Goal: Information Seeking & Learning: Learn about a topic

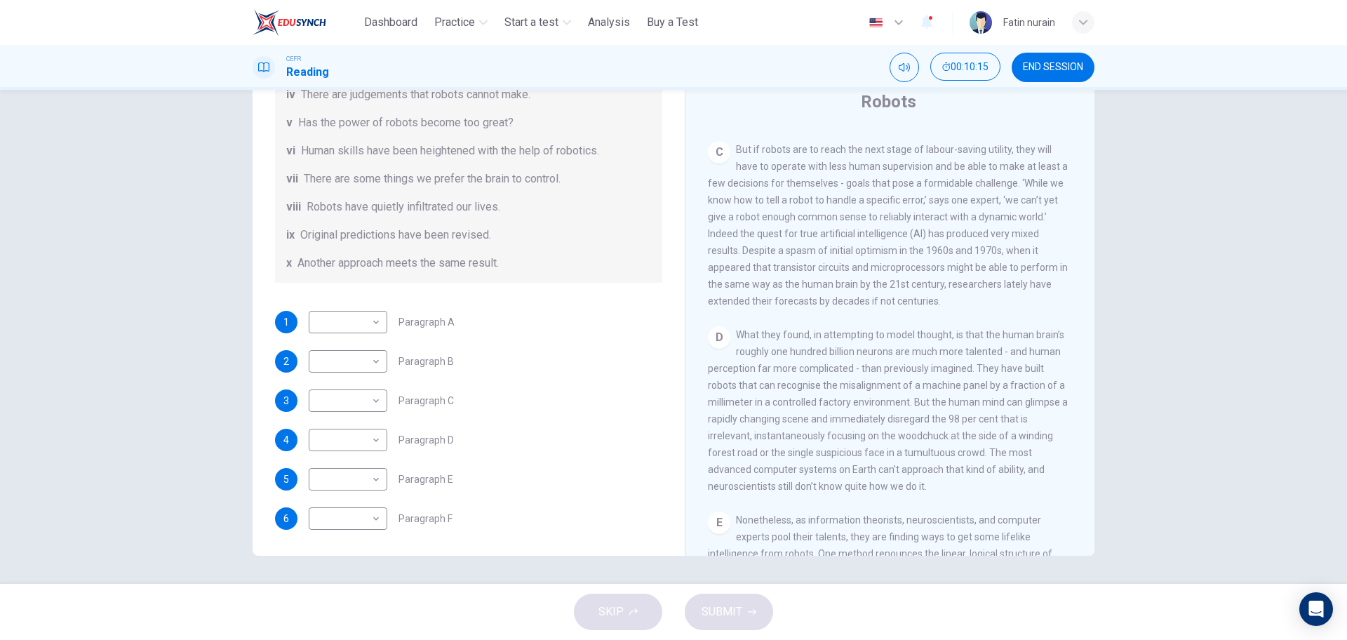
scroll to position [270, 0]
click at [351, 312] on body "This site uses cookies, as explained in our Privacy Policy . If you agree to th…" at bounding box center [673, 320] width 1347 height 640
type input "**"
click at [366, 359] on body "This site uses cookies, as explained in our Privacy Policy . If you agree to th…" at bounding box center [673, 320] width 1347 height 640
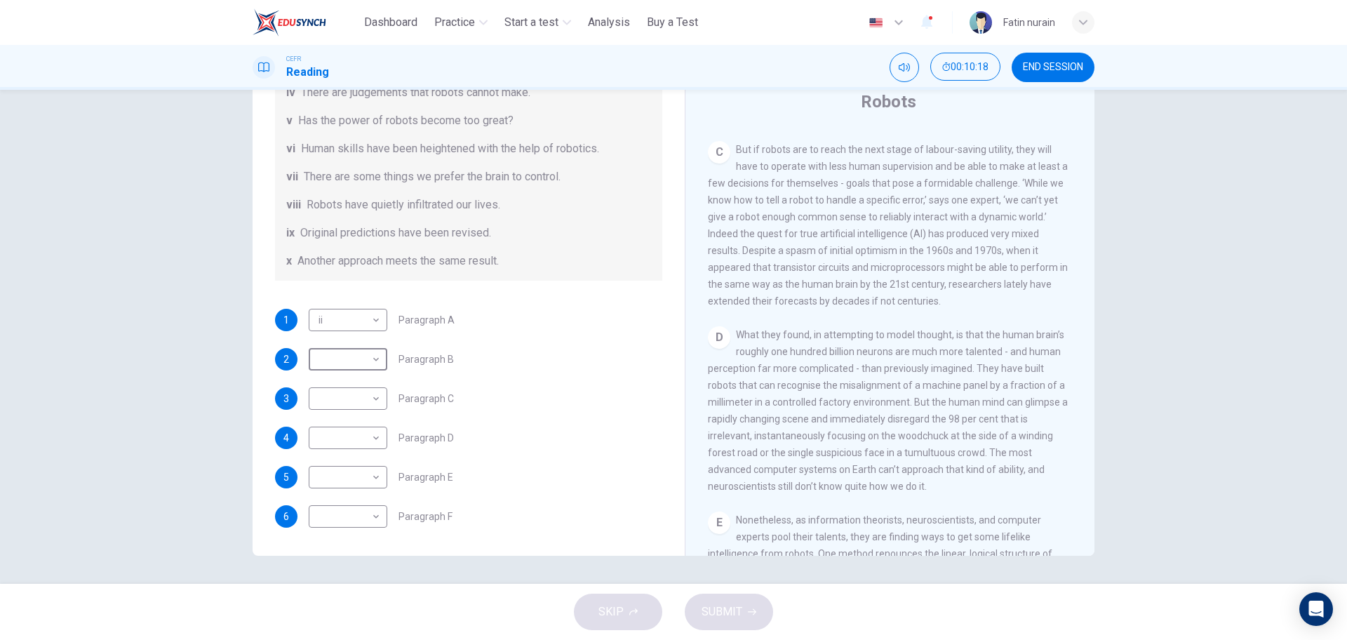
type input "**"
click at [359, 396] on body "This site uses cookies, as explained in our Privacy Policy . If you agree to th…" at bounding box center [673, 320] width 1347 height 640
click at [356, 639] on li "i" at bounding box center [673, 648] width 1347 height 17
type input "*"
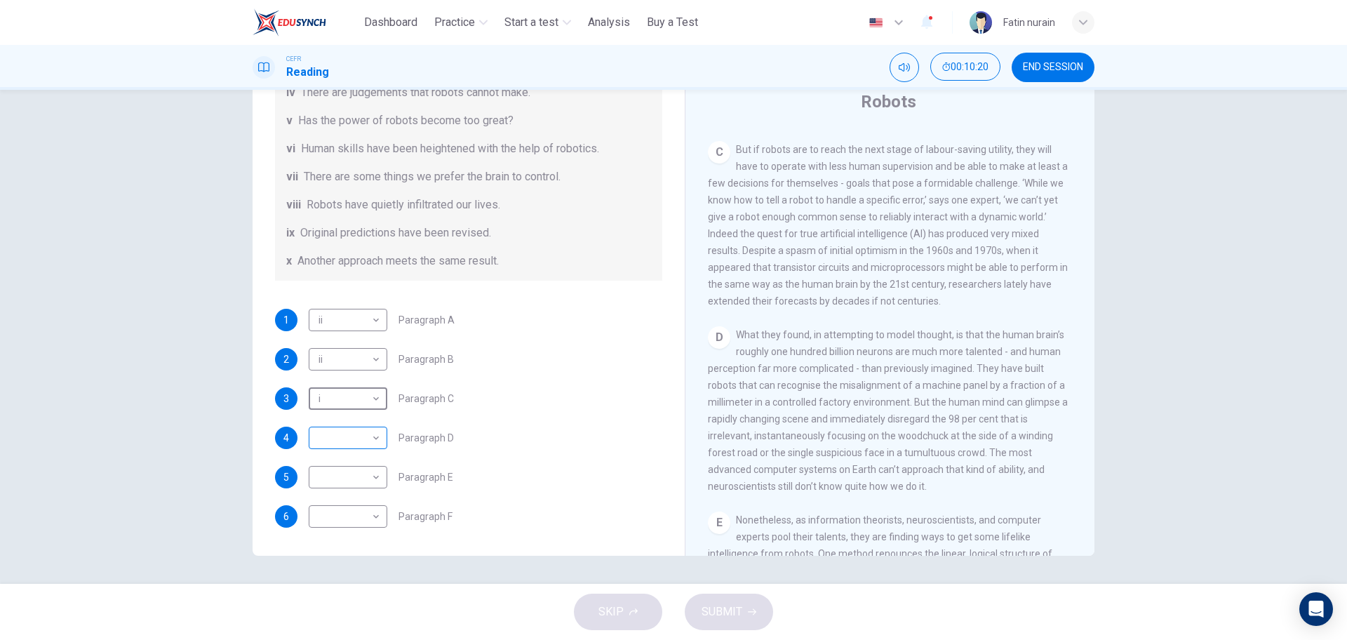
click at [352, 432] on body "This site uses cookies, as explained in our Privacy Policy . If you agree to th…" at bounding box center [673, 320] width 1347 height 640
type input "**"
click at [350, 462] on body "This site uses cookies, as explained in our Privacy Policy . If you agree to th…" at bounding box center [673, 320] width 1347 height 640
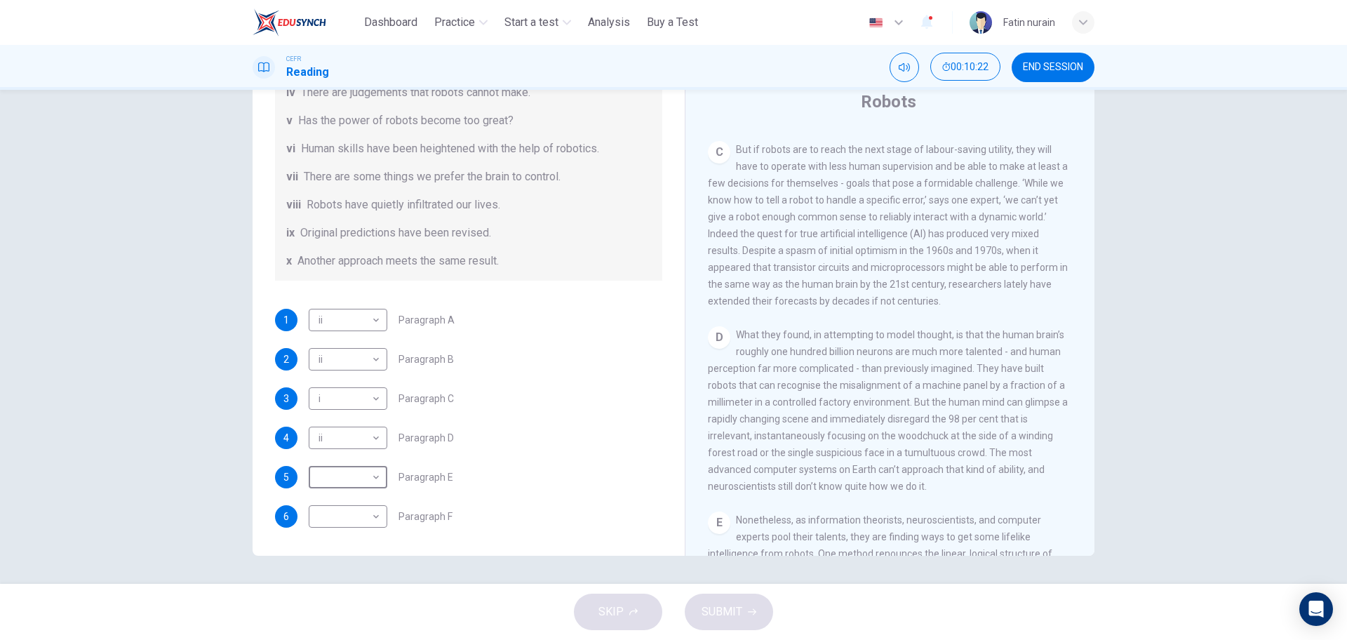
type input "**"
click at [335, 511] on body "This site uses cookies, as explained in our Privacy Policy . If you agree to th…" at bounding box center [673, 320] width 1347 height 640
click at [341, 639] on li "i" at bounding box center [673, 648] width 1347 height 17
type input "*"
click at [730, 622] on button "SUBMIT" at bounding box center [729, 612] width 88 height 36
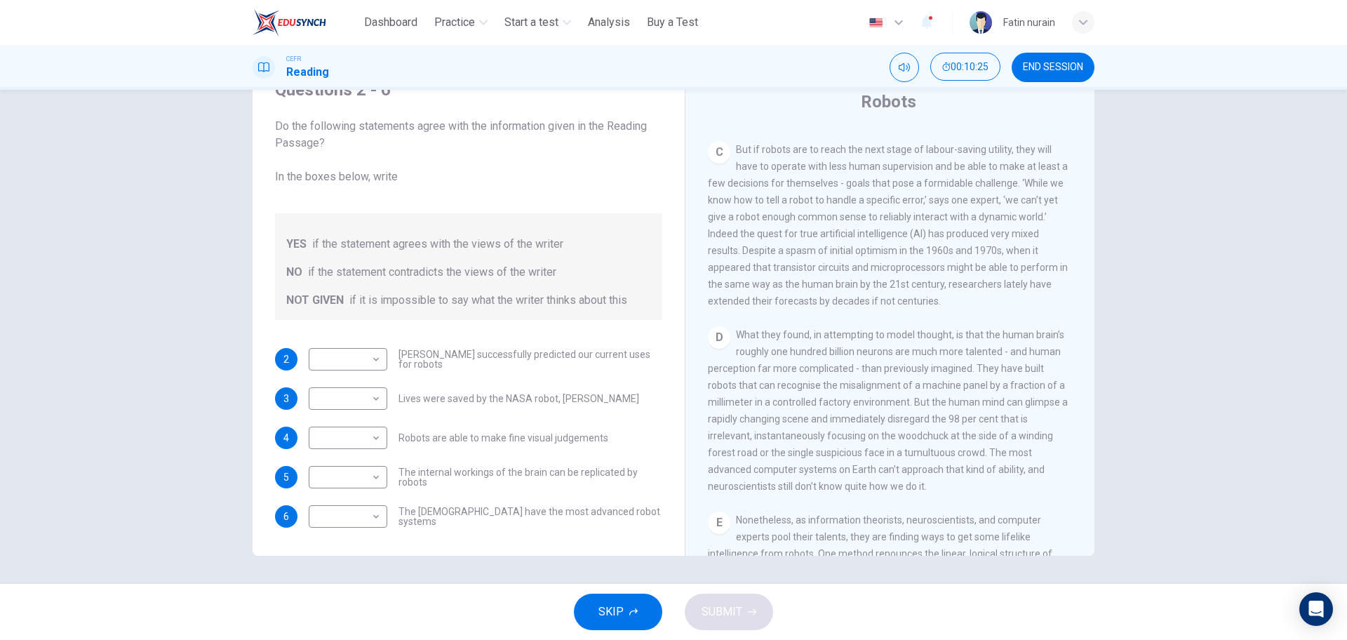
scroll to position [18, 0]
click at [903, 182] on span "But if robots are to reach the next stage of labour-saving utility, they will h…" at bounding box center [888, 225] width 360 height 163
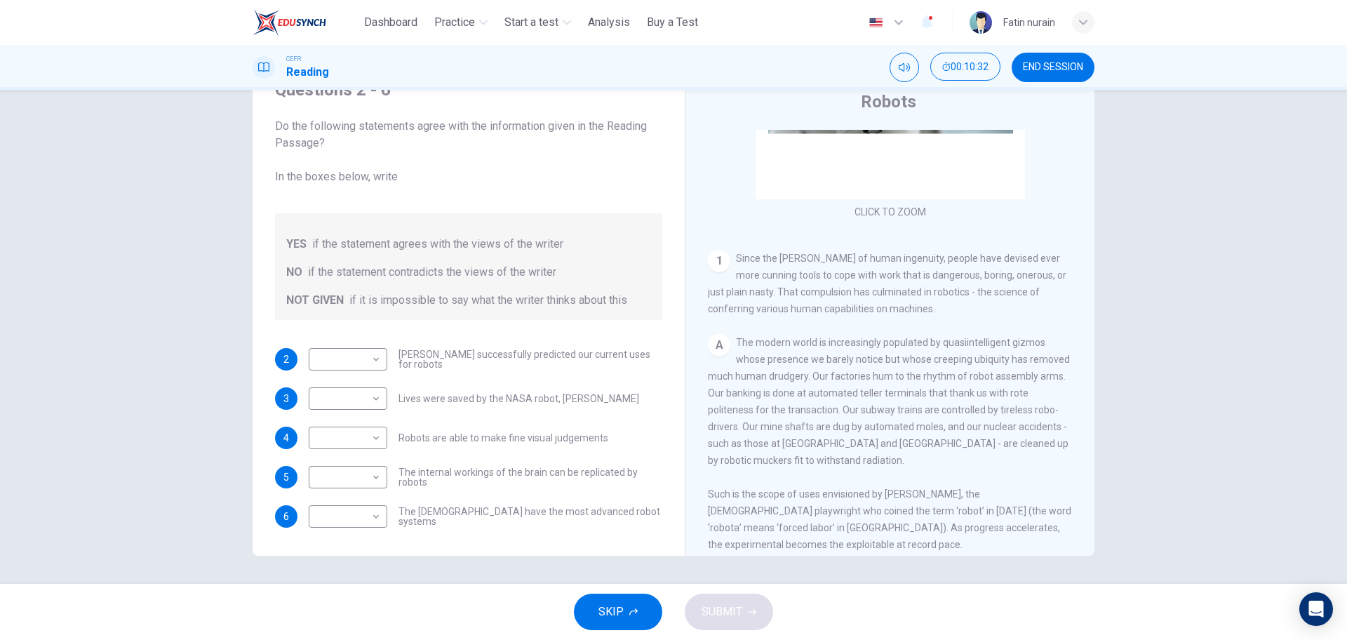
scroll to position [0, 0]
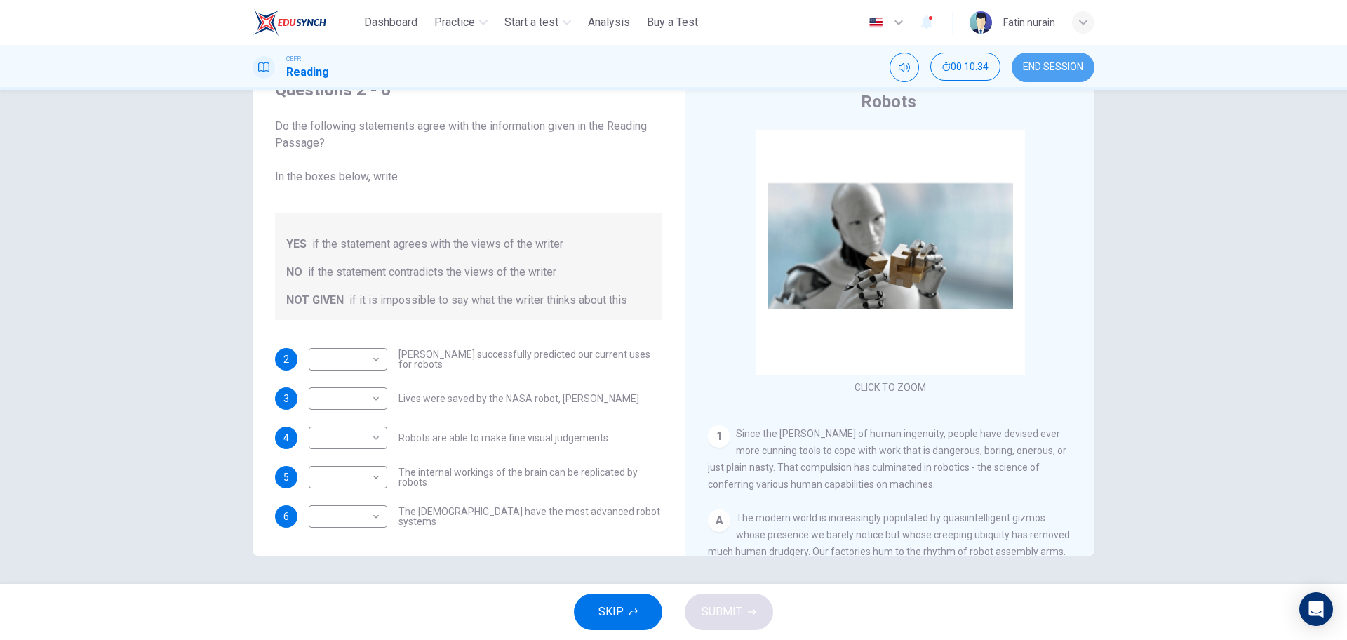
click at [1055, 66] on span "END SESSION" at bounding box center [1053, 67] width 60 height 11
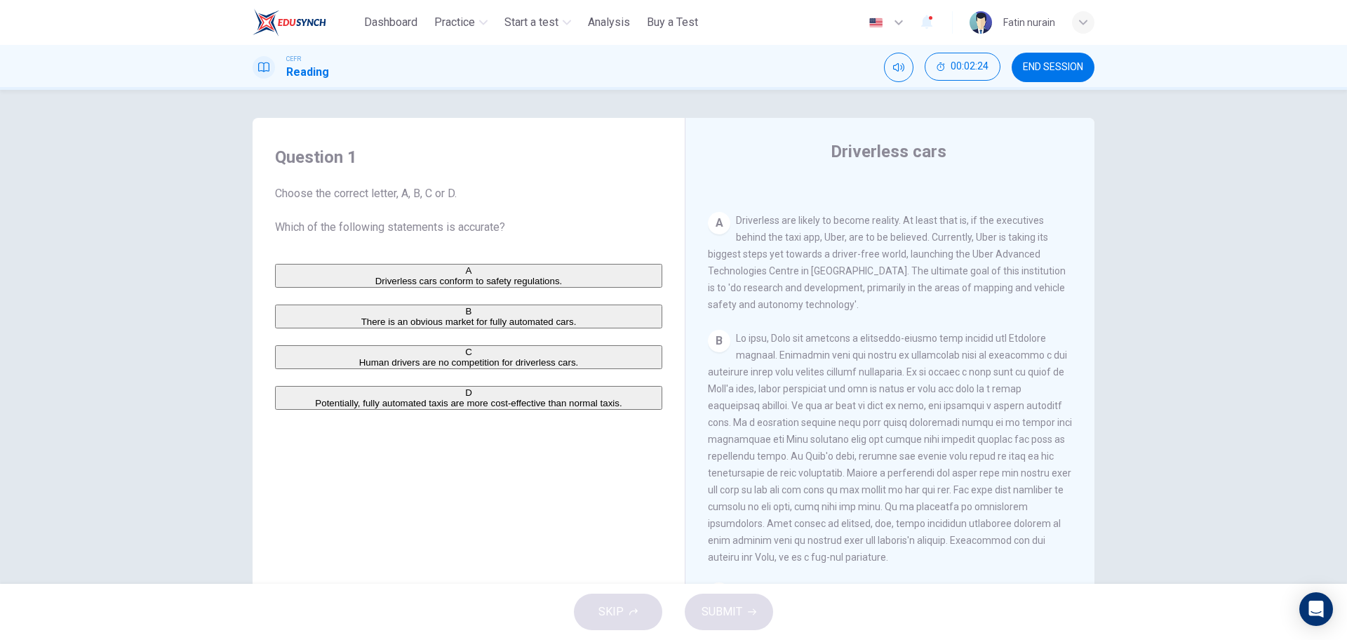
scroll to position [351, 0]
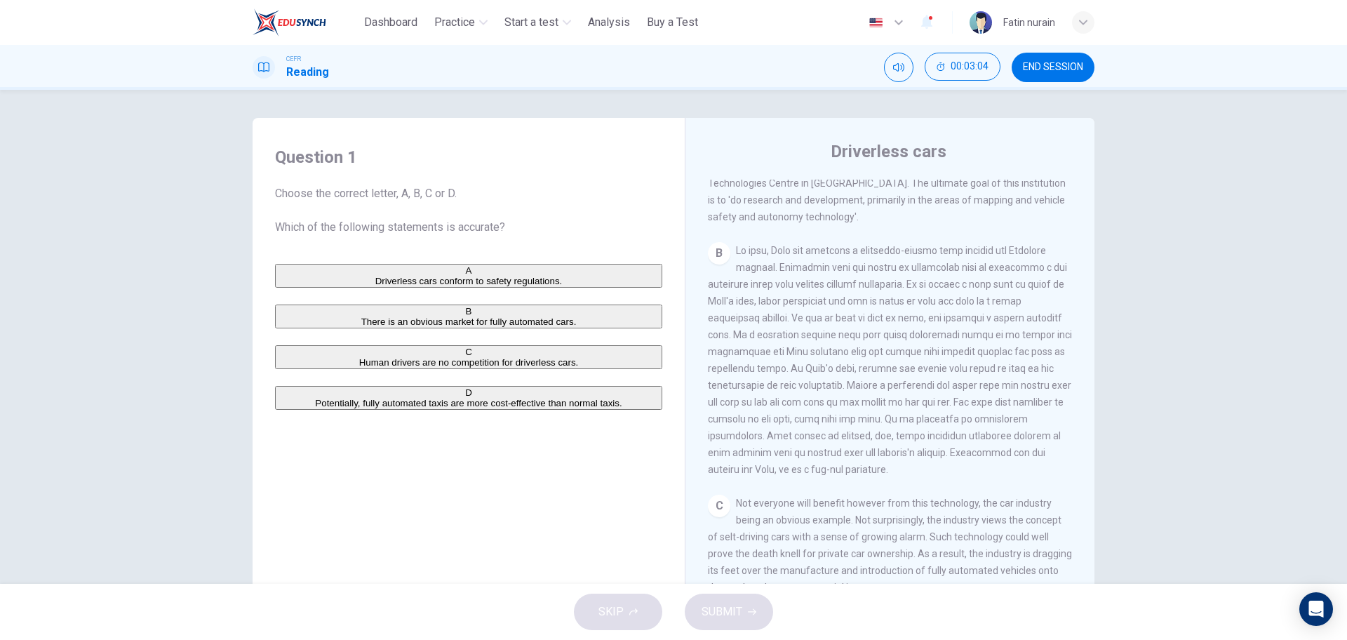
click at [375, 280] on span "Driverless cars conform to safety regulations." at bounding box center [468, 281] width 187 height 11
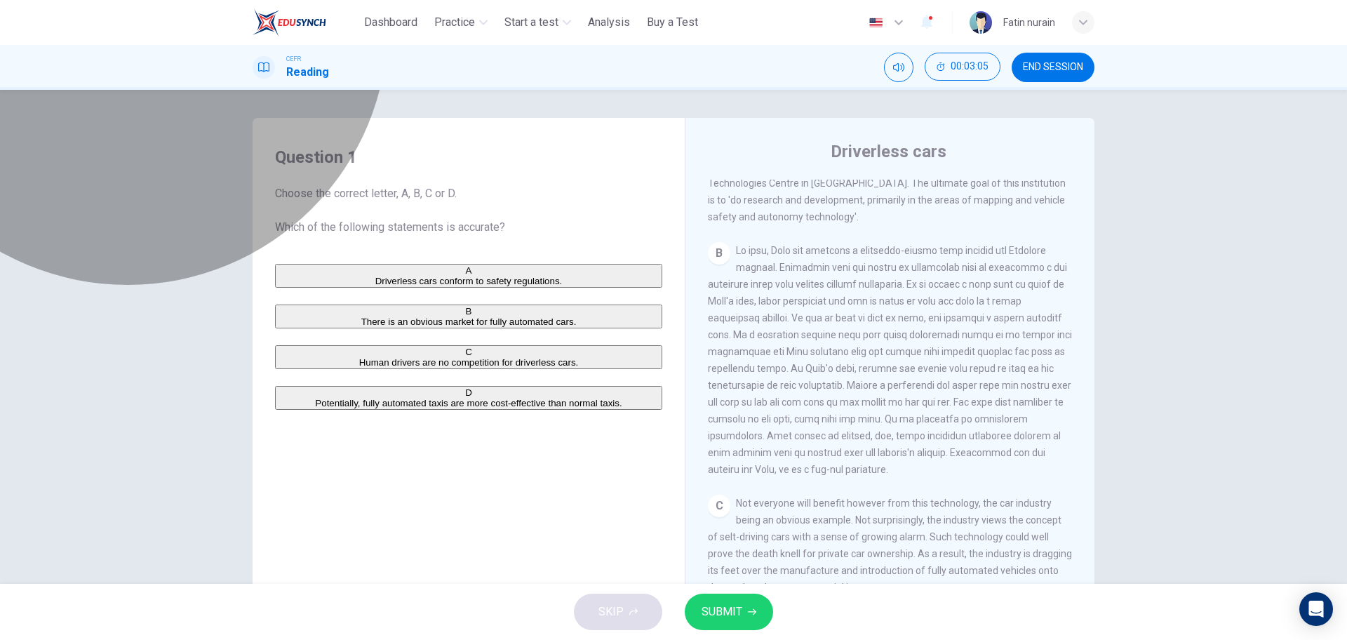
click at [399, 327] on span "There is an obvious market for fully automated cars." at bounding box center [468, 321] width 215 height 11
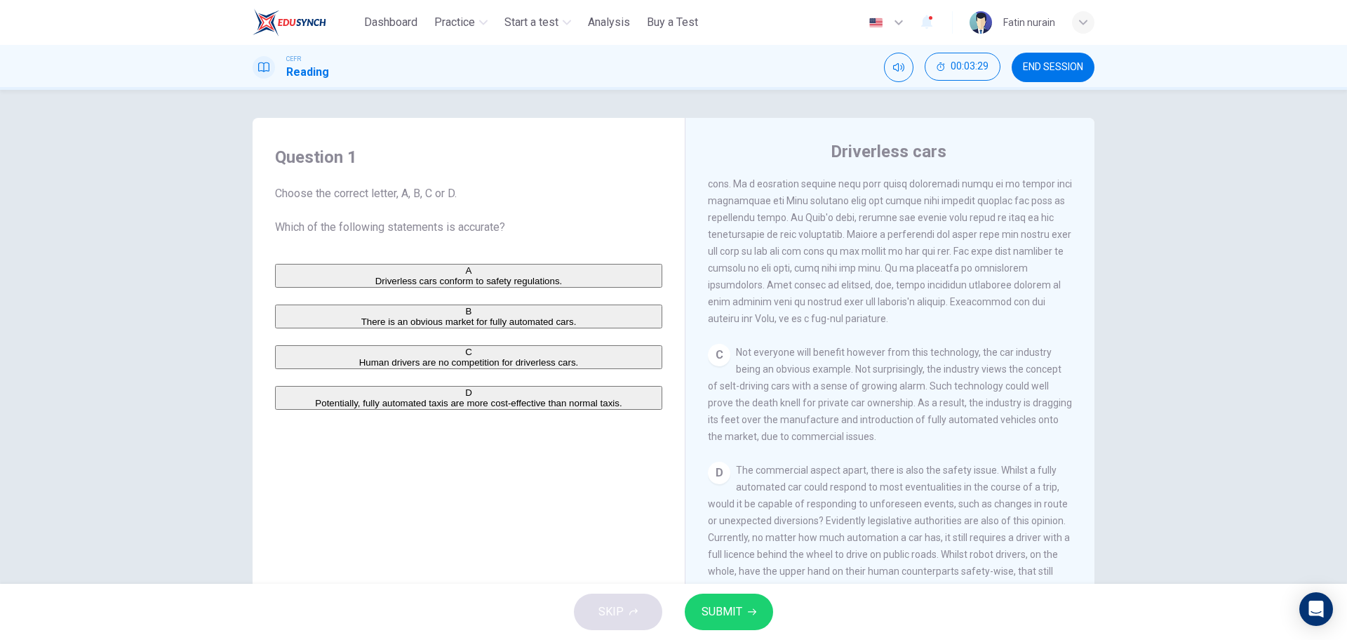
scroll to position [516, 0]
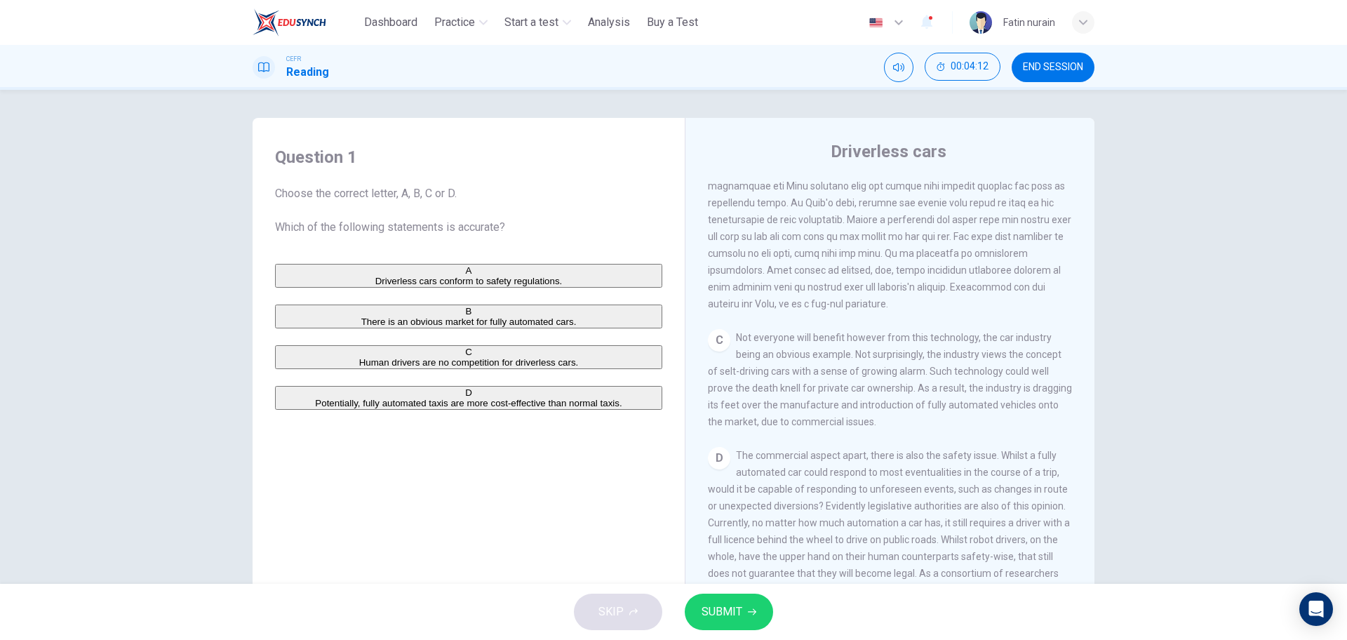
click at [472, 269] on button "A Driverless cars conform to safety regulations." at bounding box center [468, 276] width 387 height 24
click at [716, 622] on button "SUBMIT" at bounding box center [729, 612] width 88 height 36
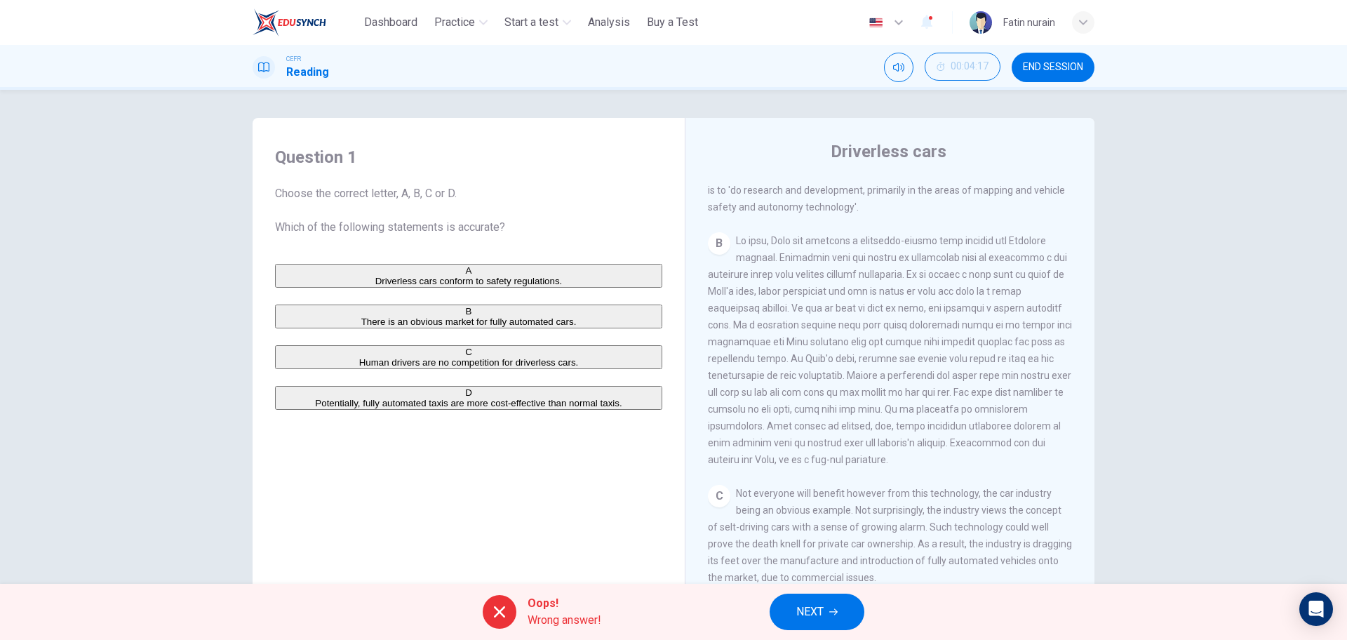
scroll to position [341, 0]
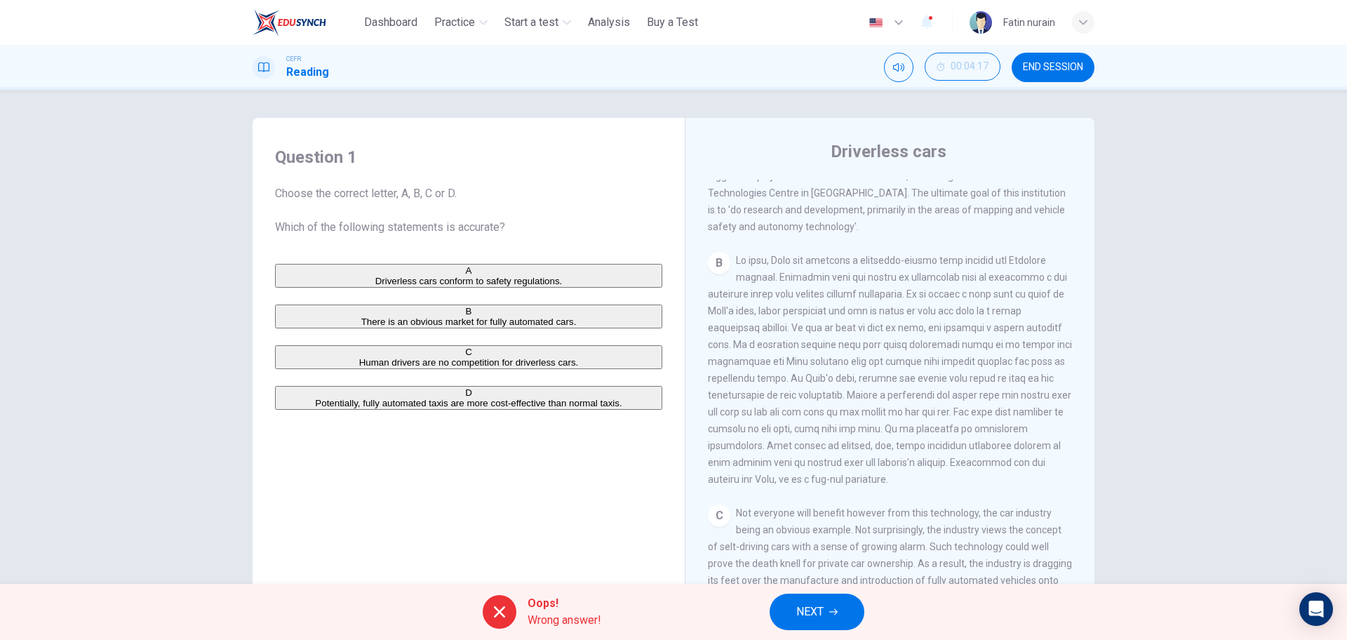
drag, startPoint x: 941, startPoint y: 303, endPoint x: 948, endPoint y: 319, distance: 17.6
click at [948, 319] on span at bounding box center [890, 370] width 364 height 230
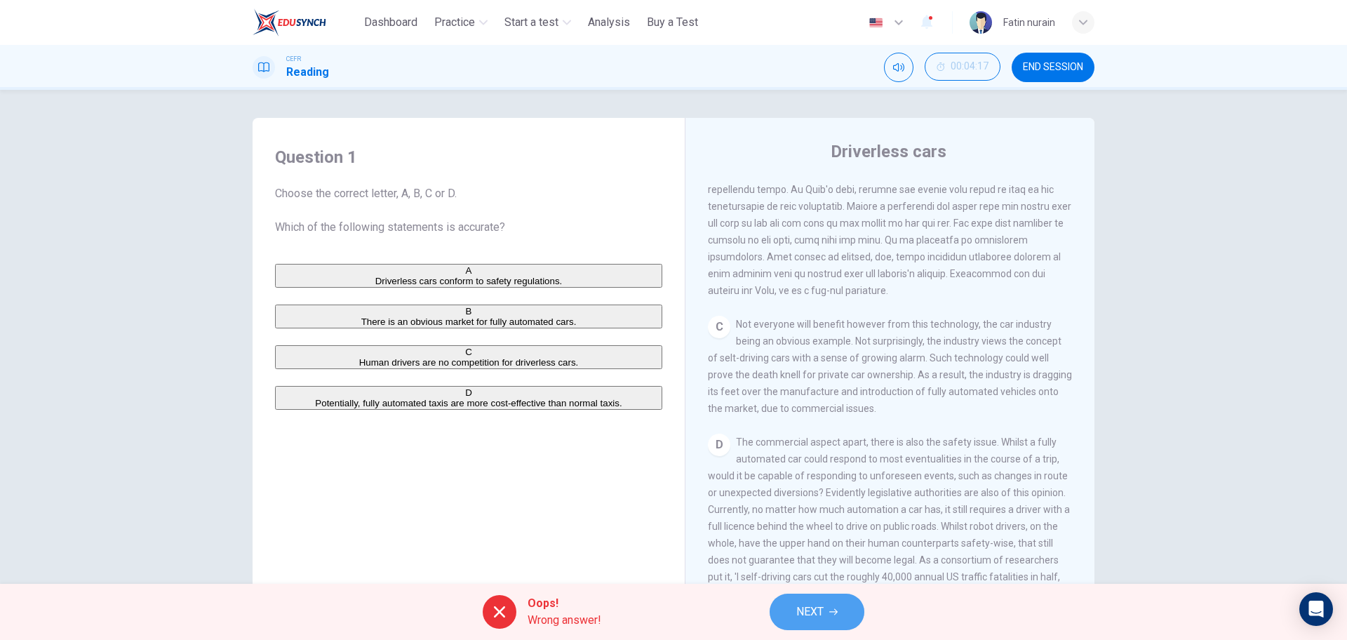
click at [826, 614] on button "NEXT" at bounding box center [817, 612] width 95 height 36
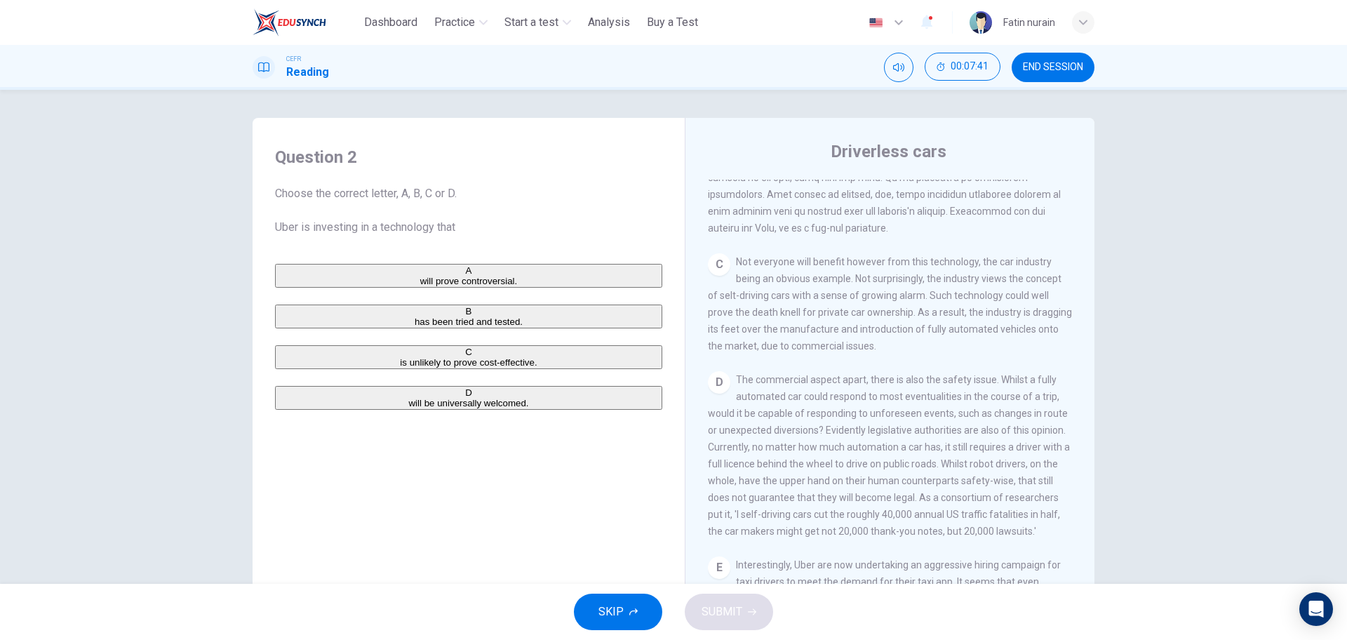
scroll to position [615, 0]
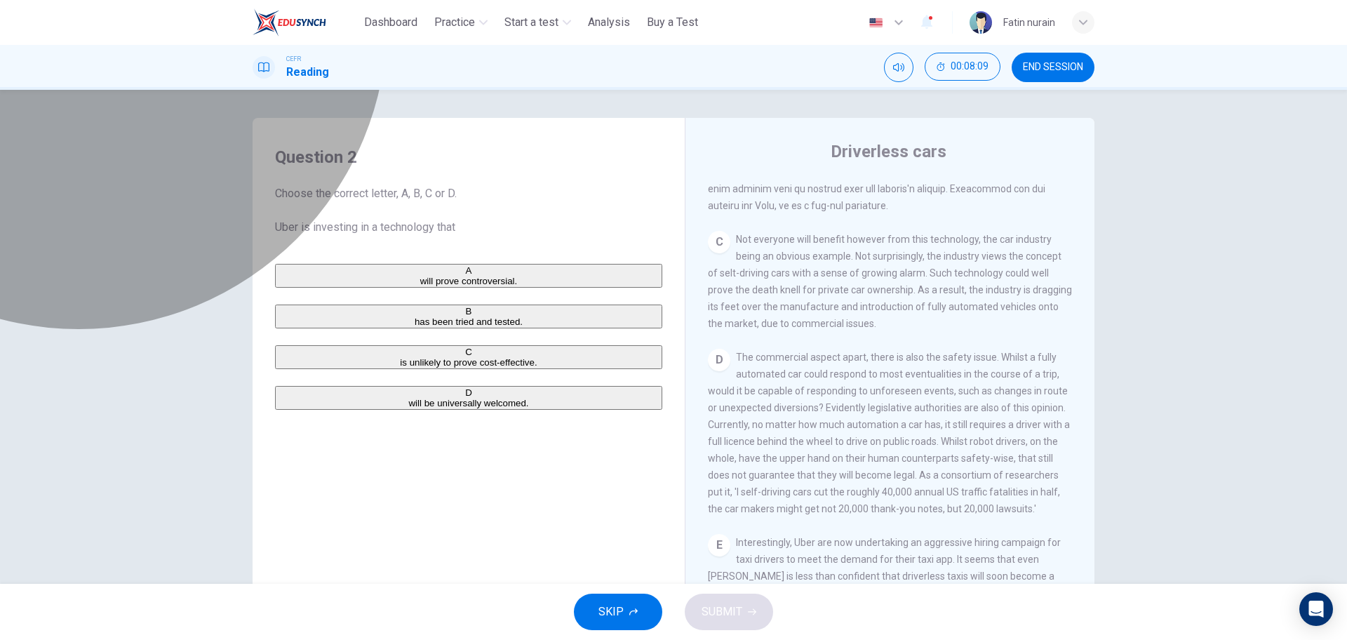
click at [420, 285] on span "will prove controversial." at bounding box center [469, 281] width 98 height 11
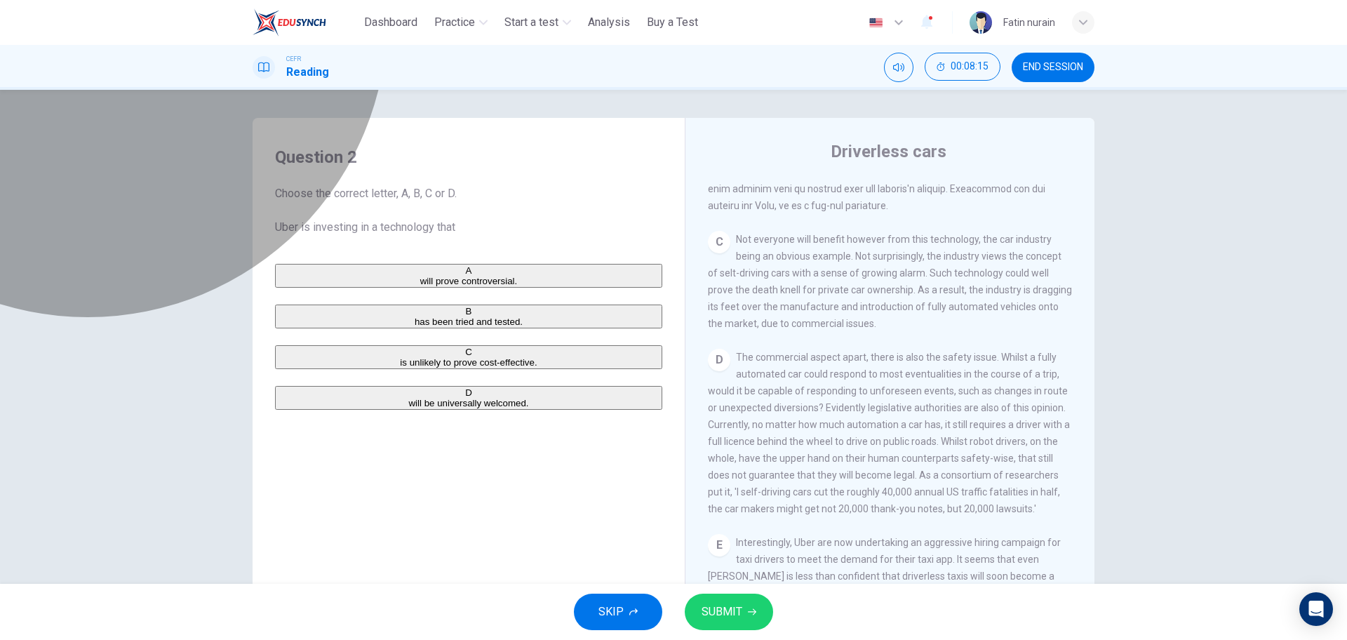
click at [415, 327] on span "has been tried and tested." at bounding box center [469, 321] width 108 height 11
click at [400, 368] on span "is unlikely to prove cost-effective." at bounding box center [468, 362] width 137 height 11
click at [408, 408] on span "will be universally welcomed." at bounding box center [468, 403] width 120 height 11
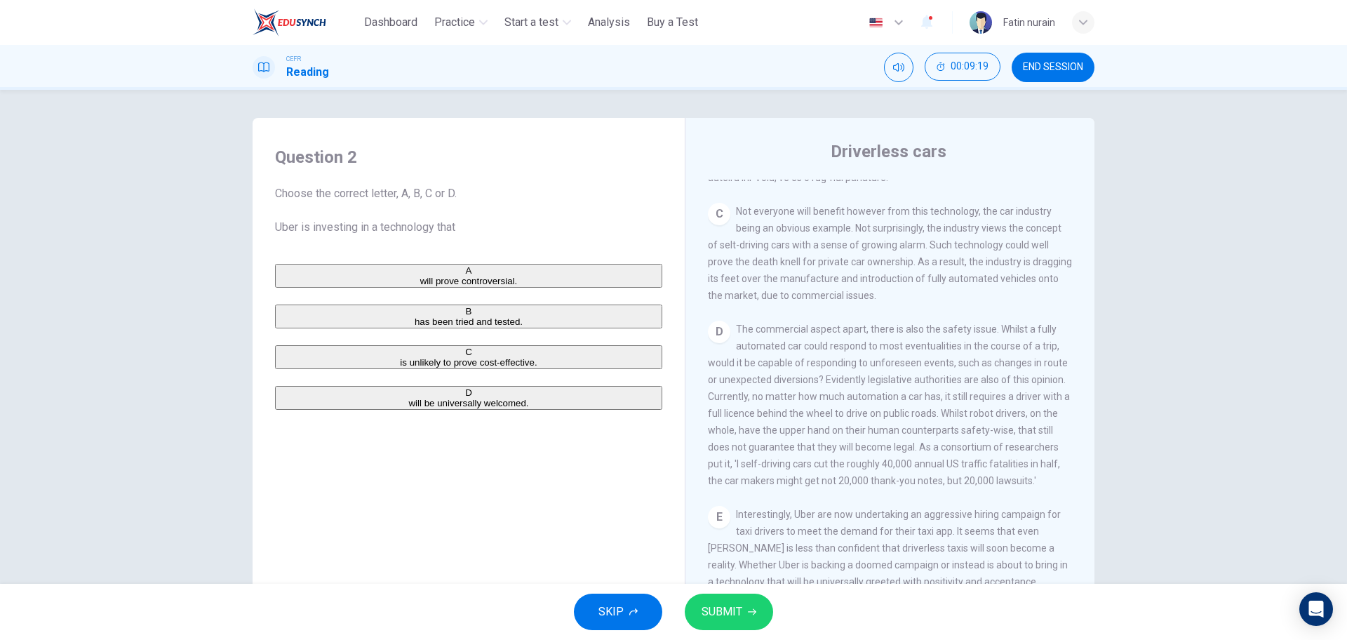
scroll to position [645, 0]
click at [716, 626] on button "SUBMIT" at bounding box center [729, 612] width 88 height 36
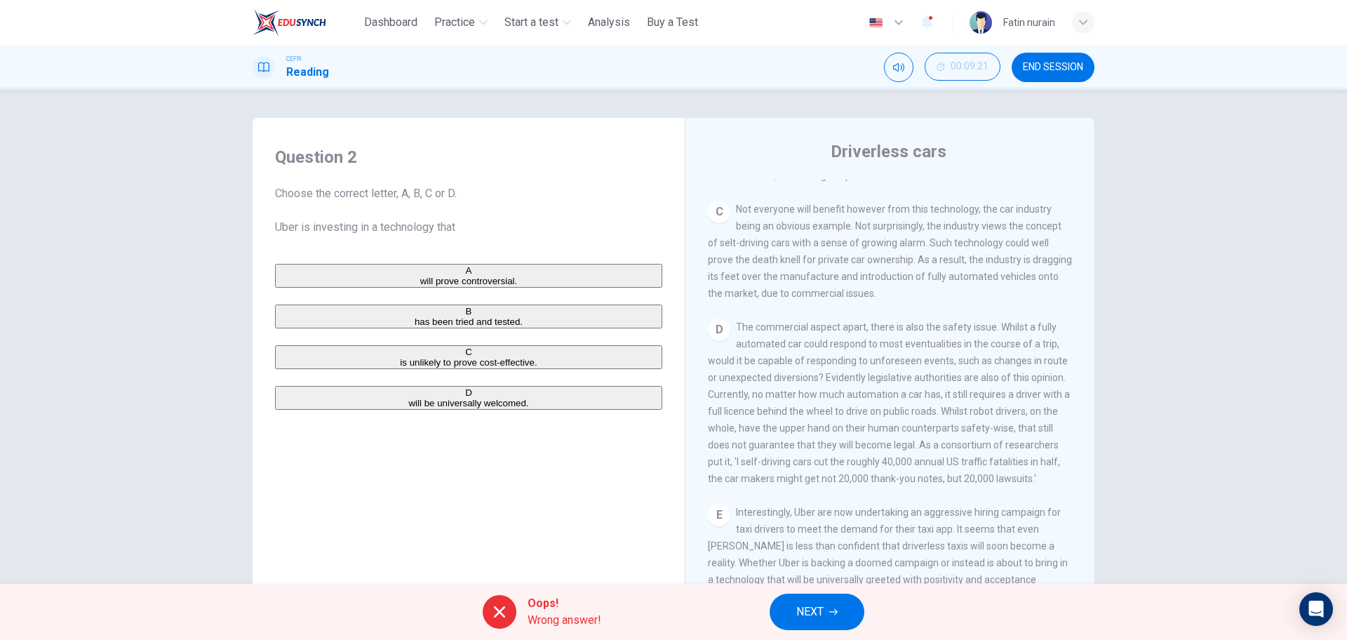
click at [825, 587] on div "Oops! Wrong answer! NEXT" at bounding box center [673, 612] width 1347 height 56
click at [801, 614] on span "NEXT" at bounding box center [809, 612] width 27 height 20
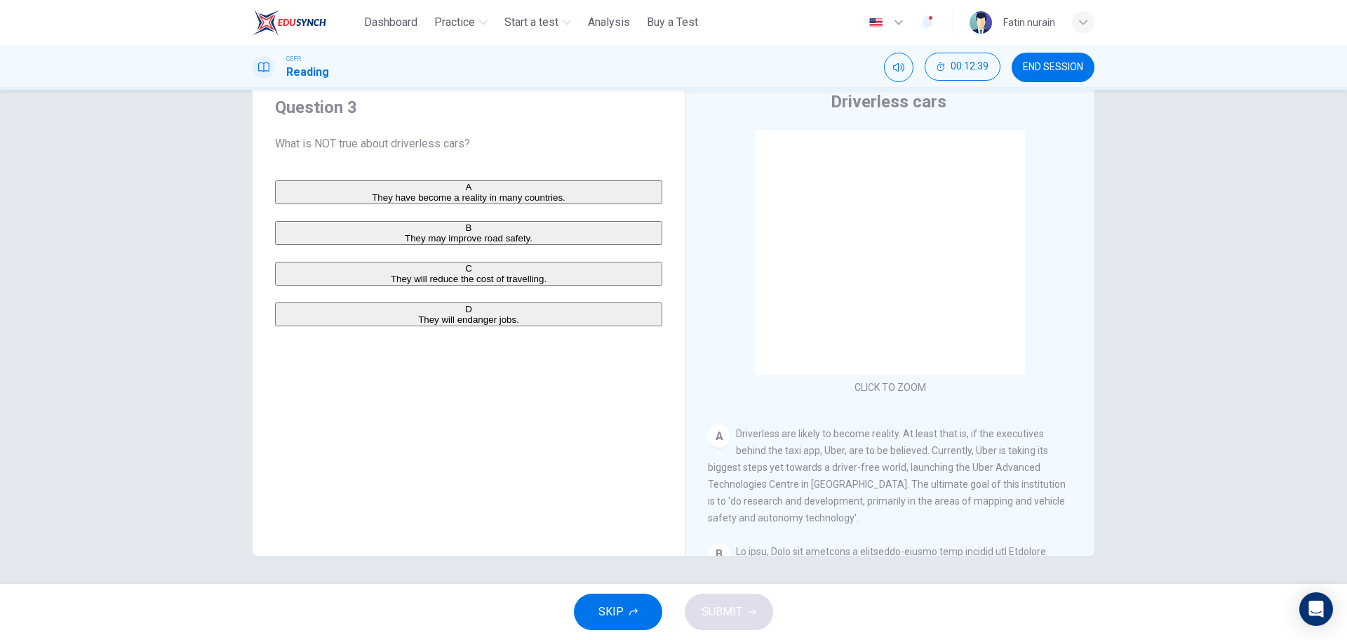
scroll to position [39, 0]
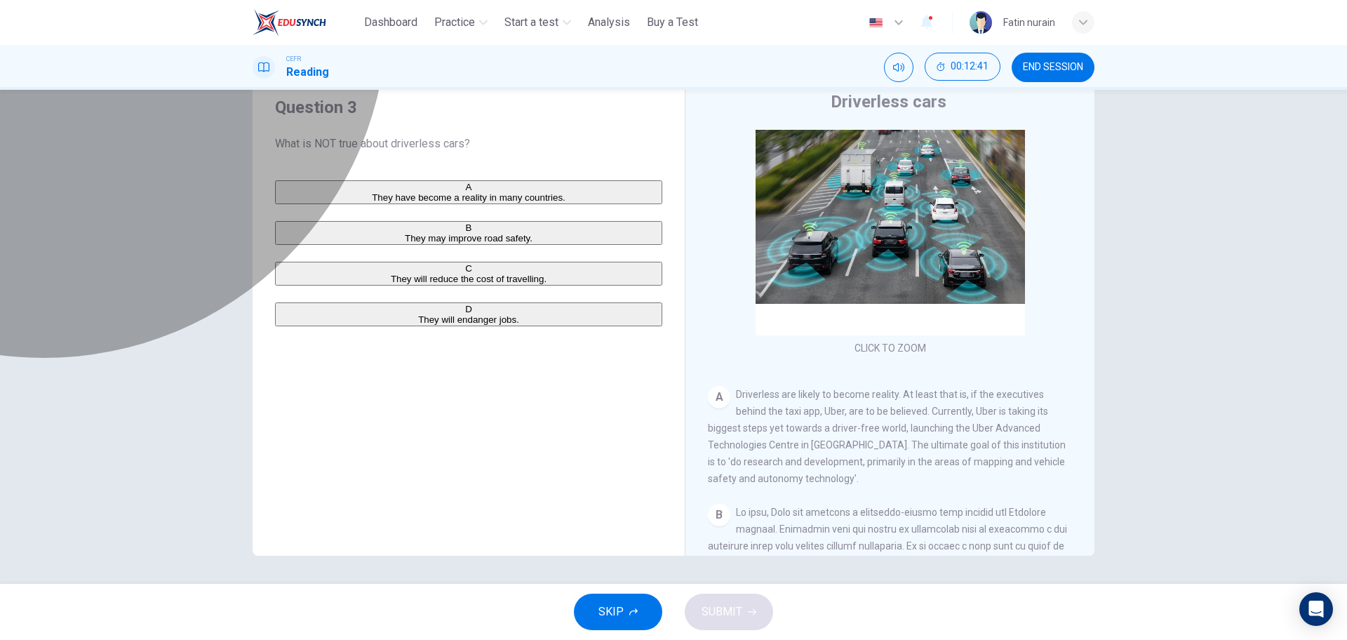
click at [405, 243] on span "They may improve road safety." at bounding box center [469, 238] width 128 height 11
click at [418, 325] on span "They will endanger jobs." at bounding box center [468, 319] width 101 height 11
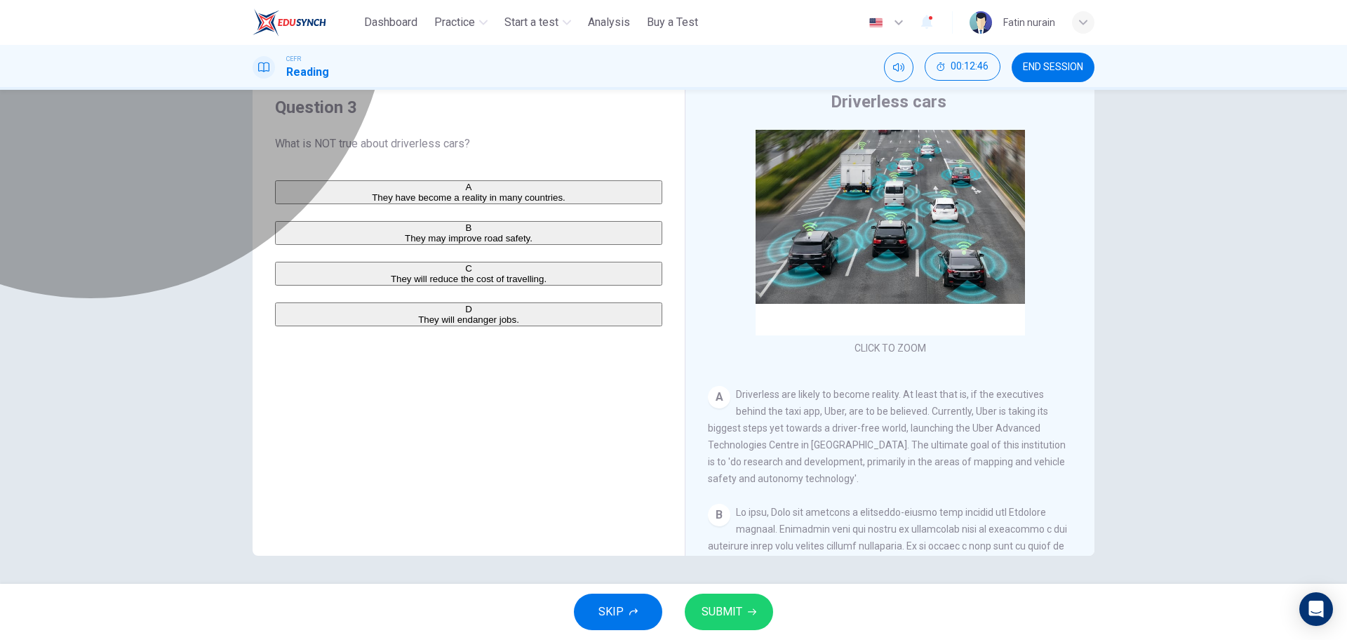
click at [361, 181] on button "A They have become a reality in many countries." at bounding box center [468, 192] width 387 height 24
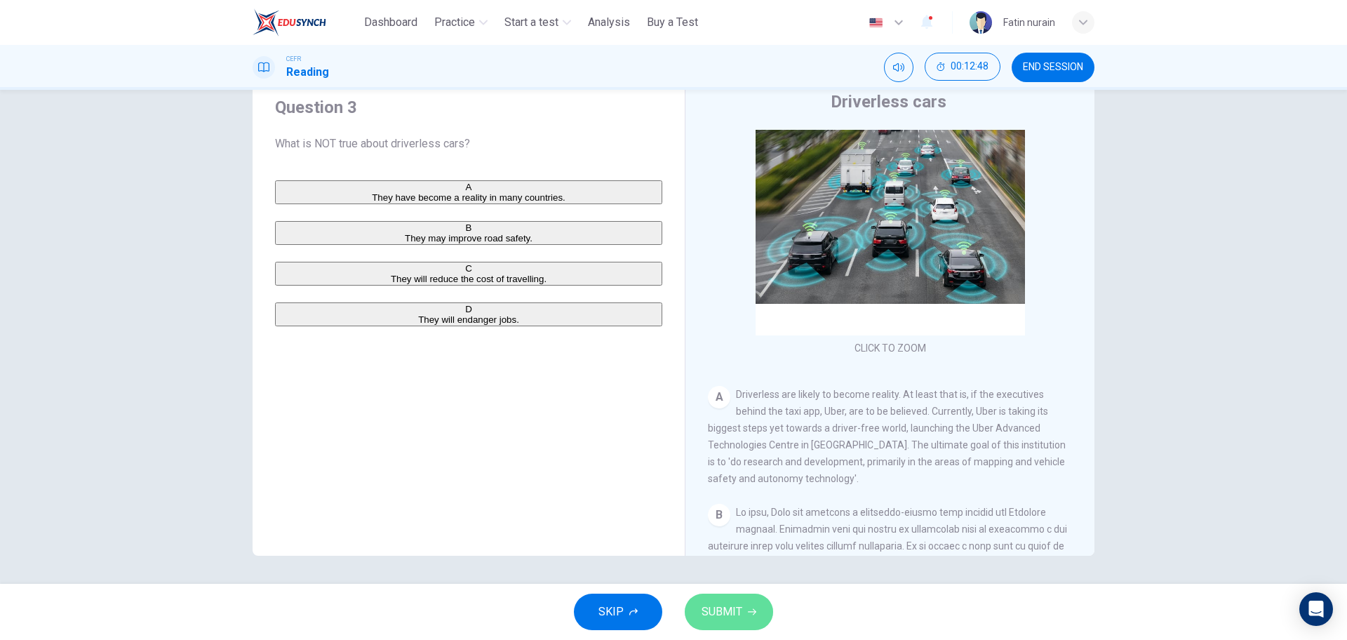
click at [712, 609] on span "SUBMIT" at bounding box center [722, 612] width 41 height 20
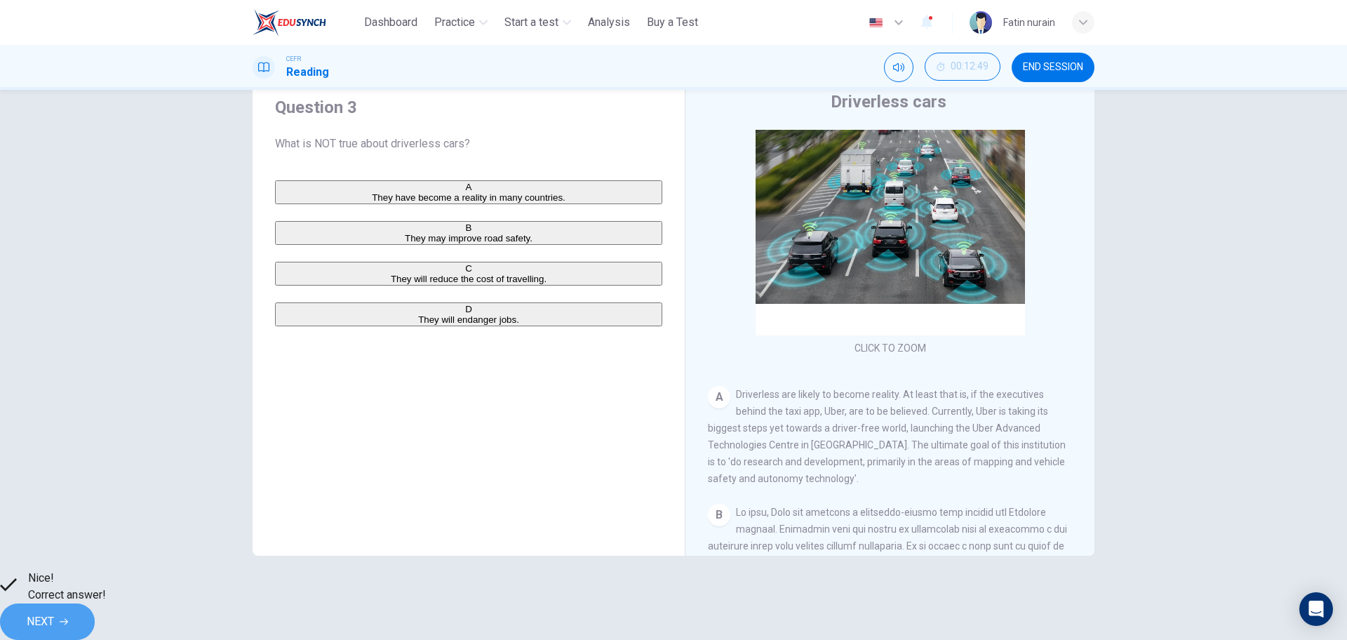
click at [95, 603] on button "NEXT" at bounding box center [47, 621] width 95 height 36
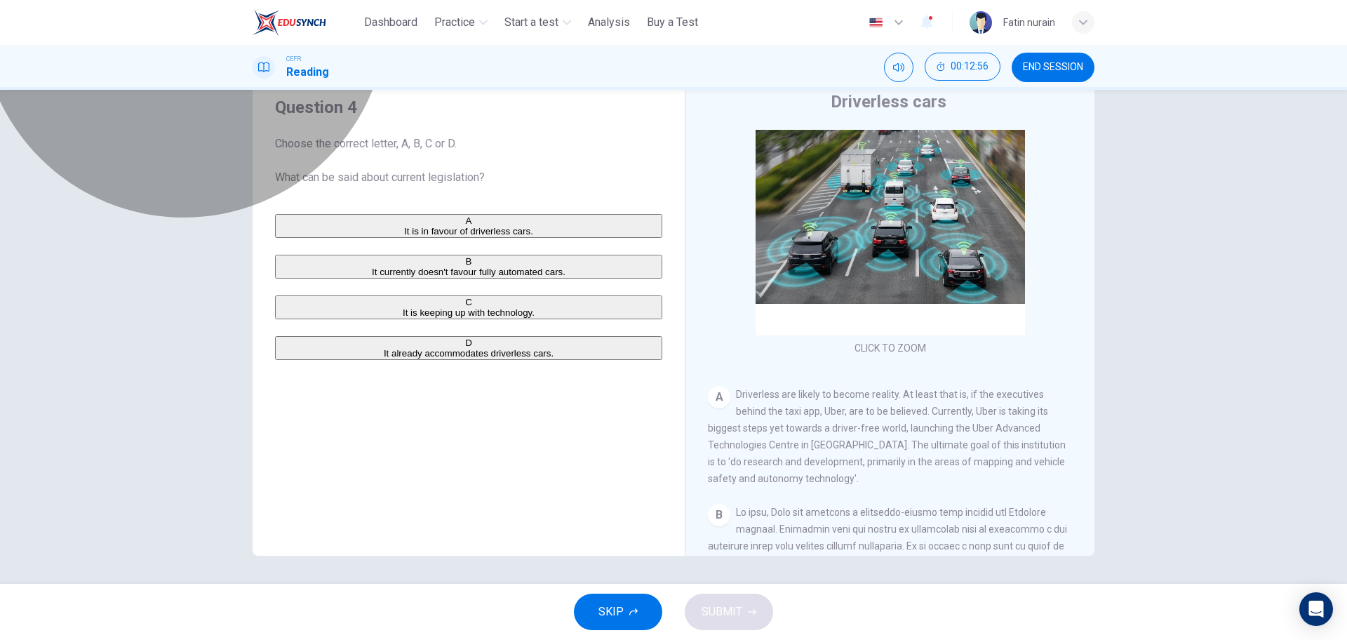
click at [455, 277] on span "It currently doesn't favour fully automated cars." at bounding box center [469, 272] width 194 height 11
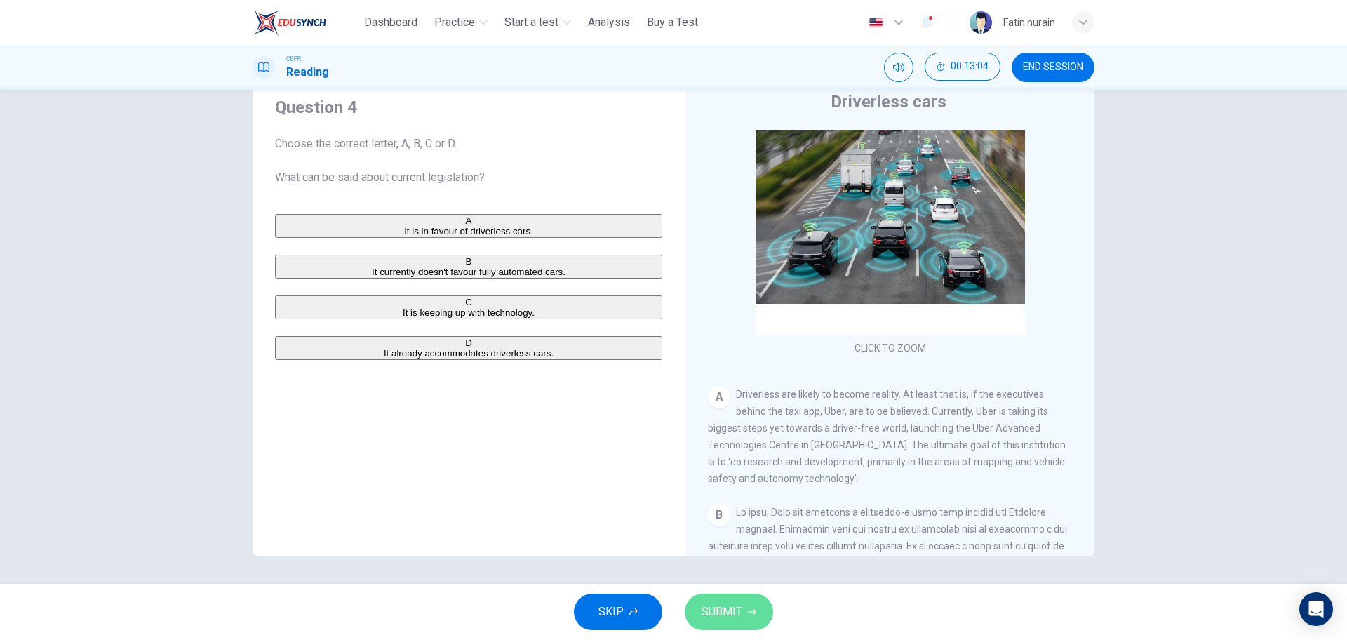
click at [730, 608] on span "SUBMIT" at bounding box center [722, 612] width 41 height 20
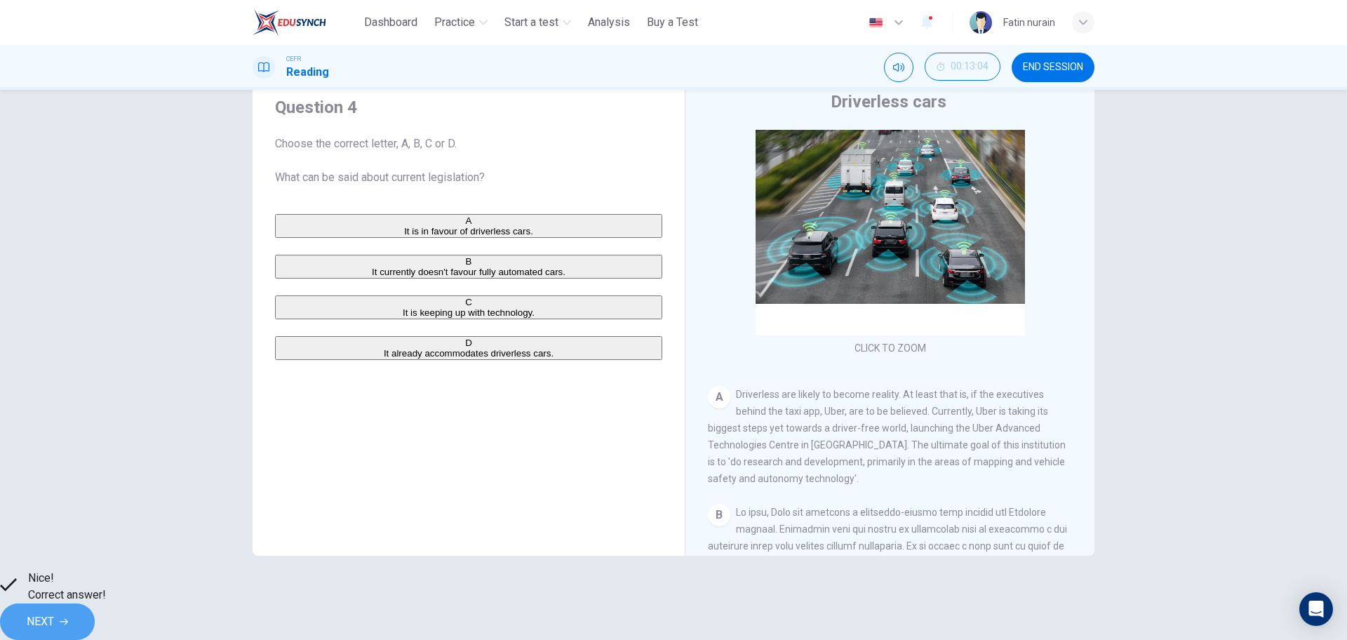
click at [54, 620] on span "NEXT" at bounding box center [40, 622] width 27 height 20
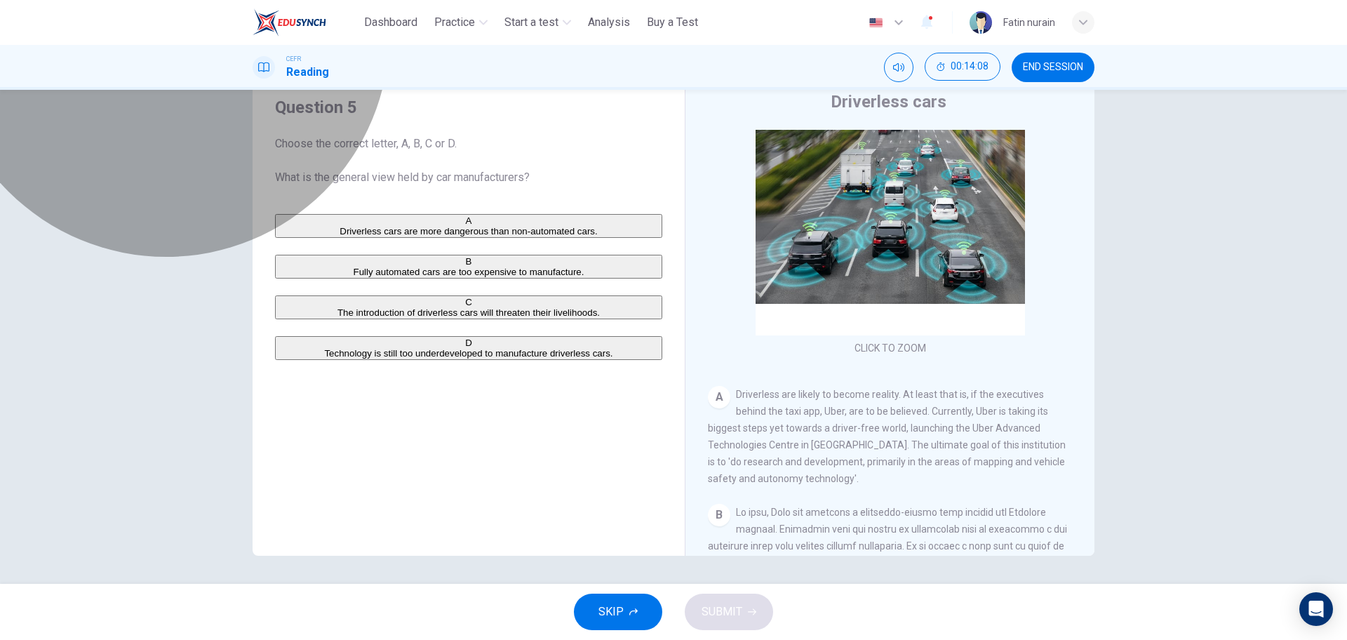
click at [437, 359] on span "Technology is still too underdeveloped to manufacture driverless cars." at bounding box center [468, 353] width 288 height 11
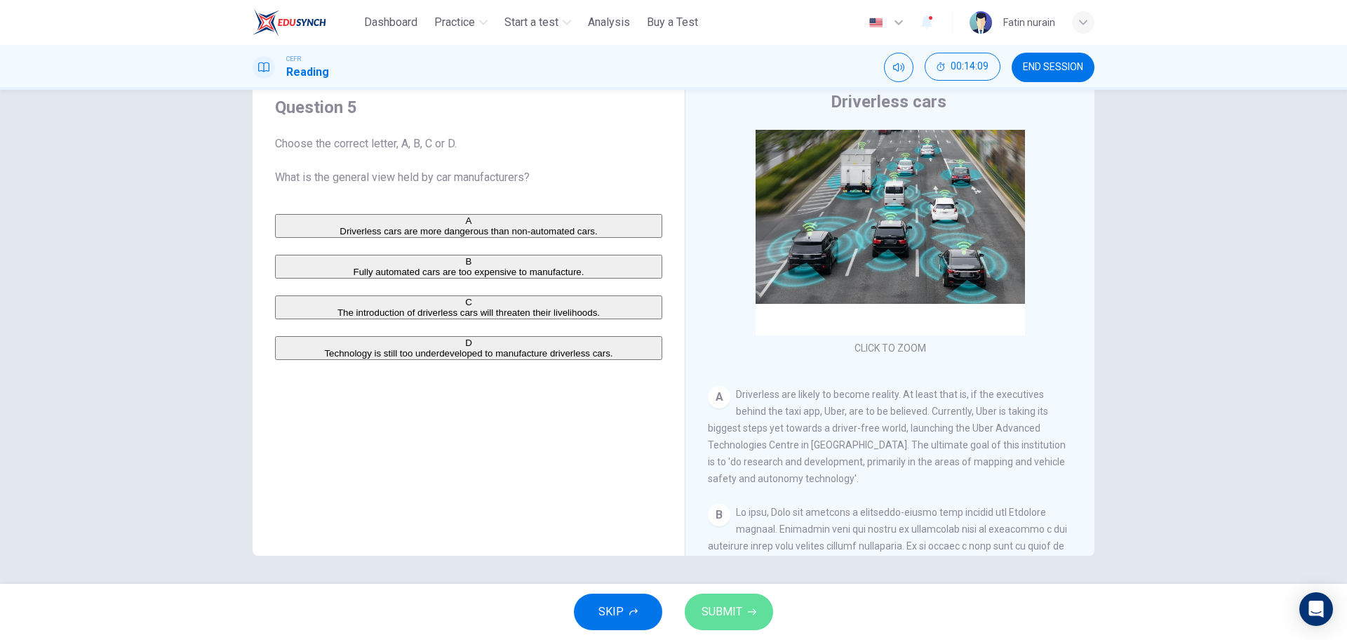
click at [726, 611] on span "SUBMIT" at bounding box center [722, 612] width 41 height 20
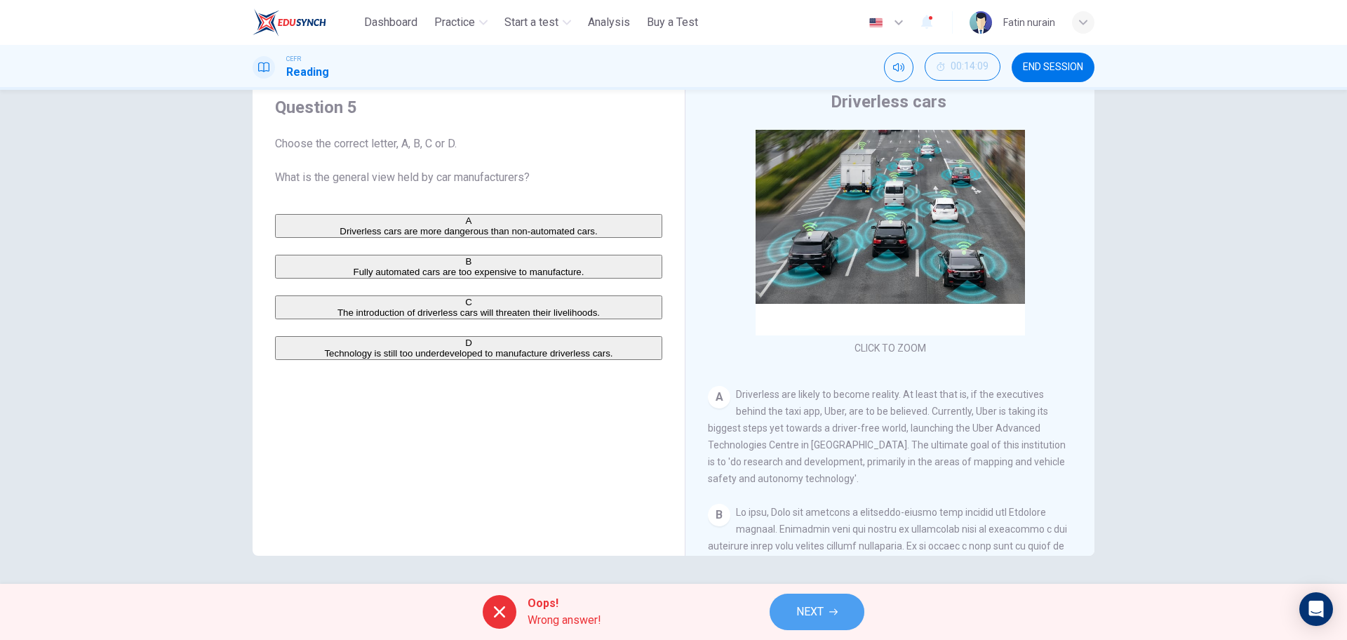
click at [810, 606] on span "NEXT" at bounding box center [809, 612] width 27 height 20
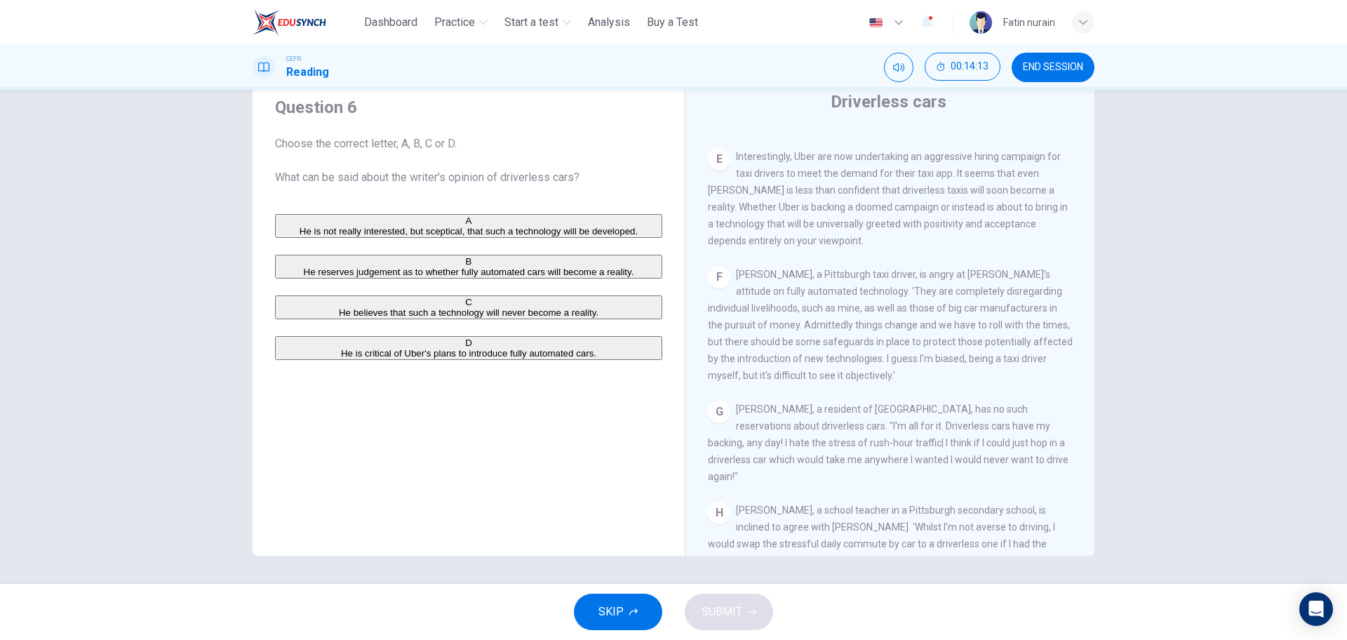
scroll to position [1039, 0]
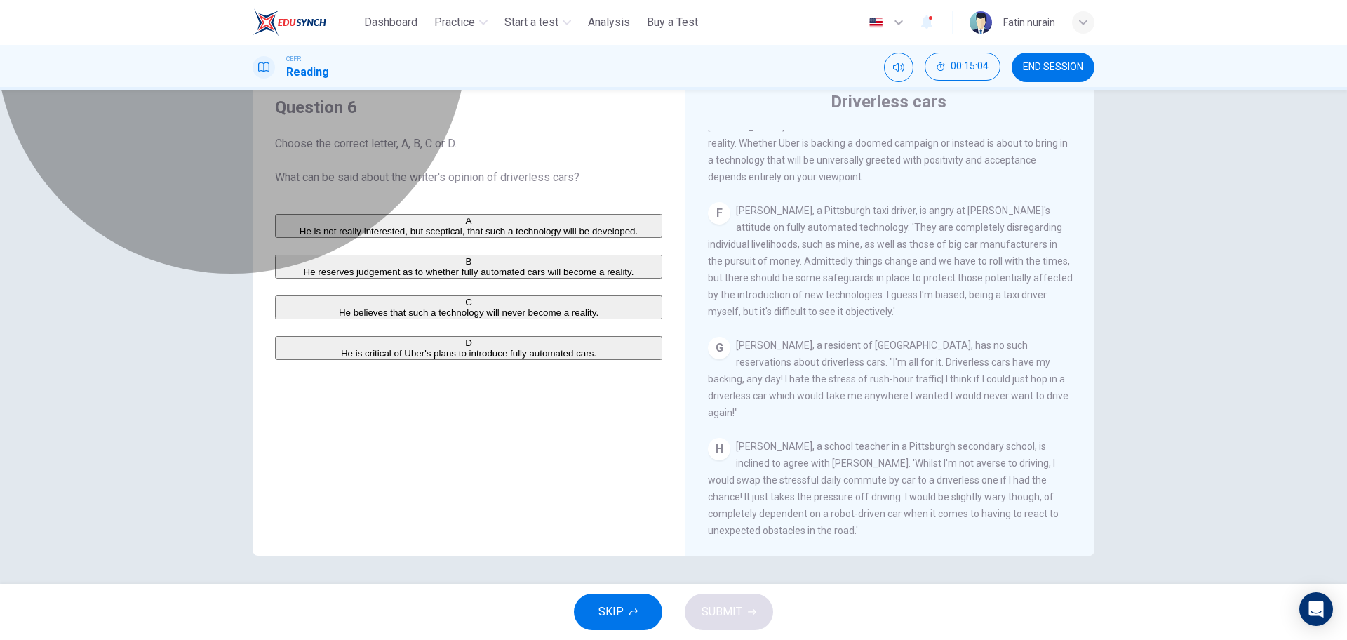
click at [502, 277] on span "He reserves judgement as to whether fully automated cars will become a reality." at bounding box center [469, 272] width 331 height 11
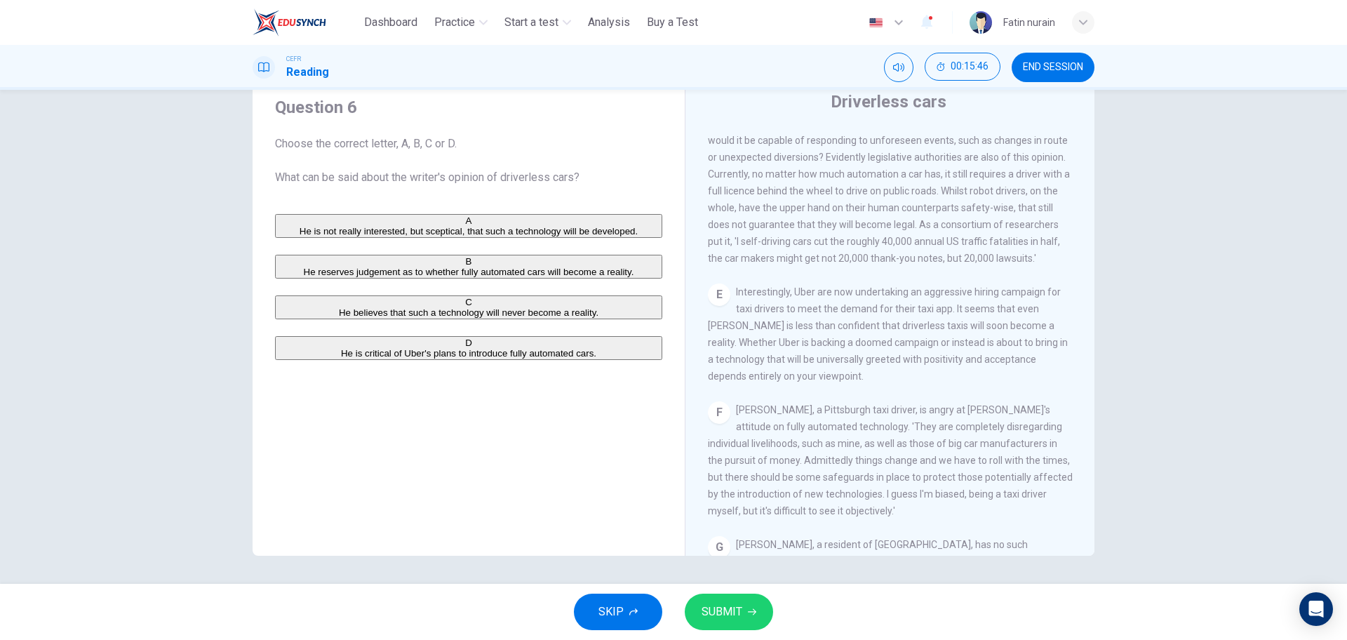
scroll to position [776, 0]
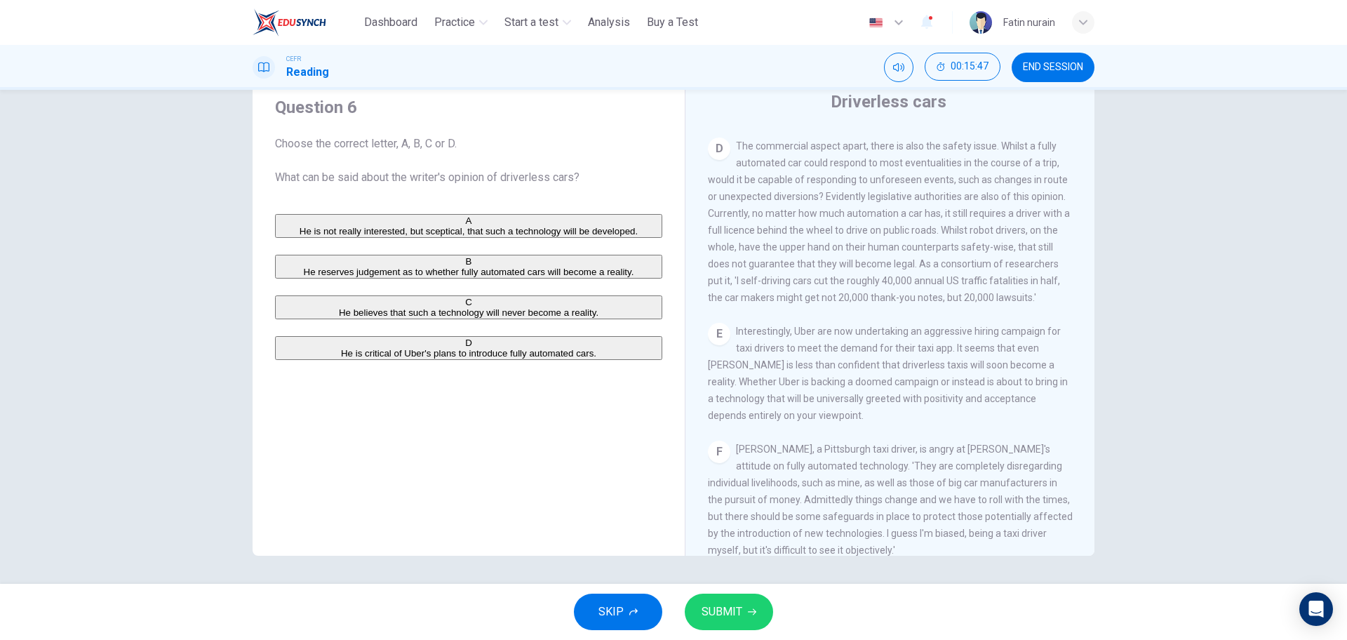
click at [502, 318] on span "He believes that such a technology will never become a reality." at bounding box center [469, 312] width 260 height 11
click at [462, 260] on div "A He is not really interested, but sceptical, that such a technology will be de…" at bounding box center [468, 287] width 387 height 146
click at [479, 236] on span "He is not really interested, but sceptical, that such a technology will be deve…" at bounding box center [469, 231] width 338 height 11
click at [499, 279] on button "B He reserves judgement as to whether fully automated cars will become a realit…" at bounding box center [468, 267] width 387 height 24
click at [719, 598] on button "SUBMIT" at bounding box center [729, 612] width 88 height 36
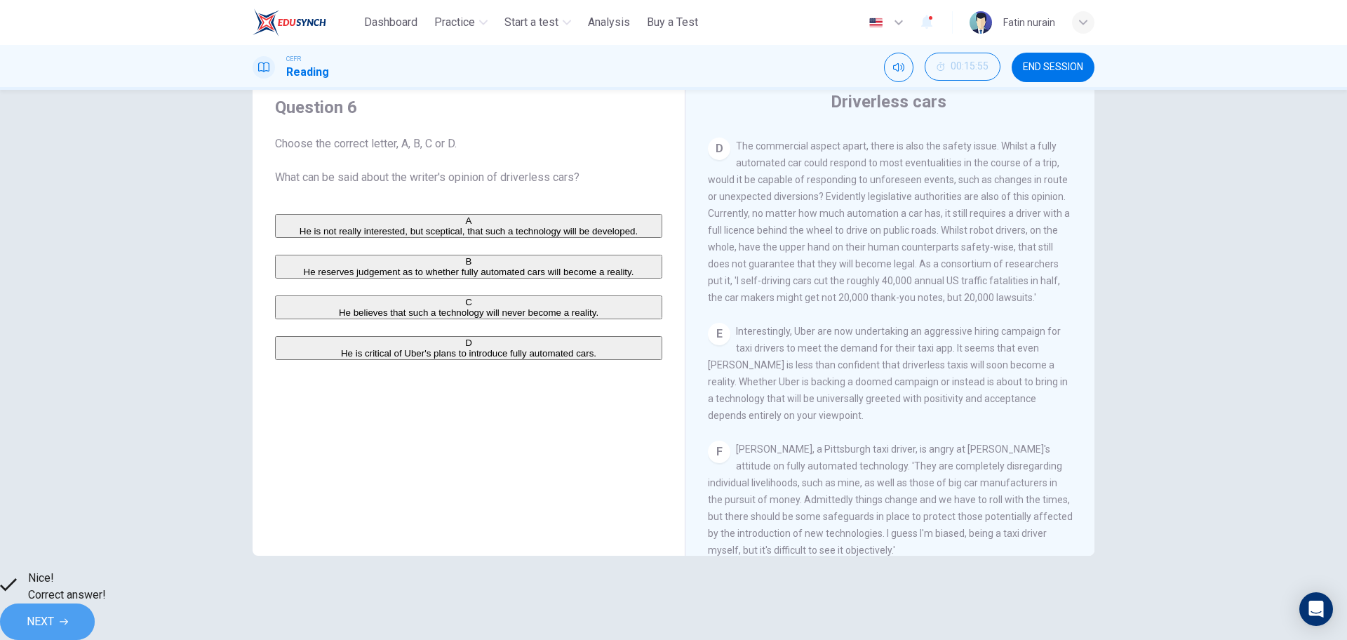
click at [54, 612] on span "NEXT" at bounding box center [40, 622] width 27 height 20
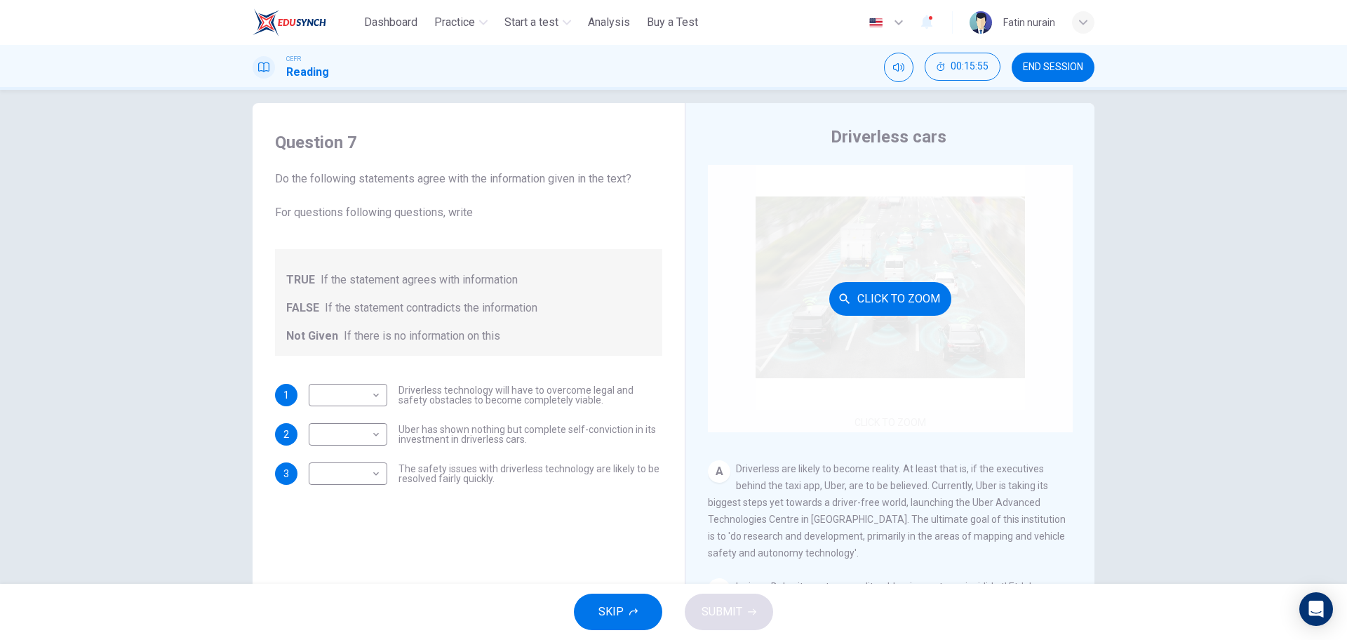
scroll to position [0, 0]
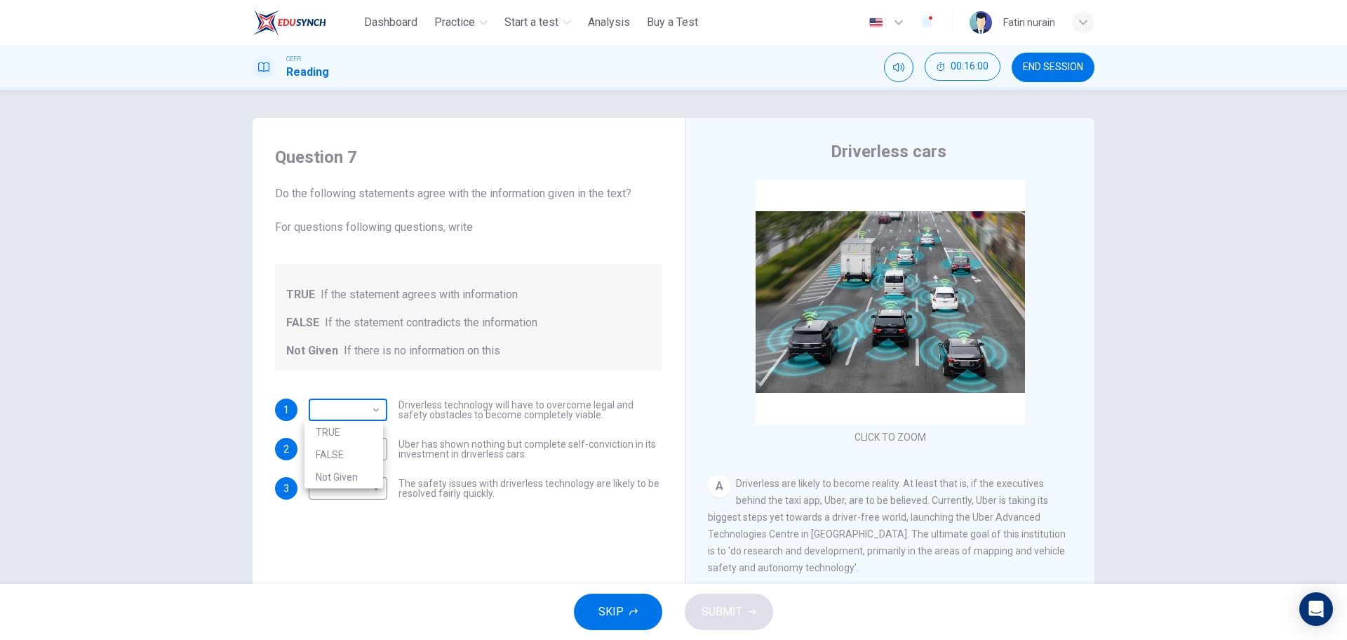
click at [349, 408] on body "This site uses cookies, as explained in our Privacy Policy . If you agree to th…" at bounding box center [673, 320] width 1347 height 640
click at [369, 441] on li "TRUE" at bounding box center [344, 432] width 79 height 22
type input "****"
click at [370, 413] on body "This site uses cookies, as explained in our Privacy Policy . If you agree to th…" at bounding box center [673, 320] width 1347 height 640
click at [377, 434] on li "TRUE" at bounding box center [344, 432] width 79 height 22
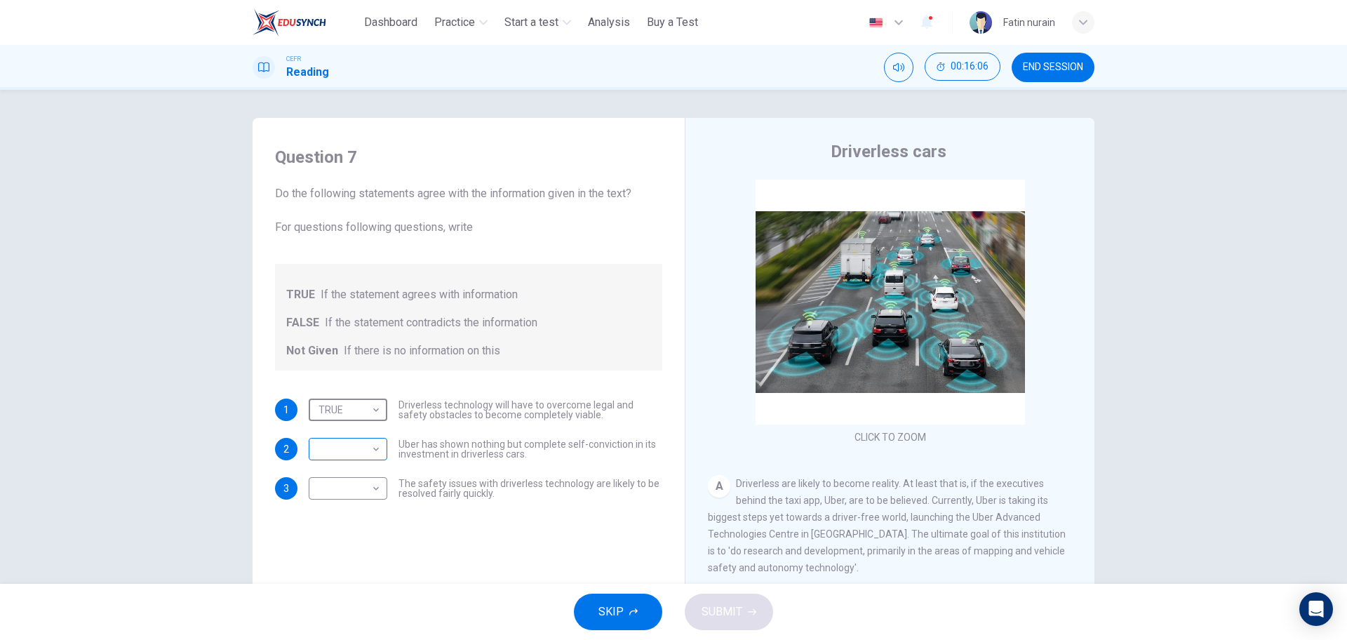
click at [373, 442] on body "This site uses cookies, as explained in our Privacy Policy . If you agree to th…" at bounding box center [673, 320] width 1347 height 640
click at [380, 487] on li "FALSE" at bounding box center [344, 494] width 79 height 22
type input "*****"
click at [371, 476] on body "This site uses cookies, as explained in our Privacy Policy . If you agree to th…" at bounding box center [673, 320] width 1347 height 640
click at [371, 503] on li "TRUE" at bounding box center [344, 511] width 79 height 22
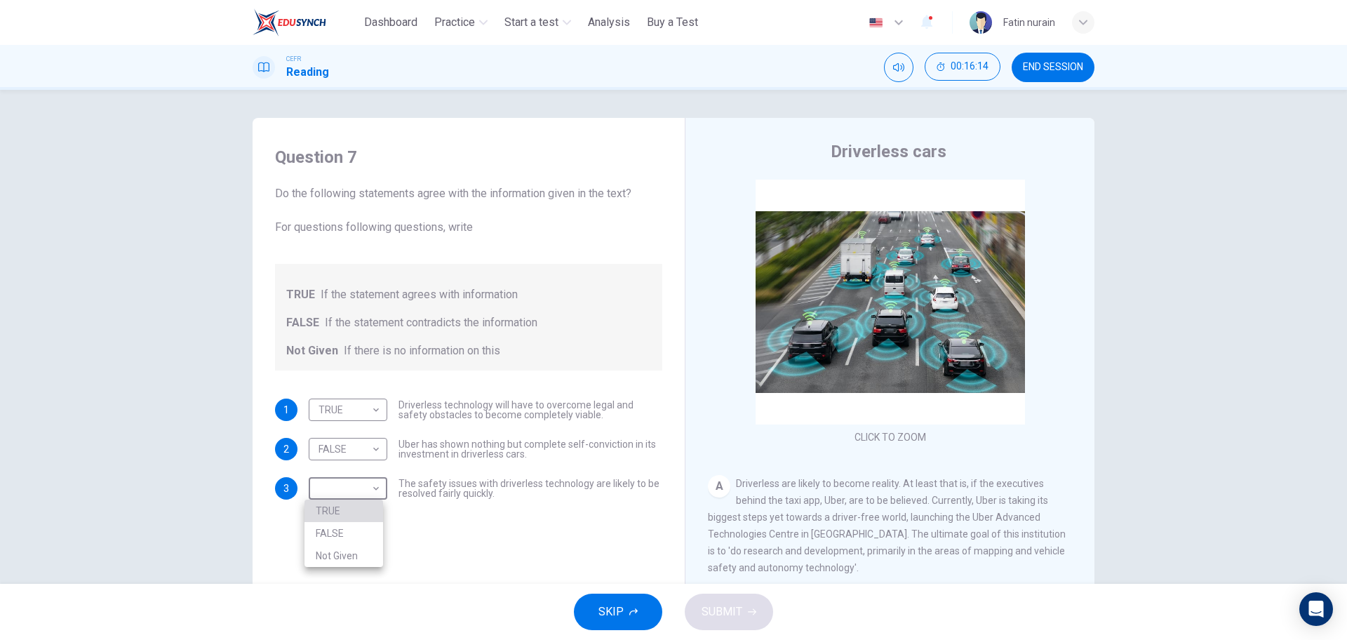
type input "****"
click at [685, 603] on div "SKIP SUBMIT" at bounding box center [673, 612] width 1347 height 56
click at [688, 601] on button "SUBMIT" at bounding box center [729, 612] width 88 height 36
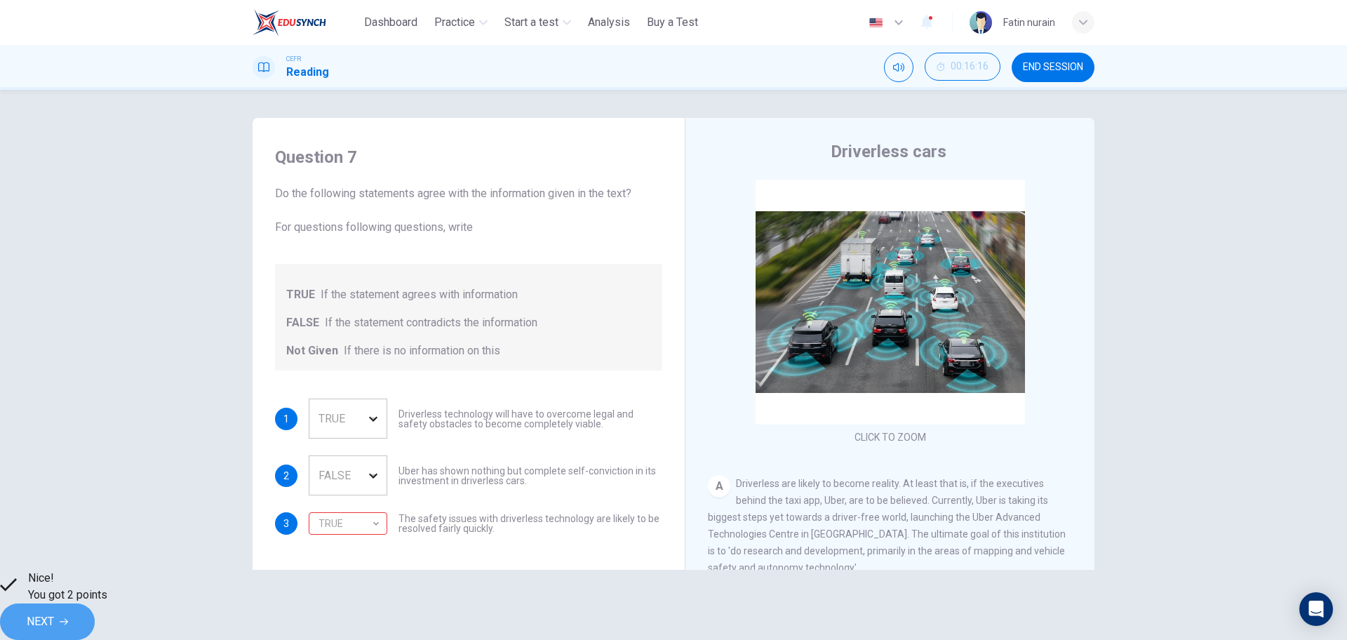
click at [54, 613] on span "NEXT" at bounding box center [40, 622] width 27 height 20
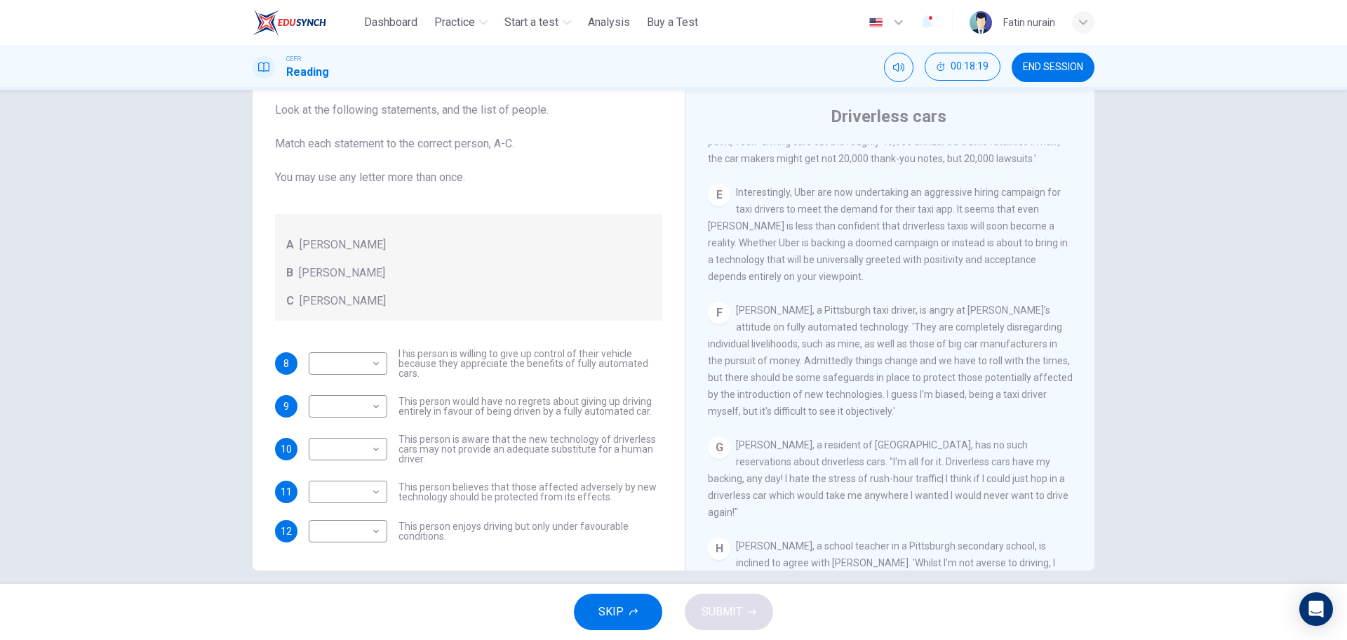
scroll to position [50, 0]
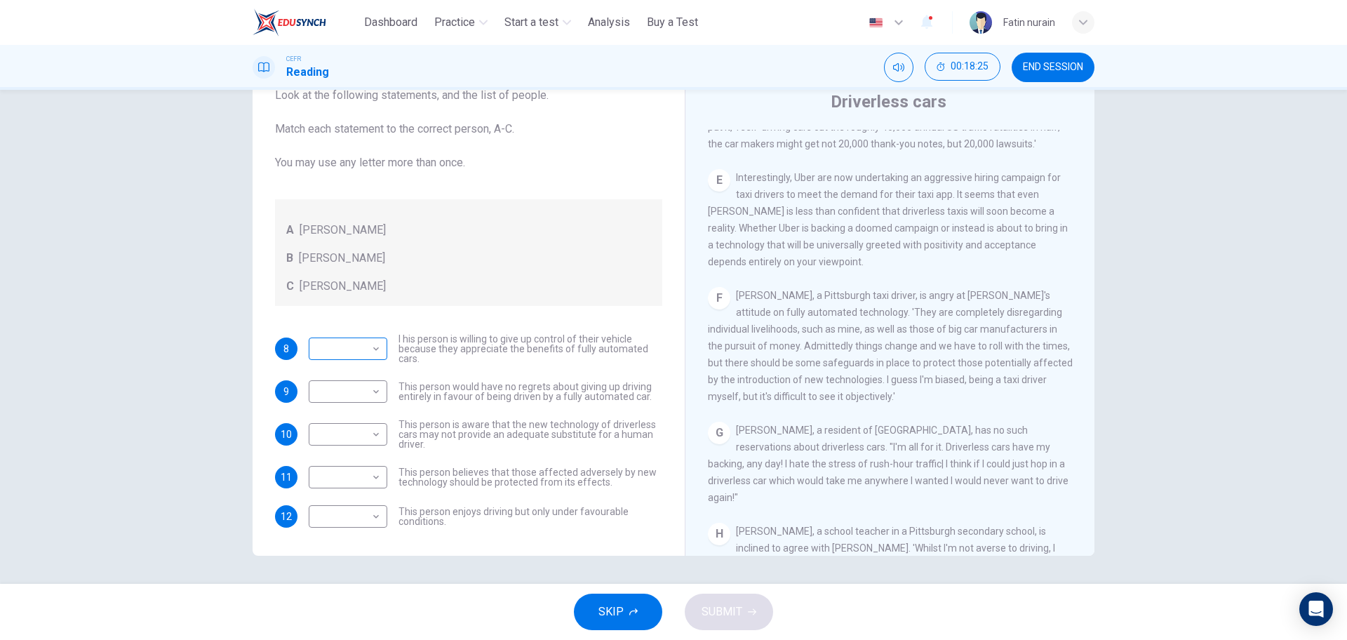
drag, startPoint x: 259, startPoint y: 296, endPoint x: 335, endPoint y: 346, distance: 90.7
click at [356, 396] on body "This site uses cookies, as explained in our Privacy Policy . If you agree to th…" at bounding box center [673, 320] width 1347 height 640
drag, startPoint x: 499, startPoint y: 512, endPoint x: 495, endPoint y: 484, distance: 27.7
click at [500, 507] on div at bounding box center [673, 320] width 1347 height 640
click at [356, 388] on body "This site uses cookies, as explained in our Privacy Policy . If you agree to th…" at bounding box center [673, 320] width 1347 height 640
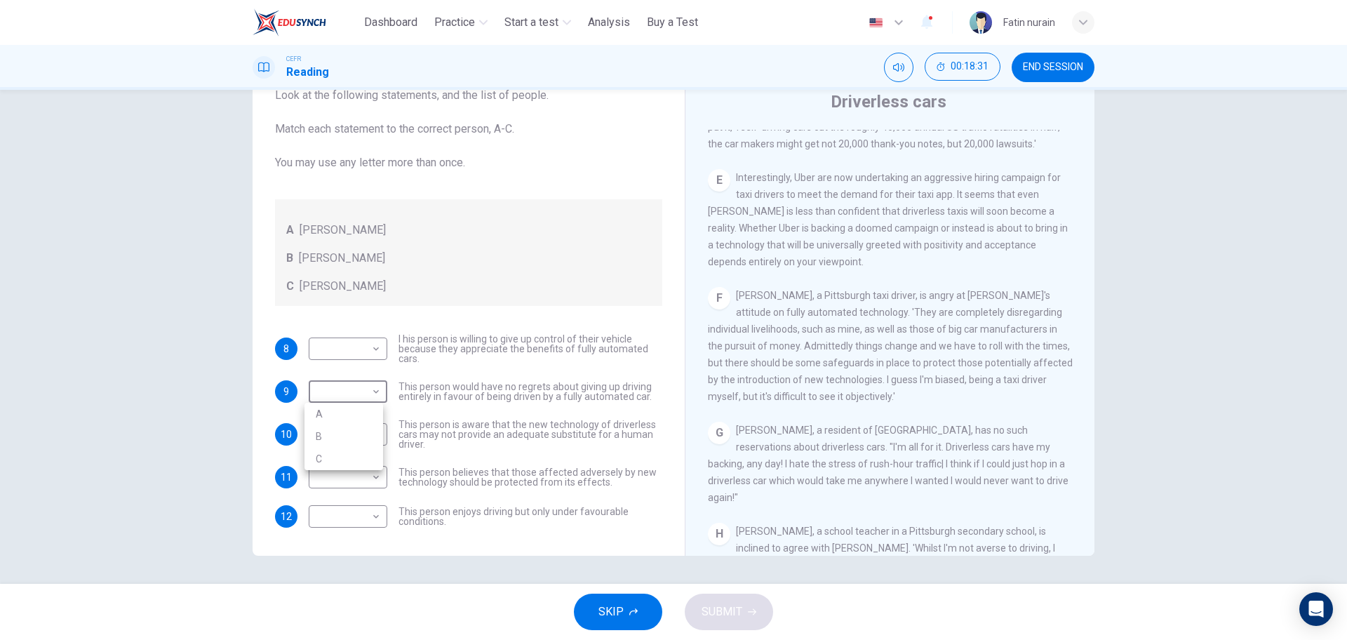
click at [336, 432] on li "B" at bounding box center [344, 436] width 79 height 22
type input "*"
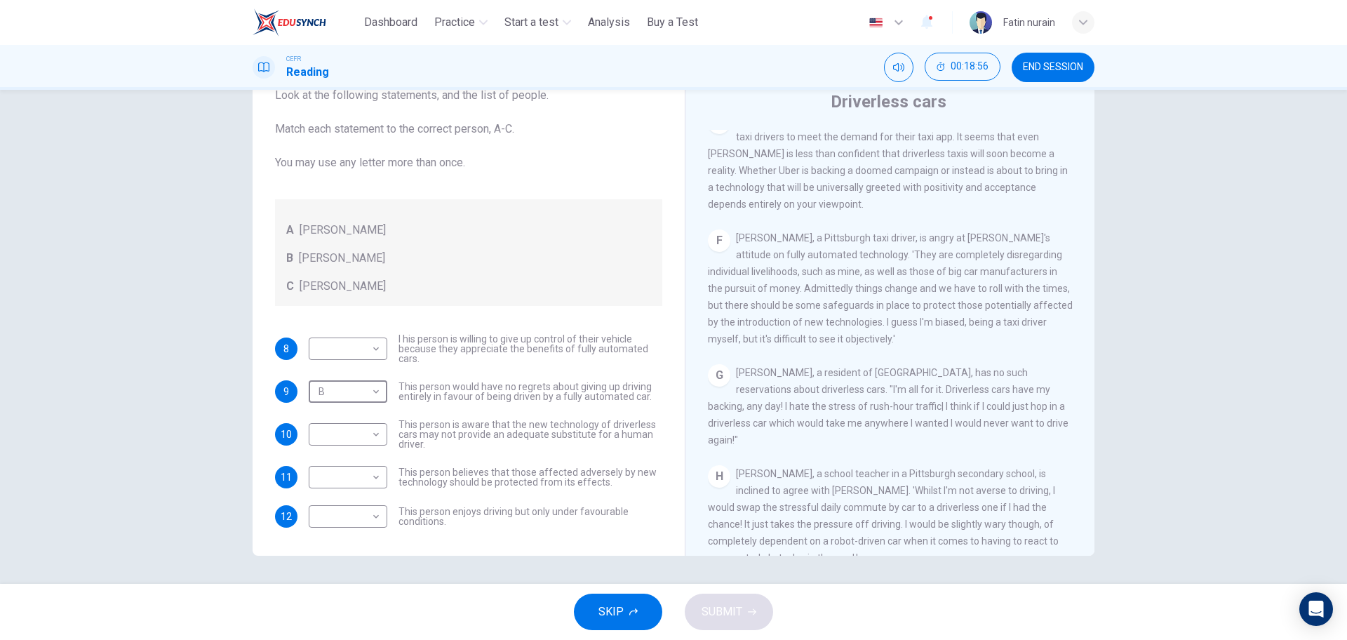
scroll to position [1039, 0]
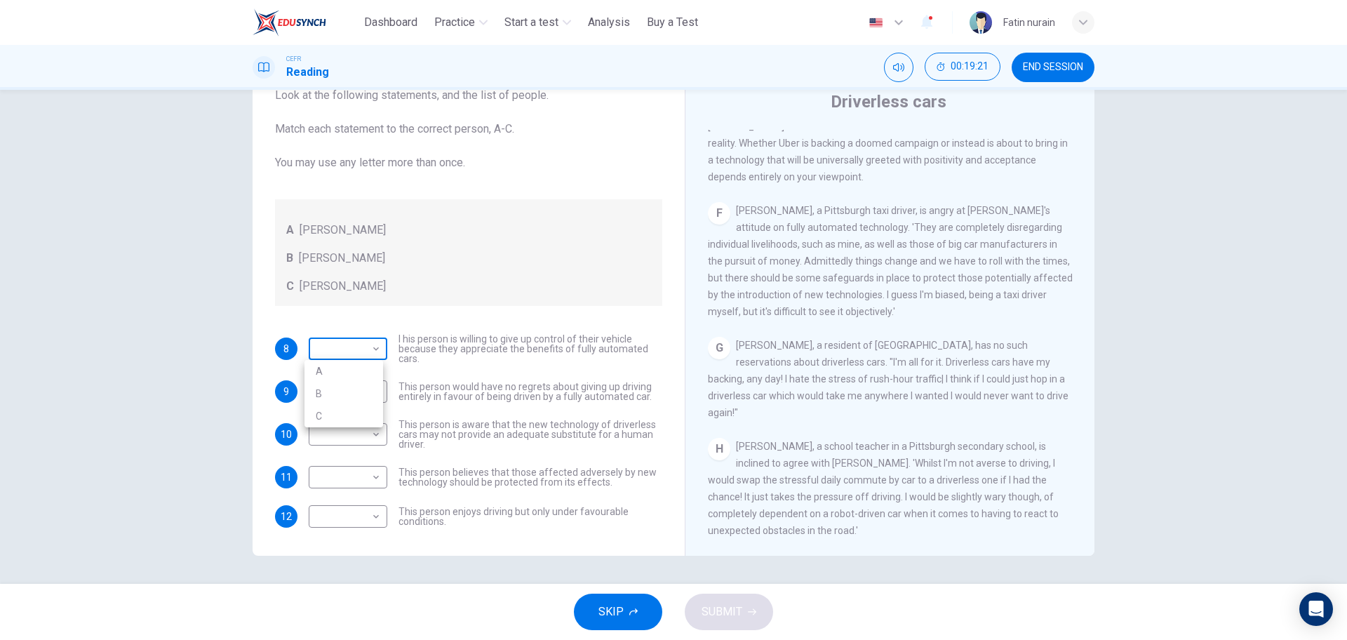
click at [361, 341] on body "This site uses cookies, as explained in our Privacy Policy . If you agree to th…" at bounding box center [673, 320] width 1347 height 640
click at [361, 358] on div at bounding box center [673, 320] width 1347 height 640
click at [356, 364] on body "This site uses cookies, as explained in our Privacy Policy . If you agree to th…" at bounding box center [673, 320] width 1347 height 640
click at [356, 364] on li "A" at bounding box center [344, 371] width 79 height 22
type input "*"
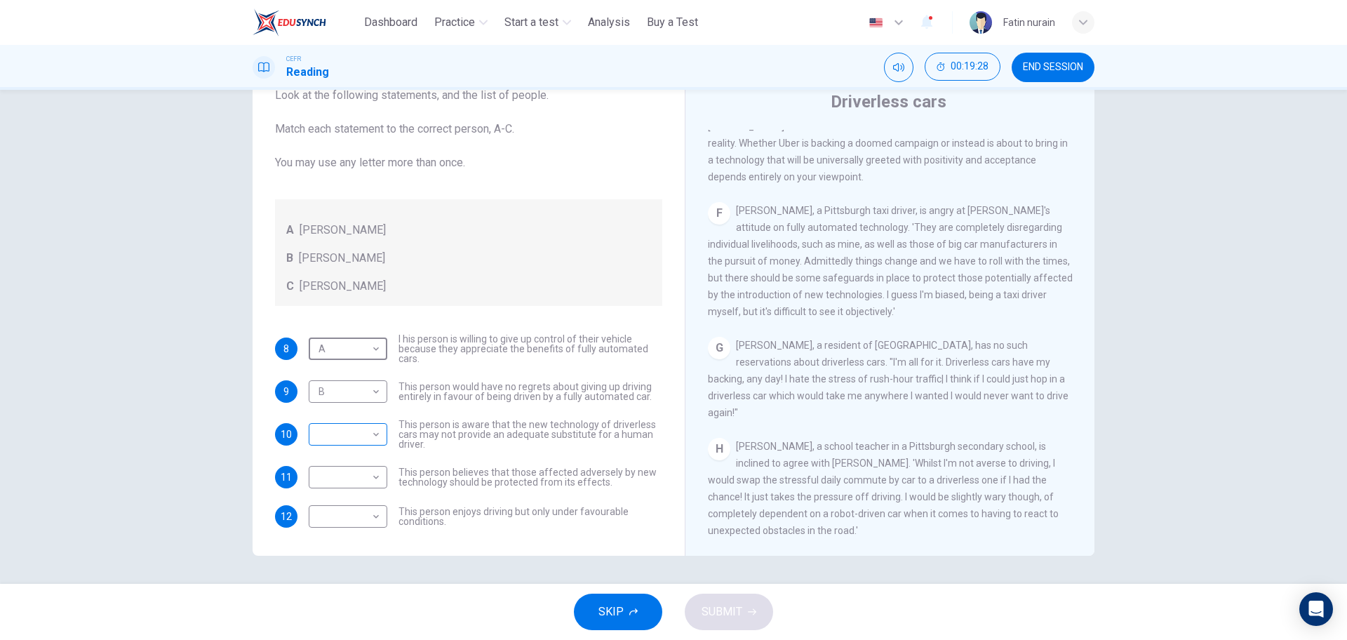
click at [346, 426] on body "This site uses cookies, as explained in our Privacy Policy . If you agree to th…" at bounding box center [673, 320] width 1347 height 640
click at [330, 462] on li "A" at bounding box center [344, 457] width 79 height 22
type input "*"
click at [361, 477] on body "This site uses cookies, as explained in our Privacy Policy . If you agree to th…" at bounding box center [673, 320] width 1347 height 640
click at [339, 541] on li "C" at bounding box center [344, 544] width 79 height 22
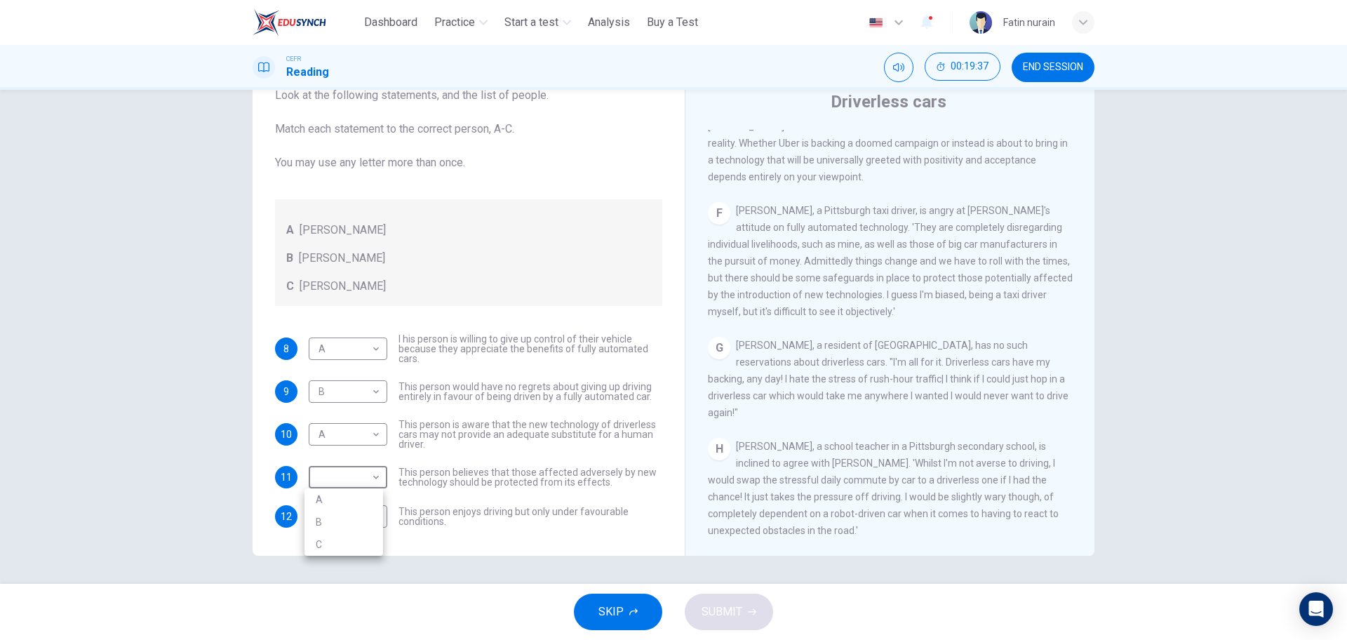
type input "*"
click at [376, 514] on body "This site uses cookies, as explained in our Privacy Policy . If you agree to th…" at bounding box center [673, 320] width 1347 height 640
click at [325, 535] on li "A" at bounding box center [344, 539] width 79 height 22
type input "*"
click at [762, 606] on button "SUBMIT" at bounding box center [729, 612] width 88 height 36
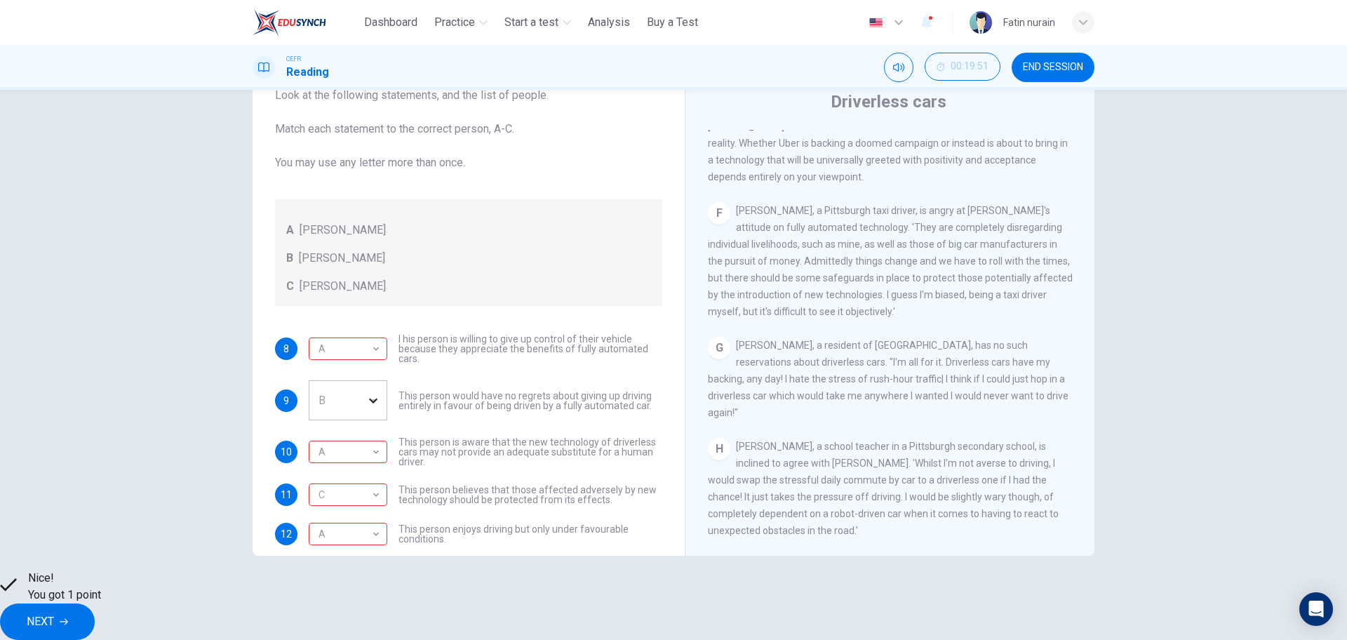
click at [95, 606] on button "NEXT" at bounding box center [47, 621] width 95 height 36
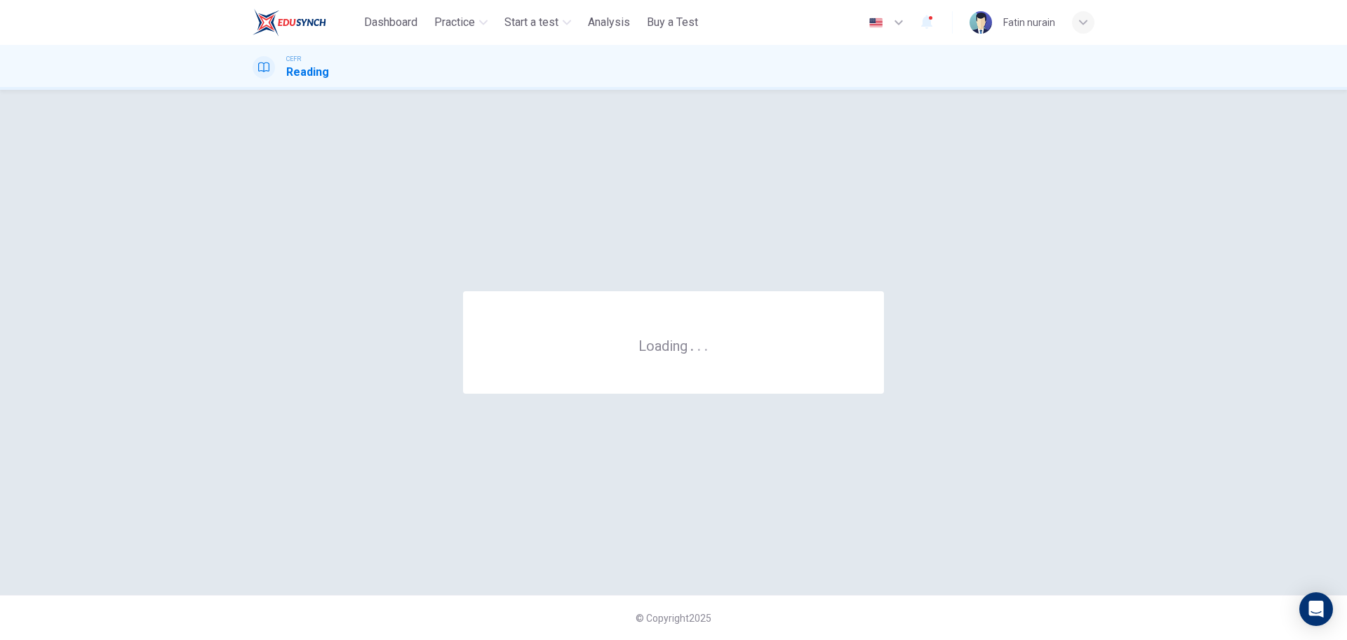
scroll to position [0, 0]
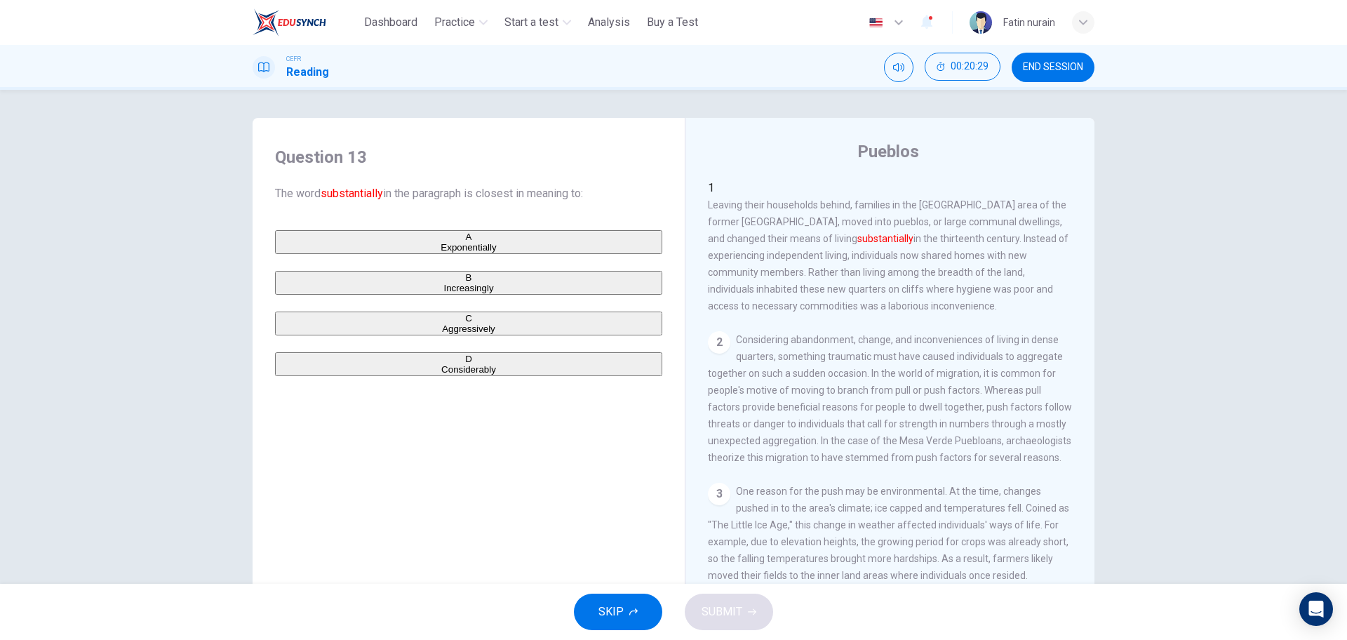
click at [418, 254] on button "A Exponentially" at bounding box center [468, 242] width 387 height 24
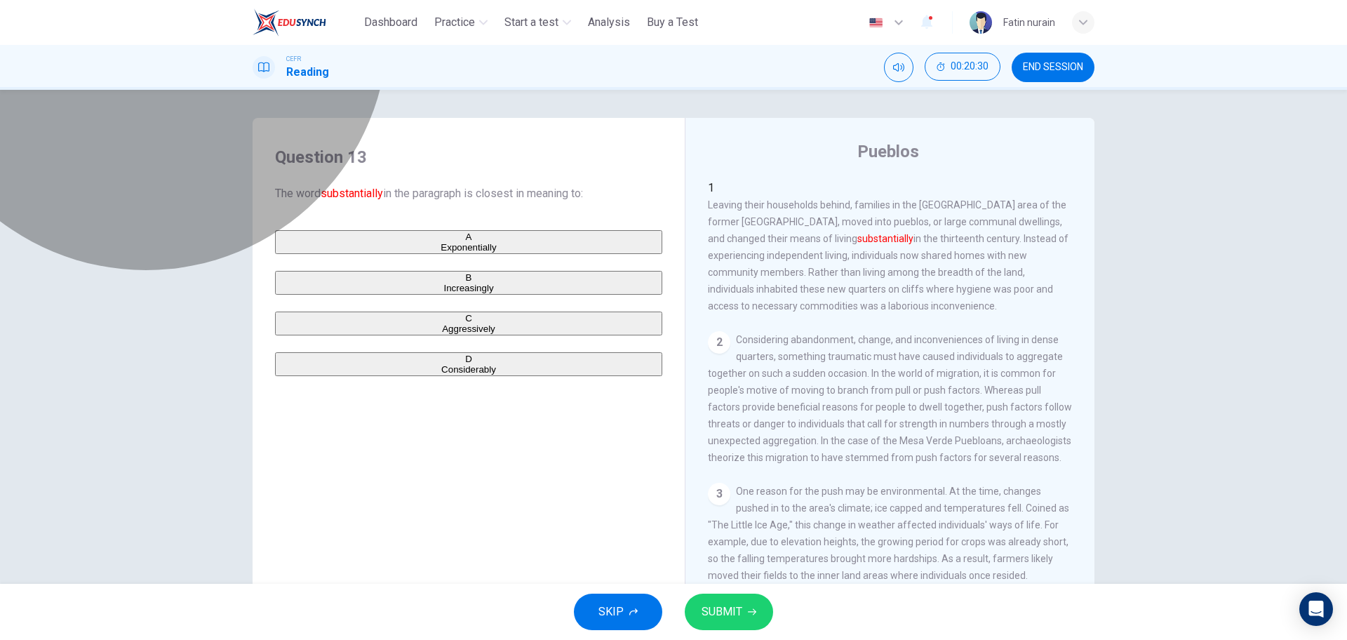
click at [417, 295] on button "B Increasingly" at bounding box center [468, 283] width 387 height 24
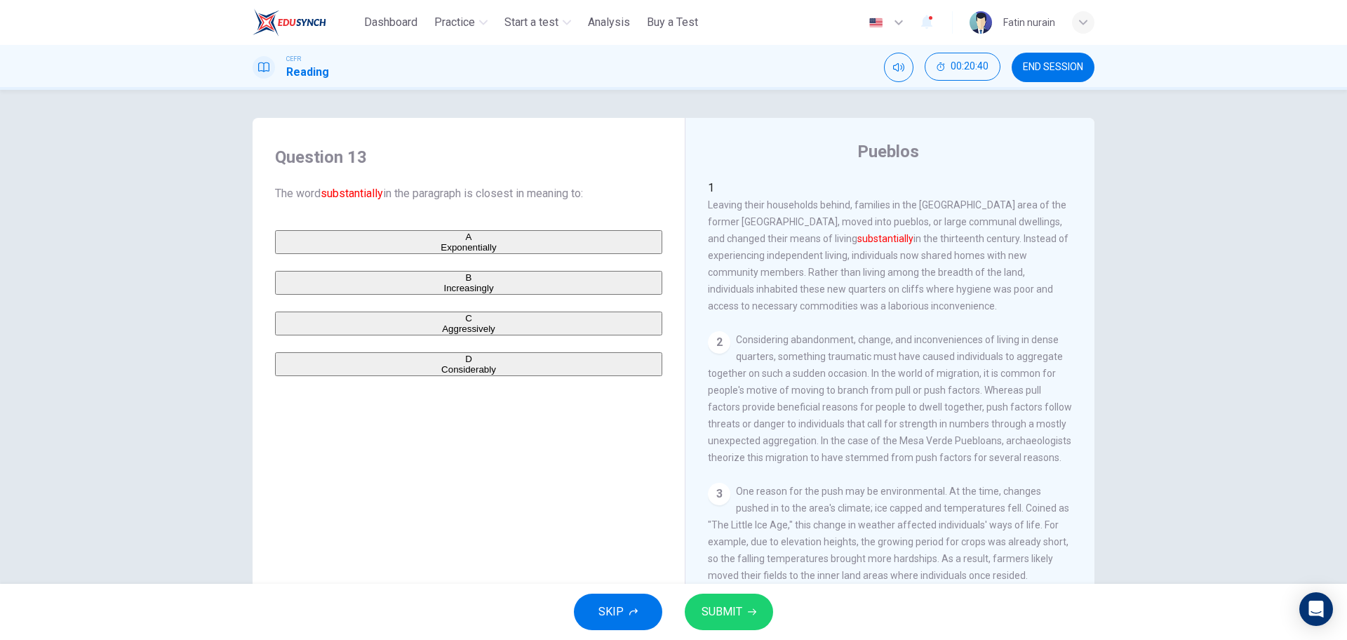
click at [406, 243] on button "A Exponentially" at bounding box center [468, 242] width 387 height 24
click at [706, 629] on button "SUBMIT" at bounding box center [729, 612] width 88 height 36
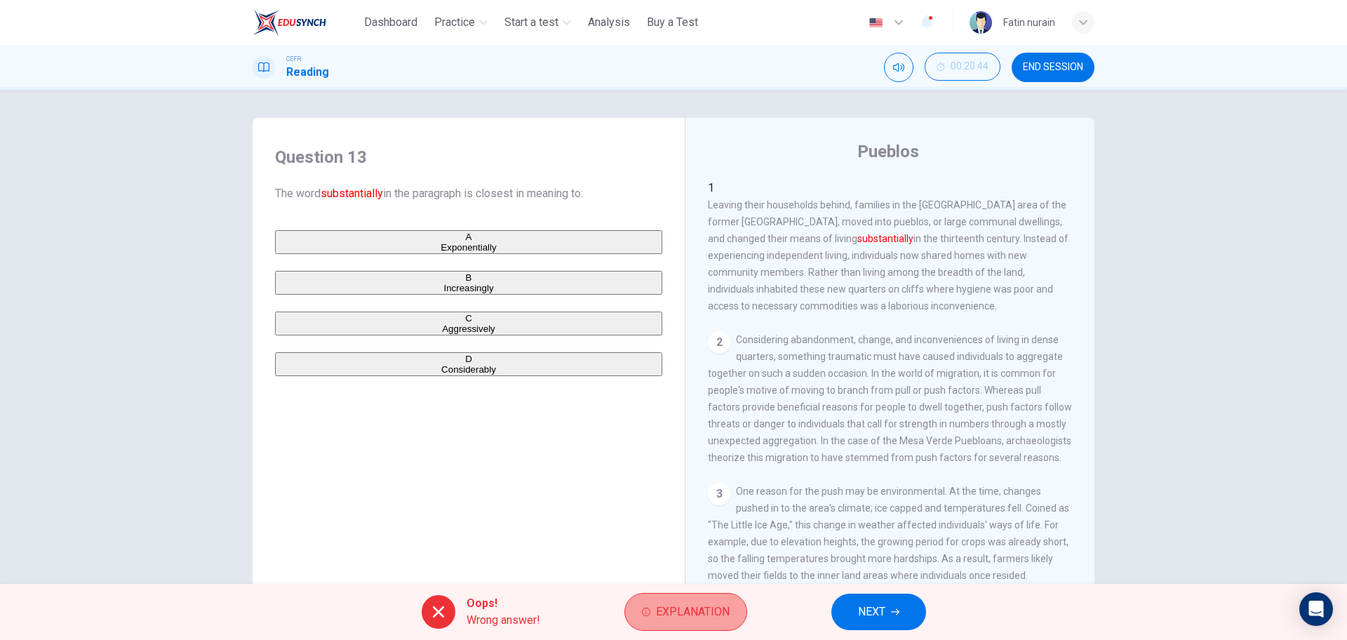
click at [691, 613] on span "Explanation" at bounding box center [693, 612] width 74 height 20
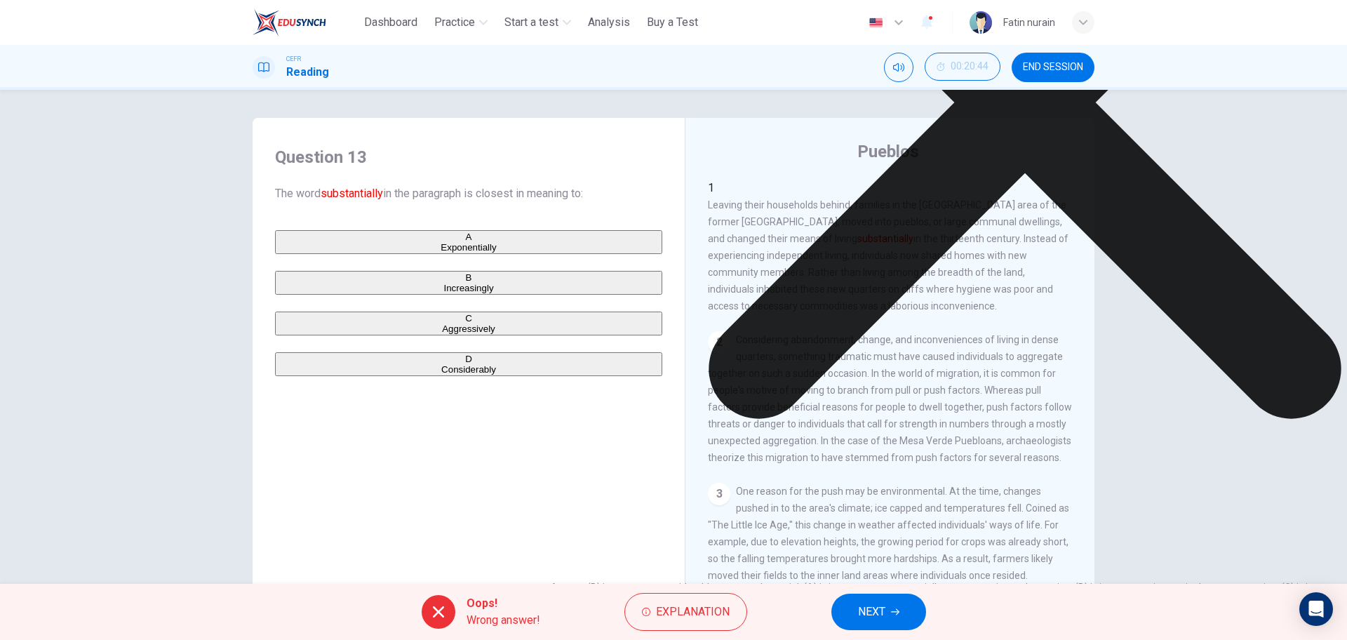
click at [856, 619] on button "NEXT" at bounding box center [879, 612] width 95 height 36
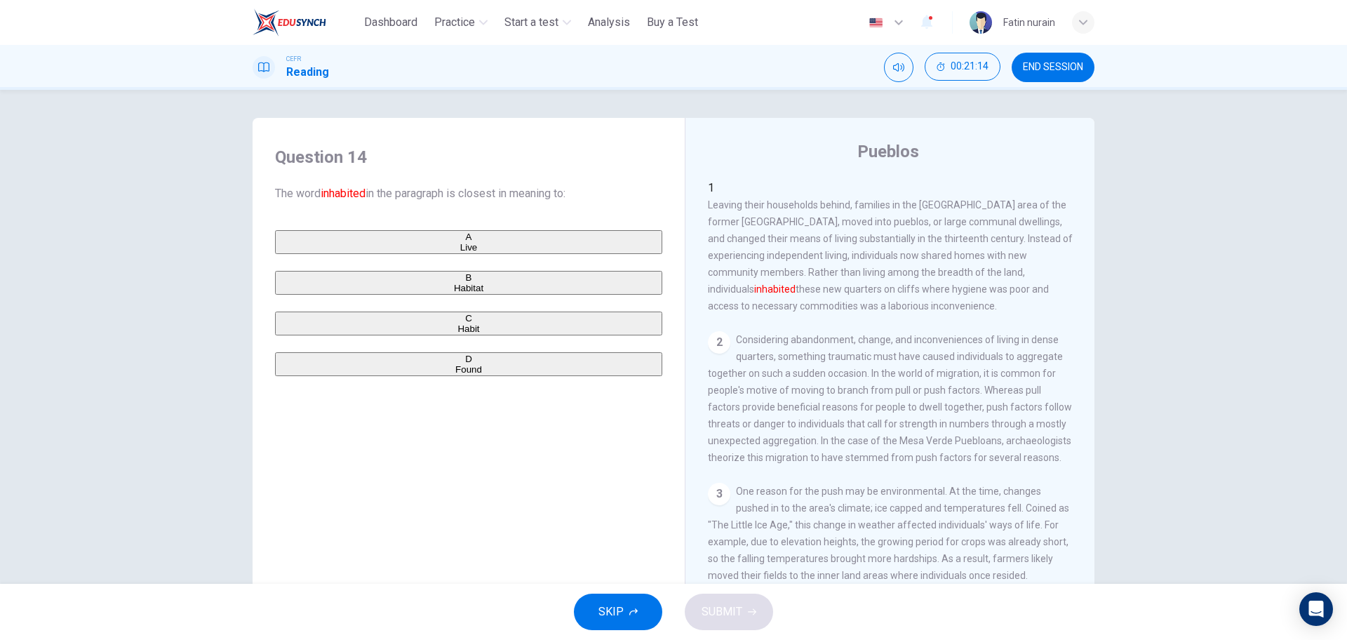
click at [740, 199] on span "Leaving their households behind, families in the [GEOGRAPHIC_DATA] area of the …" at bounding box center [890, 255] width 365 height 112
drag, startPoint x: 742, startPoint y: 189, endPoint x: 785, endPoint y: 194, distance: 43.8
click at [785, 199] on span "Leaving their households behind, families in the [GEOGRAPHIC_DATA] area of the …" at bounding box center [890, 255] width 365 height 112
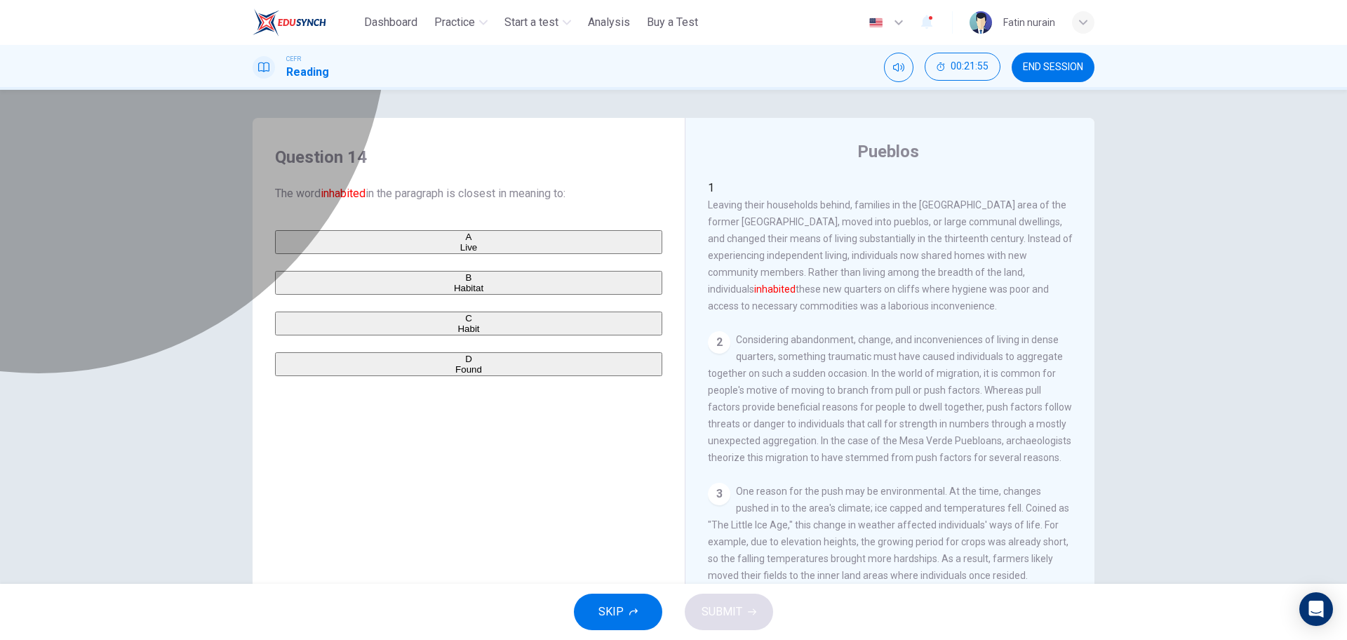
click at [454, 293] on span "Habitat" at bounding box center [468, 288] width 29 height 11
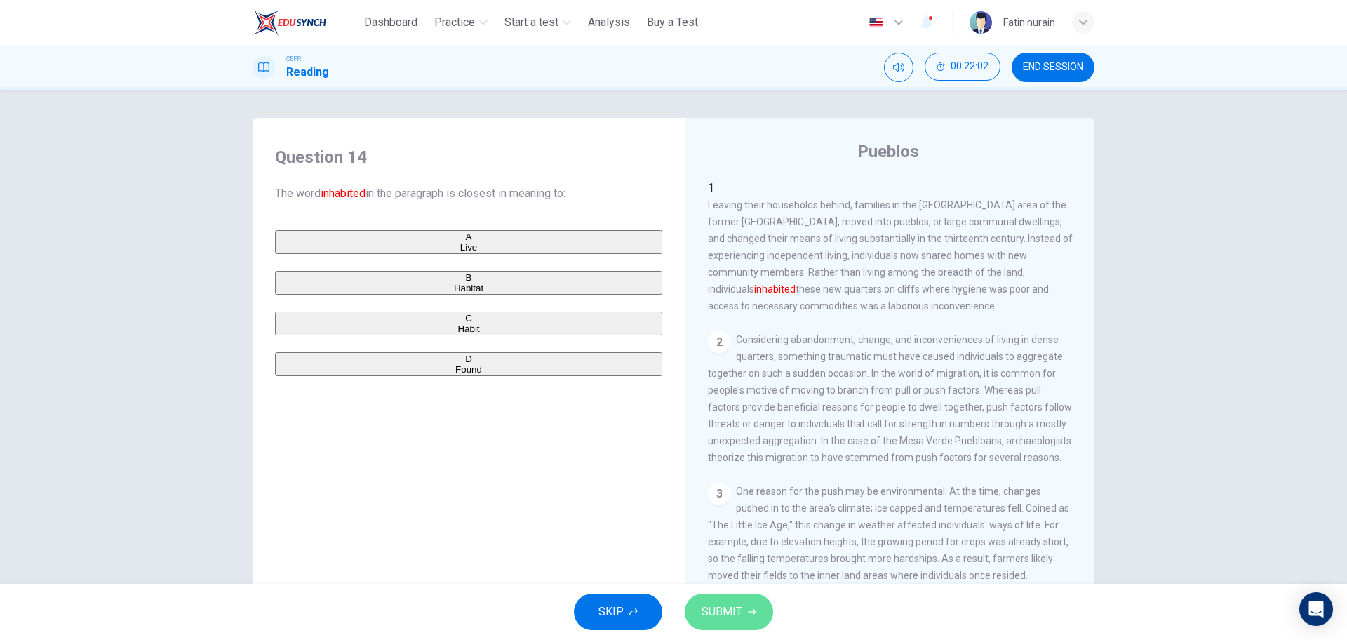
click at [705, 608] on span "SUBMIT" at bounding box center [722, 612] width 41 height 20
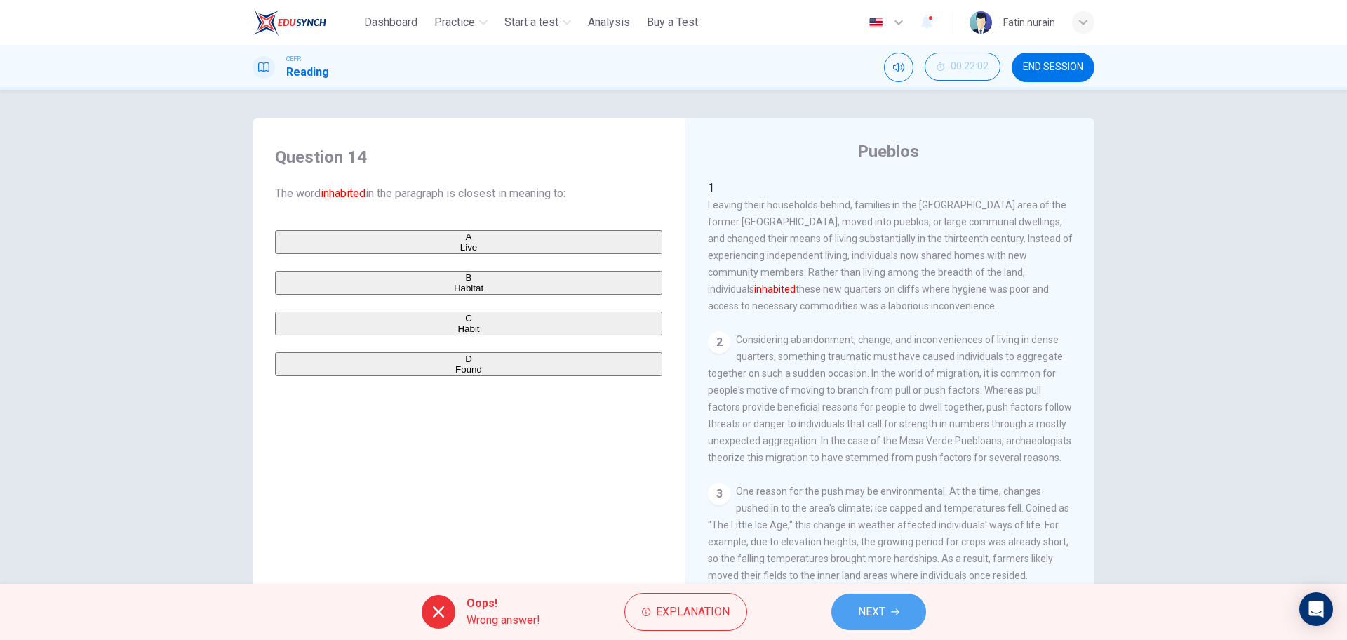
click at [865, 610] on span "NEXT" at bounding box center [871, 612] width 27 height 20
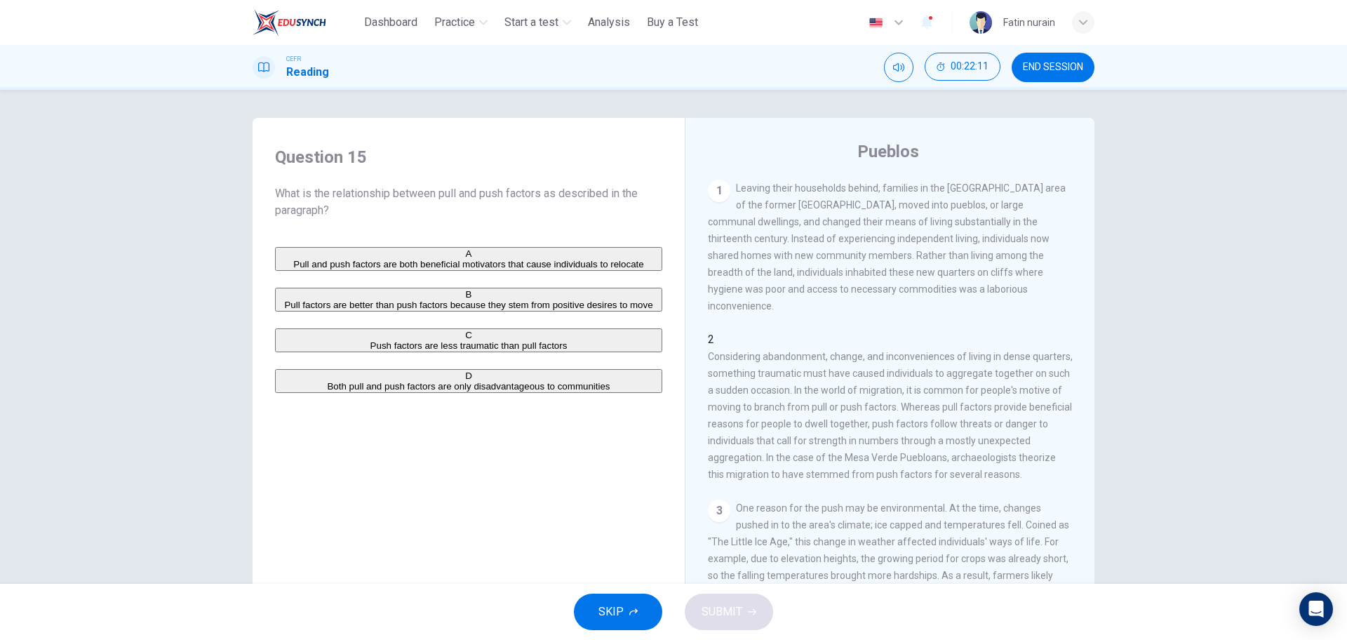
click at [727, 335] on div "2 Considering abandonment, change, and inconveniences of living in dense quarte…" at bounding box center [890, 407] width 365 height 152
drag, startPoint x: 945, startPoint y: 431, endPoint x: 935, endPoint y: 432, distance: 9.9
click at [940, 431] on span "Considering abandonment, change, and inconveniences of living in dense quarters…" at bounding box center [890, 415] width 365 height 129
drag, startPoint x: 853, startPoint y: 434, endPoint x: 897, endPoint y: 462, distance: 52.4
click at [898, 462] on div "2 Considering abandonment, change, and inconveniences of living in dense quarte…" at bounding box center [890, 407] width 365 height 152
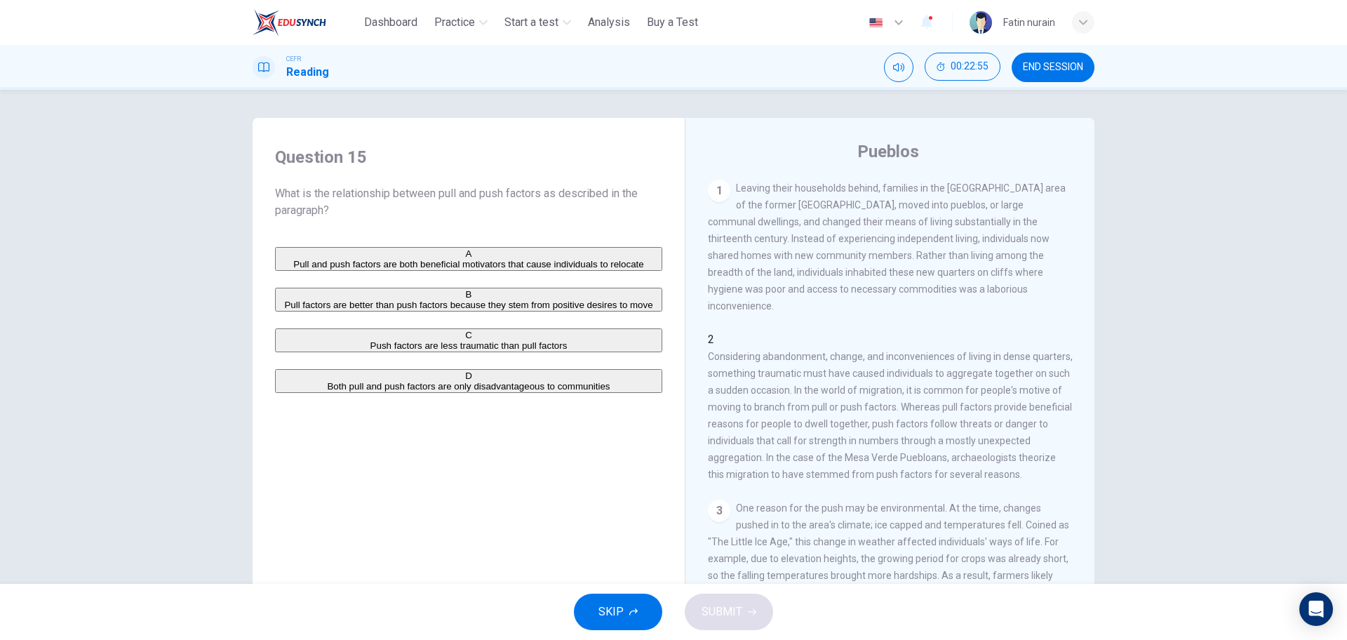
click at [307, 184] on div "Question 15 What is the relationship between pull and push factors as described…" at bounding box center [468, 182] width 387 height 73
click at [730, 349] on div "2 Considering abandonment, change, and inconveniences of living in dense quarte…" at bounding box center [890, 407] width 365 height 152
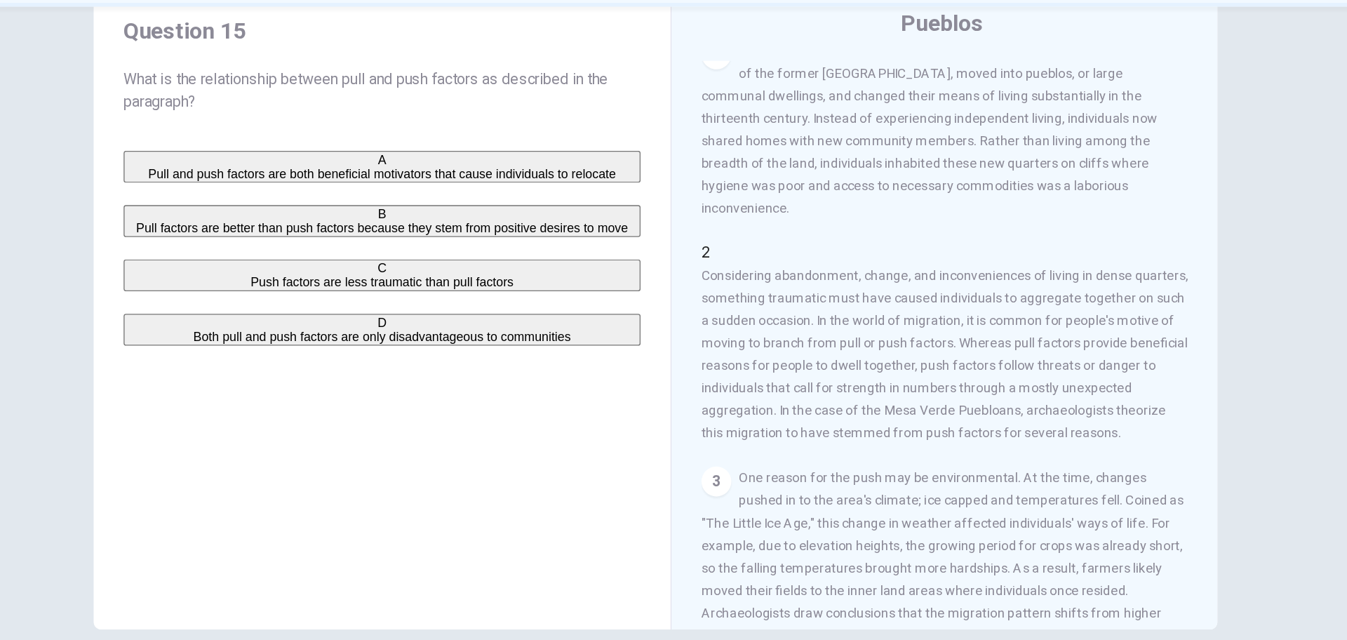
scroll to position [50, 0]
click at [387, 220] on span "Pull and push factors are both beneficial motivators that cause individuals to …" at bounding box center [468, 214] width 350 height 11
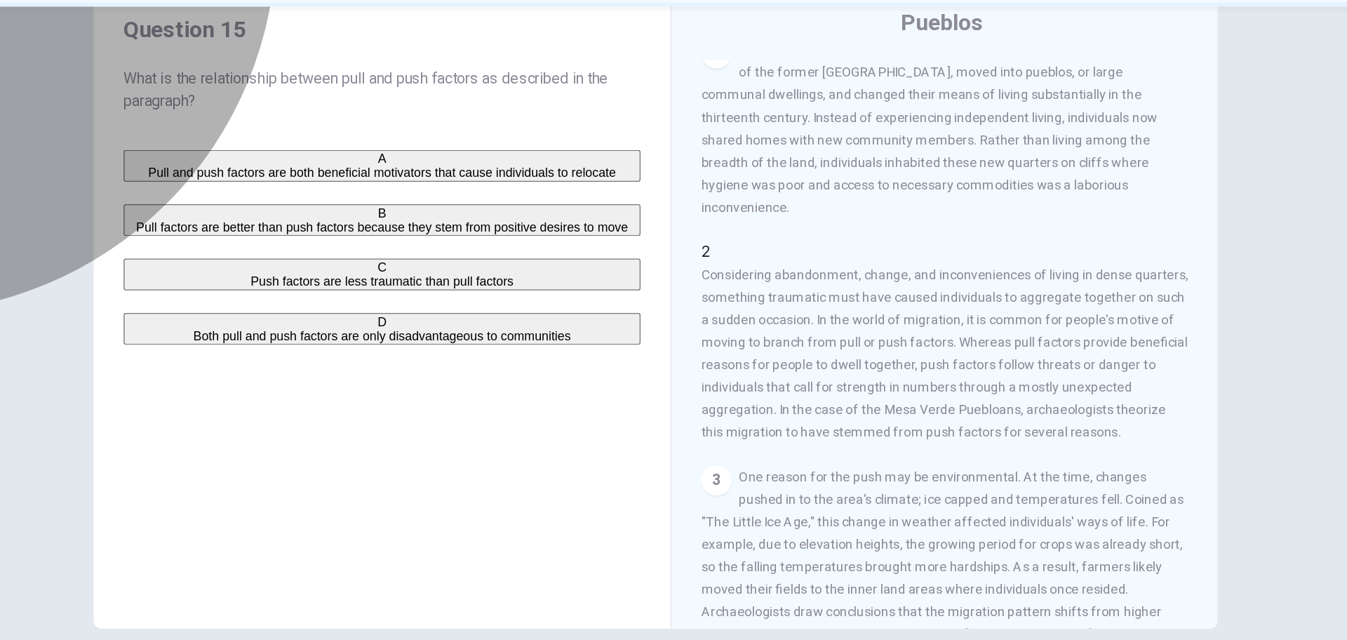
click at [380, 262] on button "B Pull factors are better than push factors because they stem from positive des…" at bounding box center [468, 250] width 387 height 24
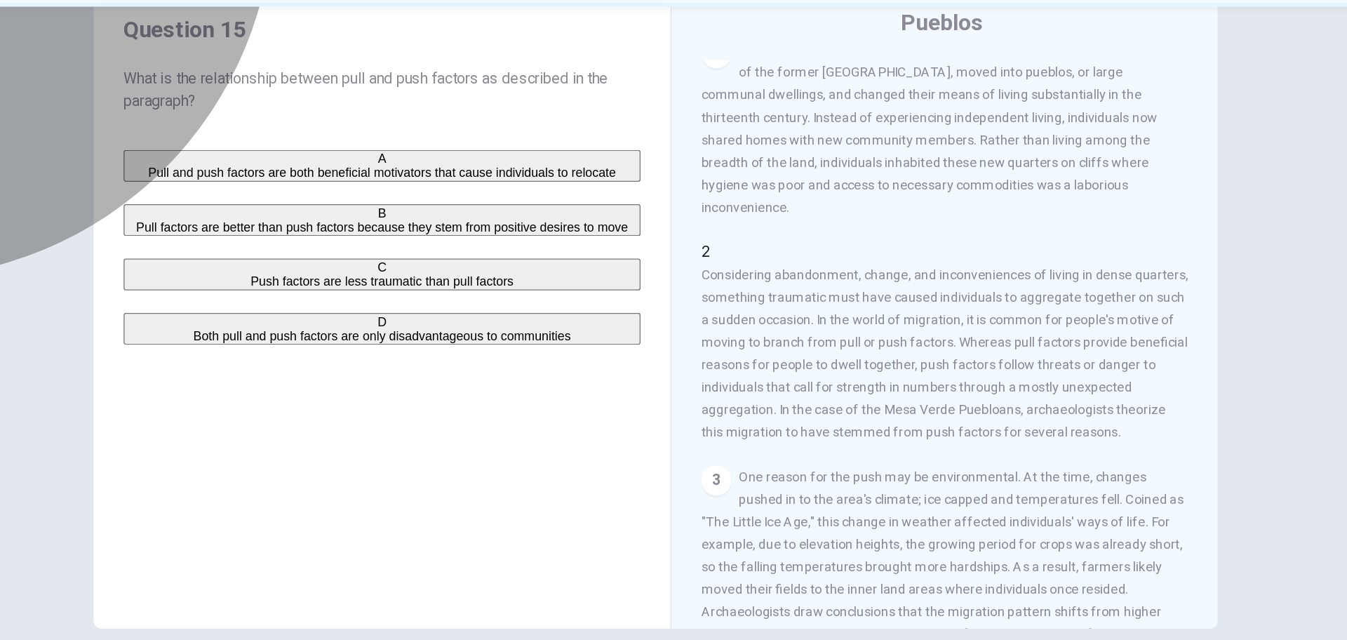
click at [379, 301] on span "Push factors are less traumatic than pull factors" at bounding box center [469, 296] width 197 height 11
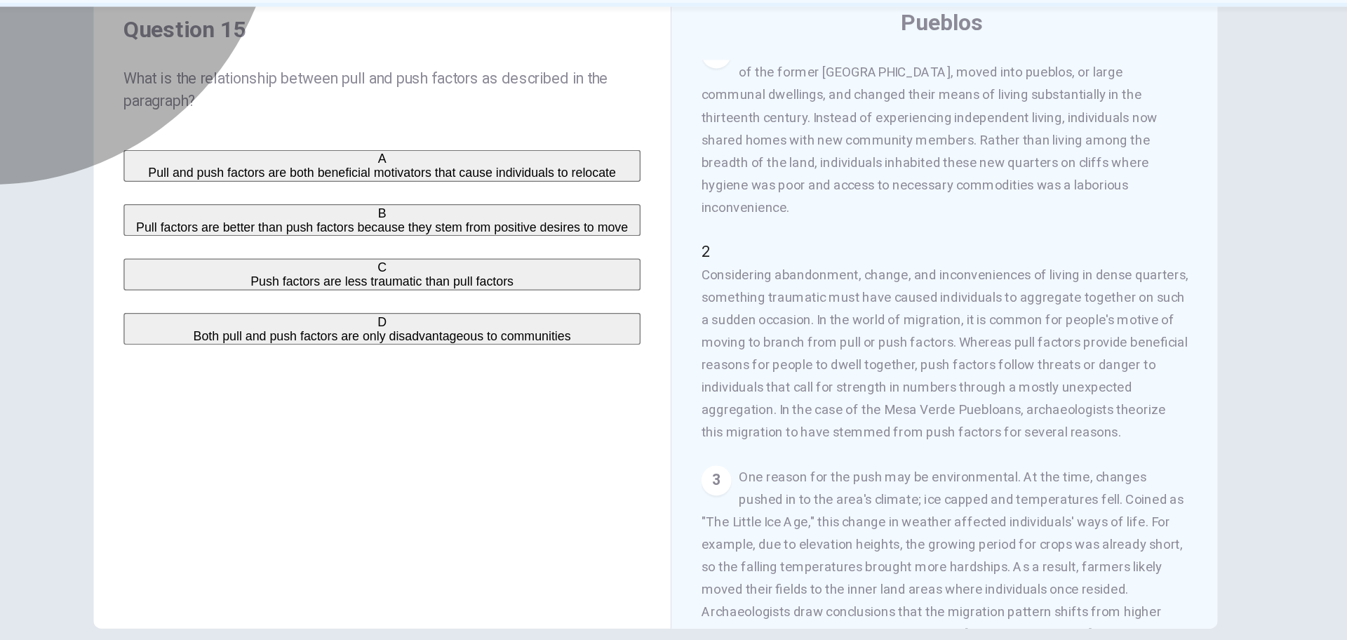
click at [446, 209] on span "Pull and push factors are both beneficial motivators that cause individuals to …" at bounding box center [468, 214] width 350 height 11
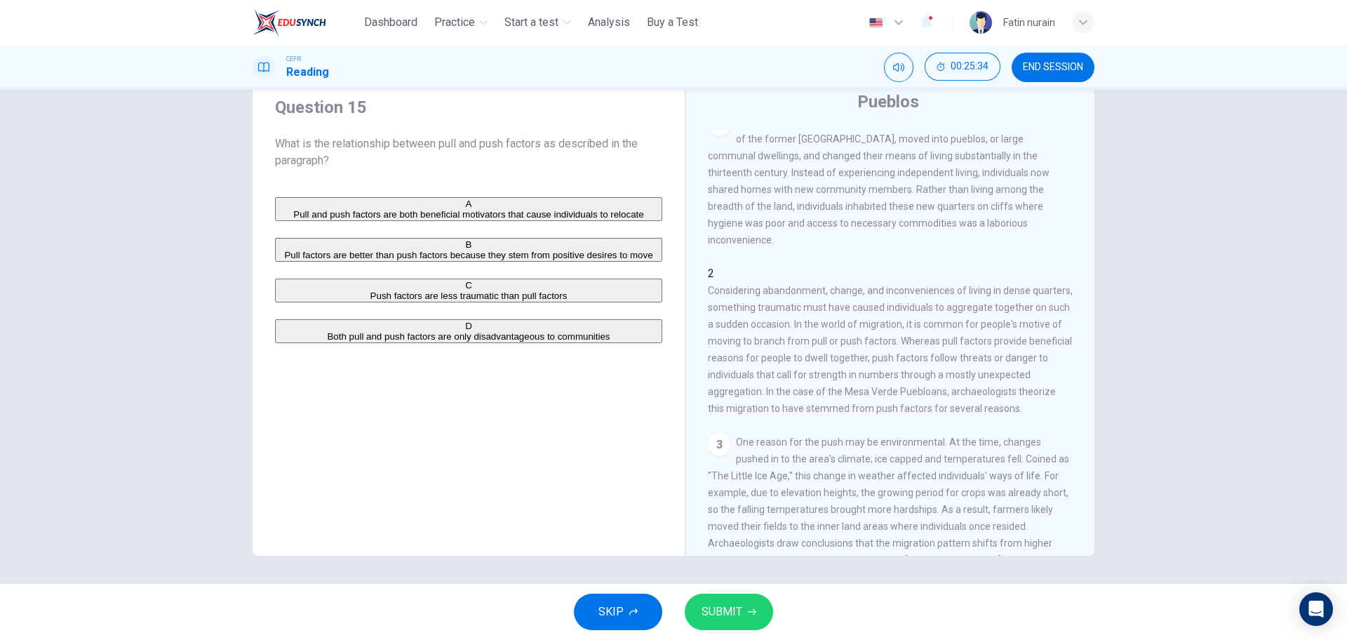
click at [745, 629] on button "SUBMIT" at bounding box center [729, 612] width 88 height 36
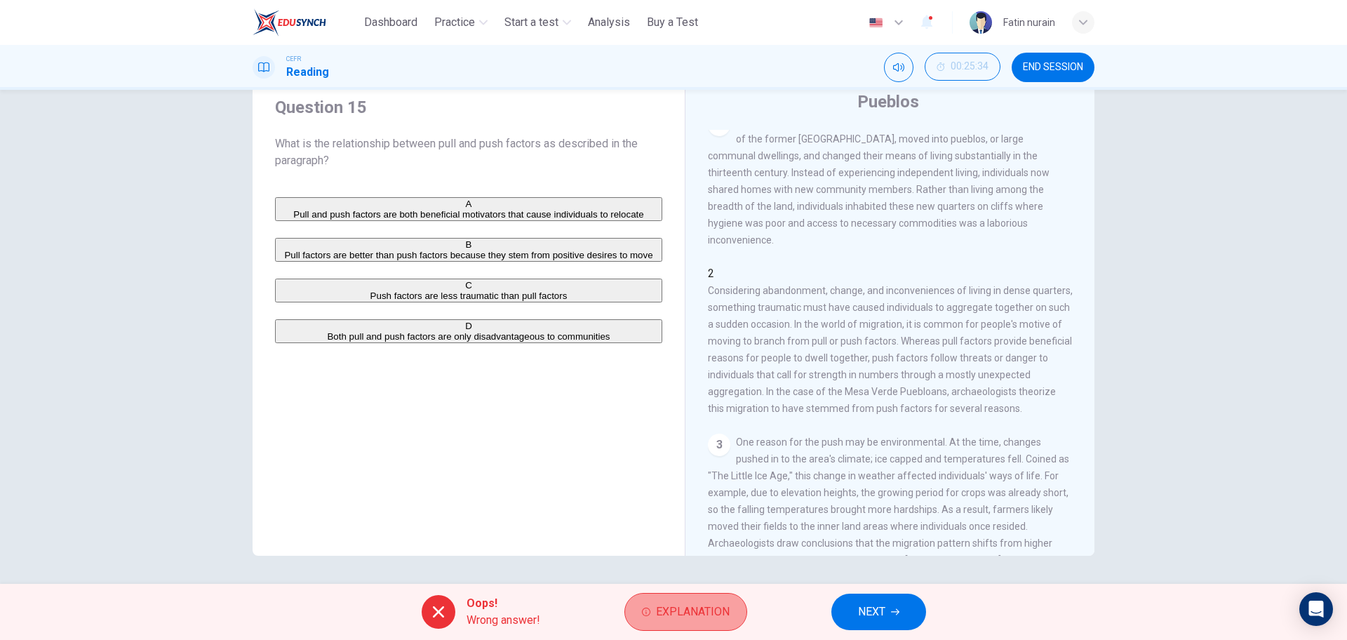
click at [692, 602] on span "Explanation" at bounding box center [693, 612] width 74 height 20
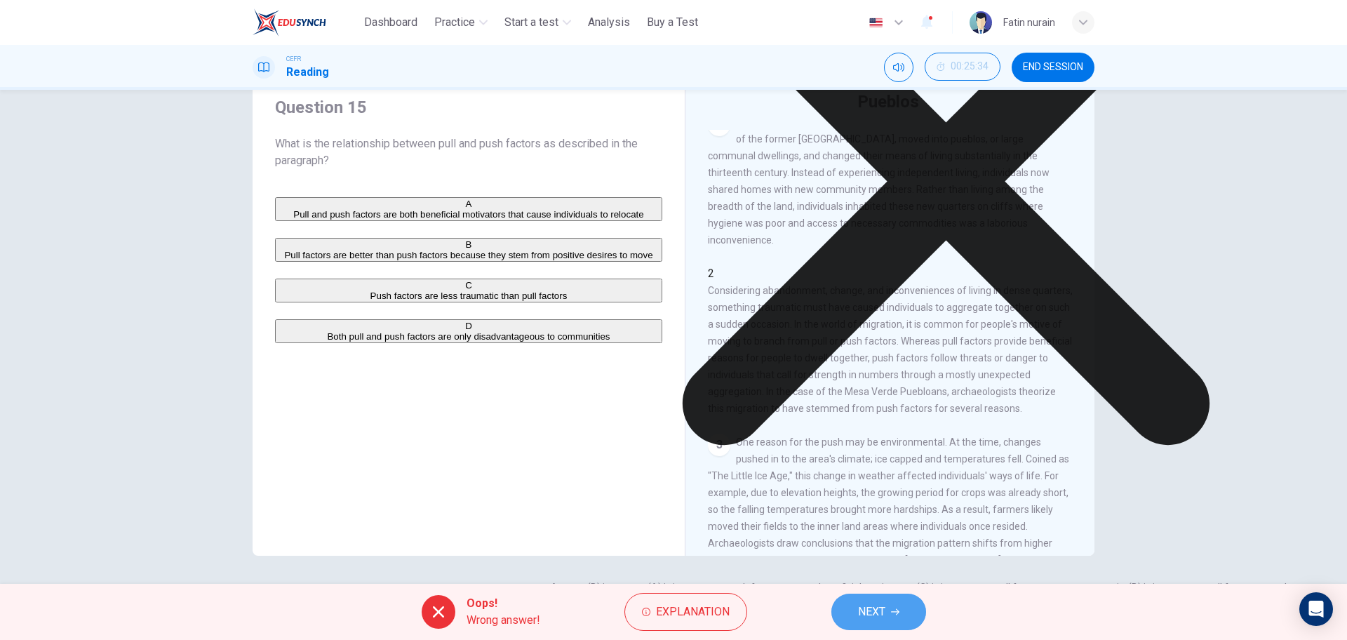
click at [871, 615] on span "NEXT" at bounding box center [871, 612] width 27 height 20
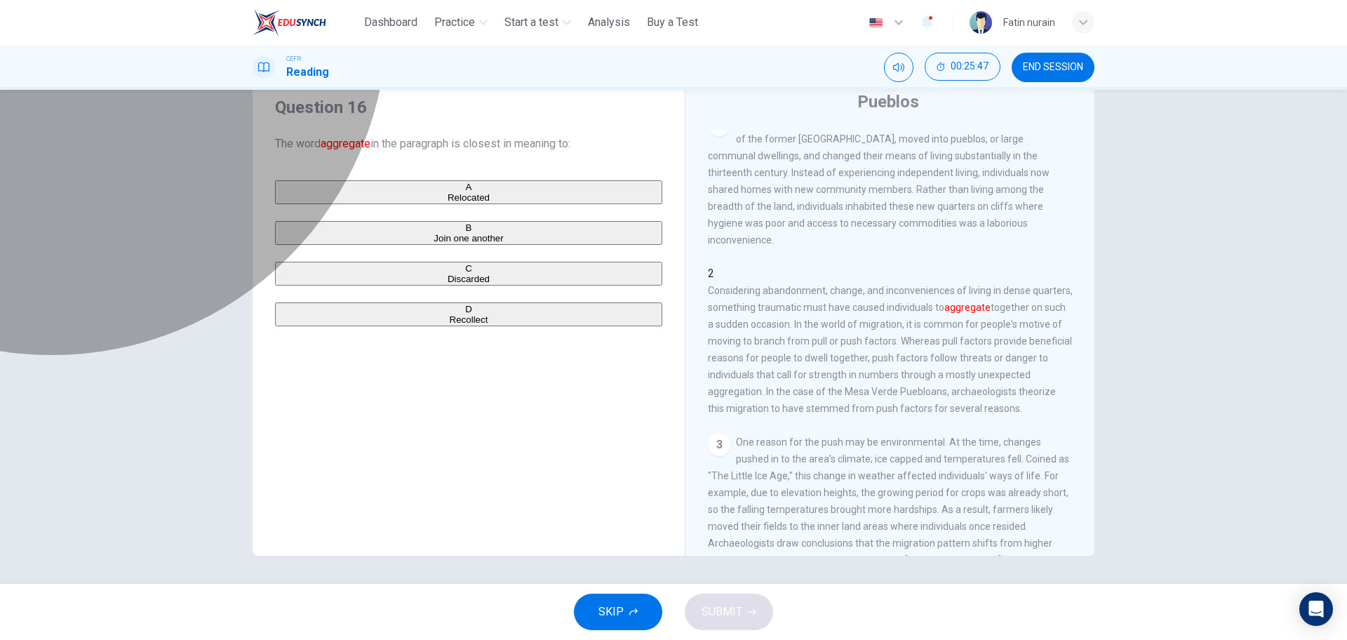
click at [448, 201] on span "Relocated" at bounding box center [469, 197] width 42 height 11
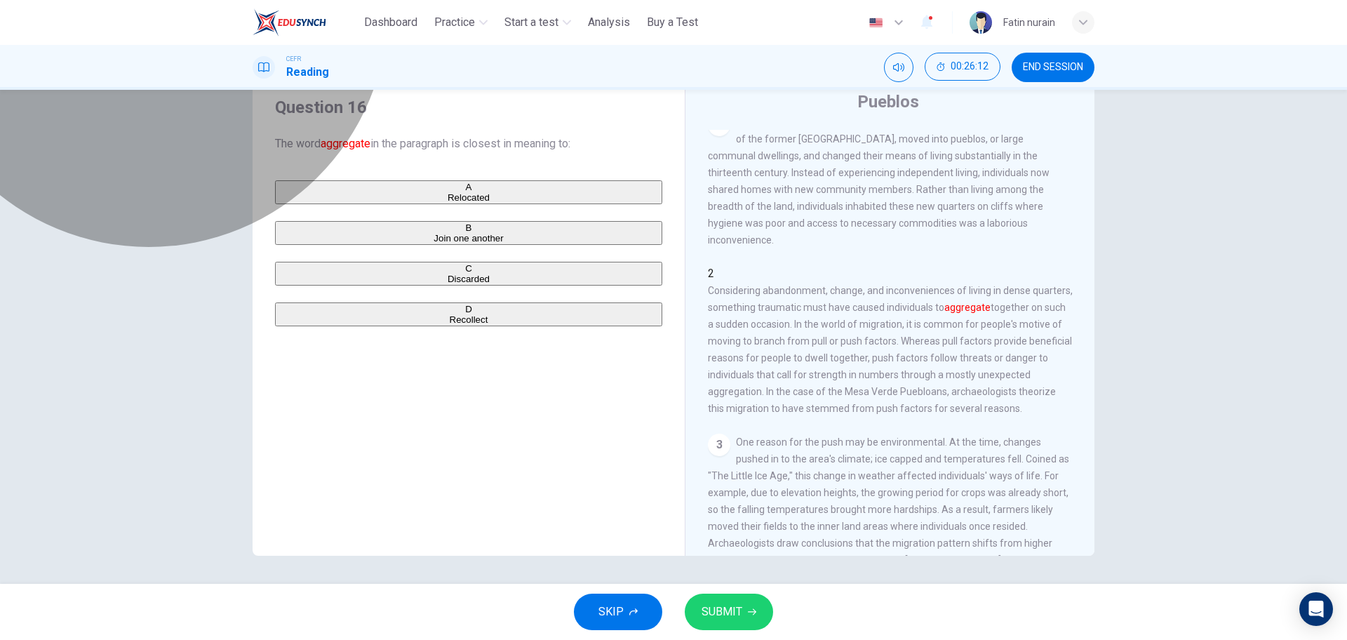
click at [420, 241] on button "B Join one another" at bounding box center [468, 233] width 387 height 24
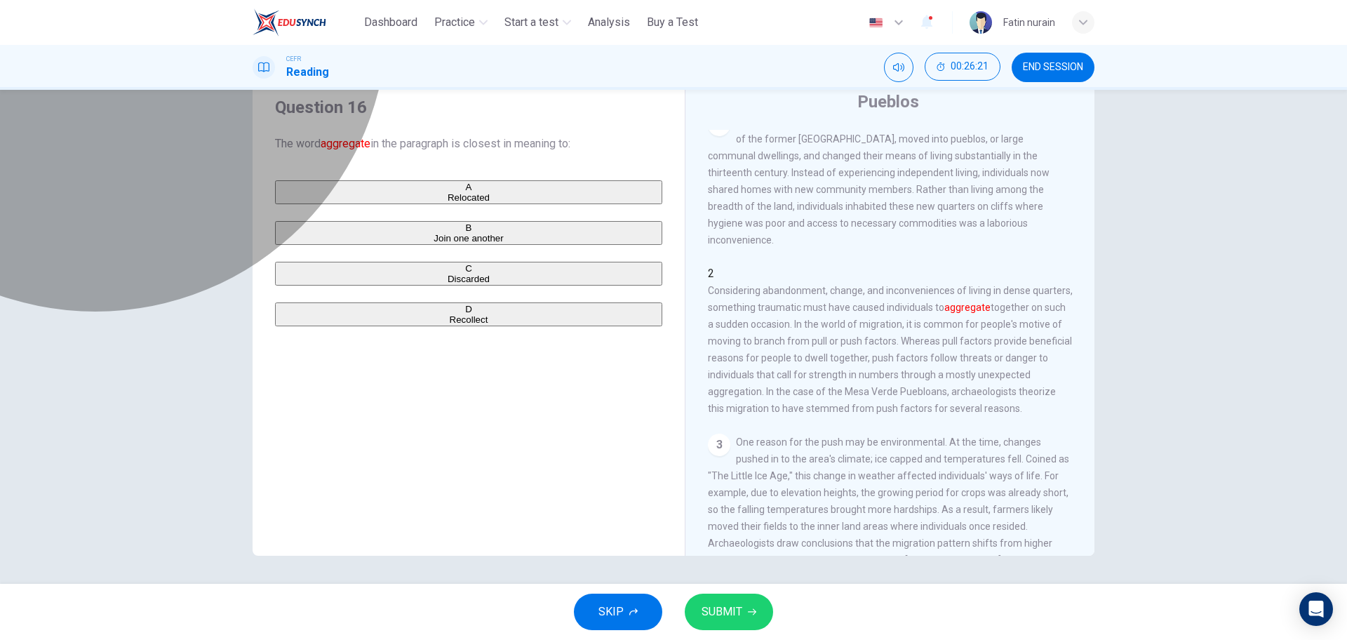
click at [366, 201] on button "A Relocated" at bounding box center [468, 192] width 387 height 24
click at [434, 243] on span "Join one another" at bounding box center [468, 238] width 69 height 11
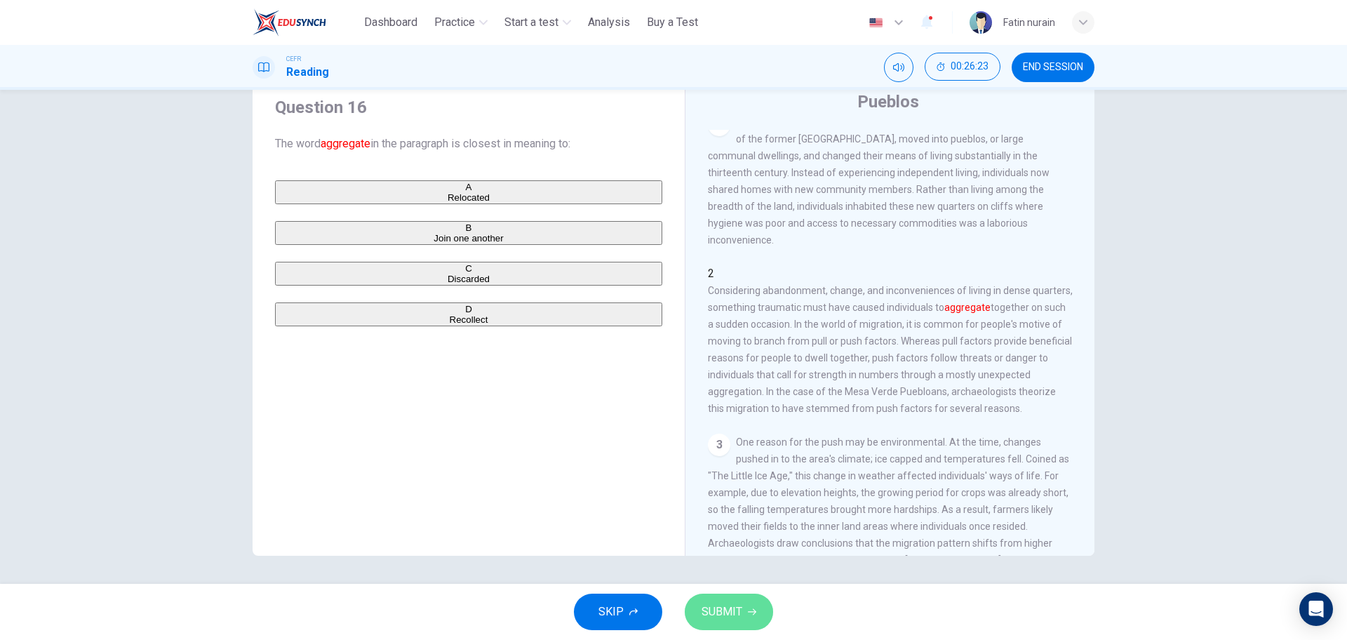
click at [726, 599] on button "SUBMIT" at bounding box center [729, 612] width 88 height 36
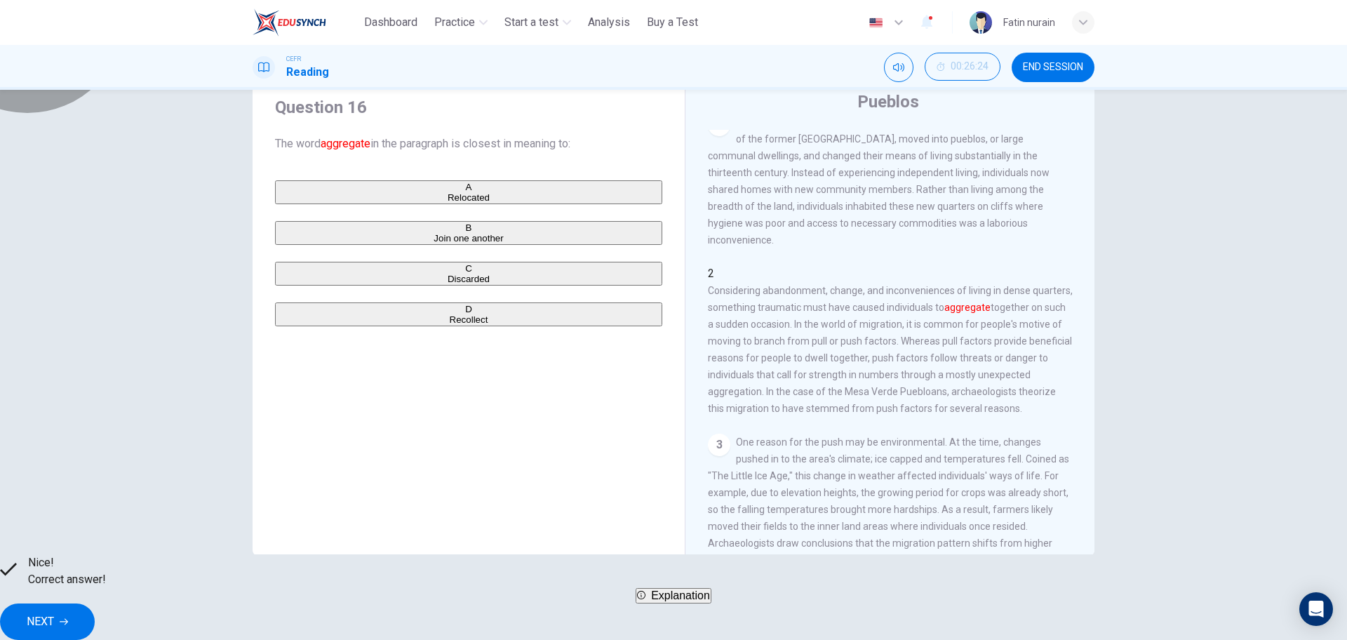
click at [654, 603] on button "Explanation" at bounding box center [674, 595] width 76 height 15
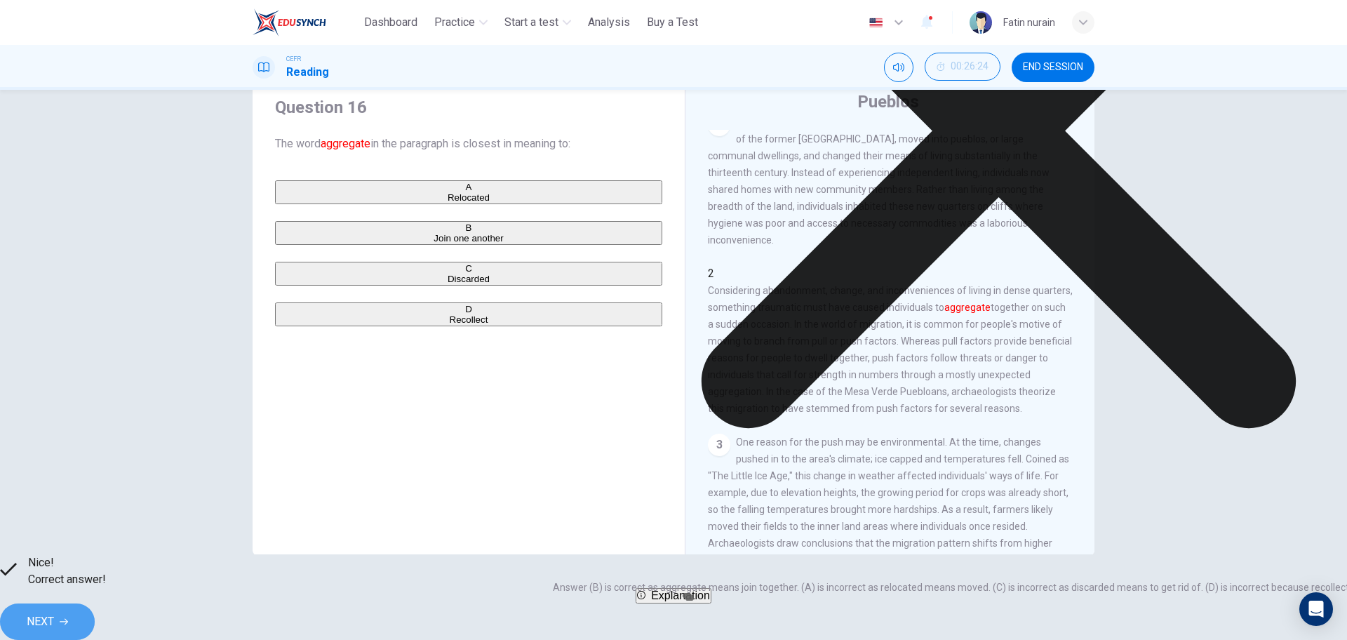
click at [54, 612] on span "NEXT" at bounding box center [40, 622] width 27 height 20
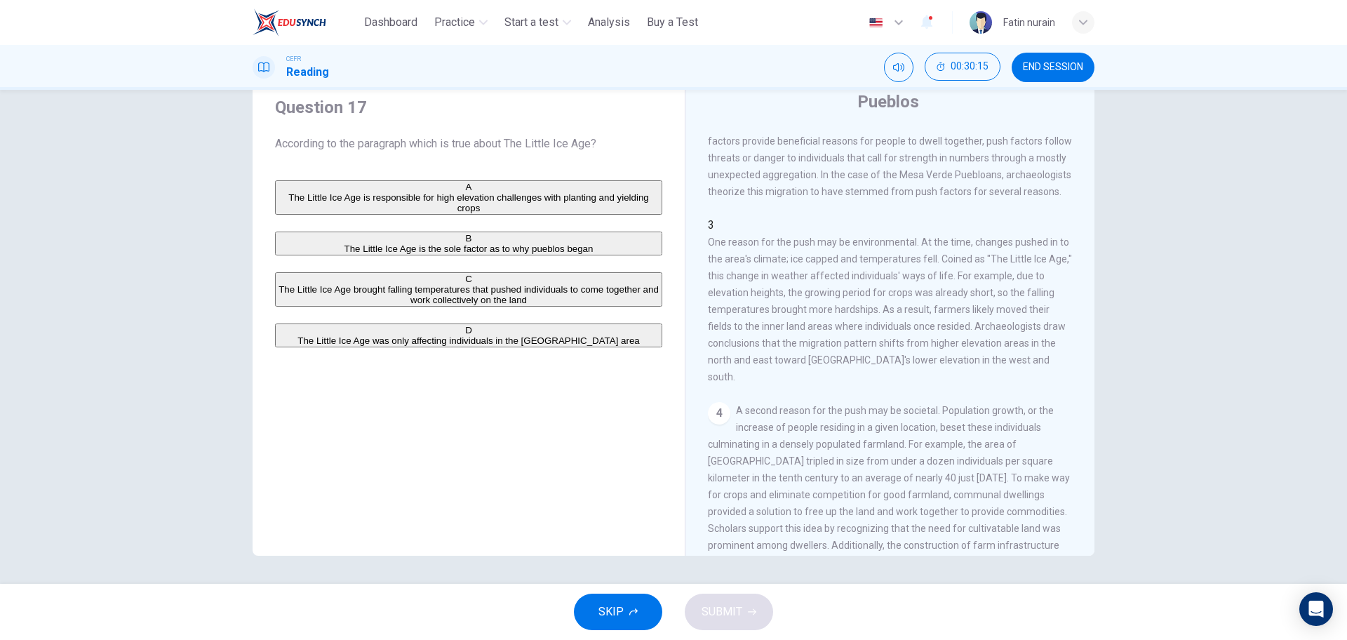
scroll to position [217, 0]
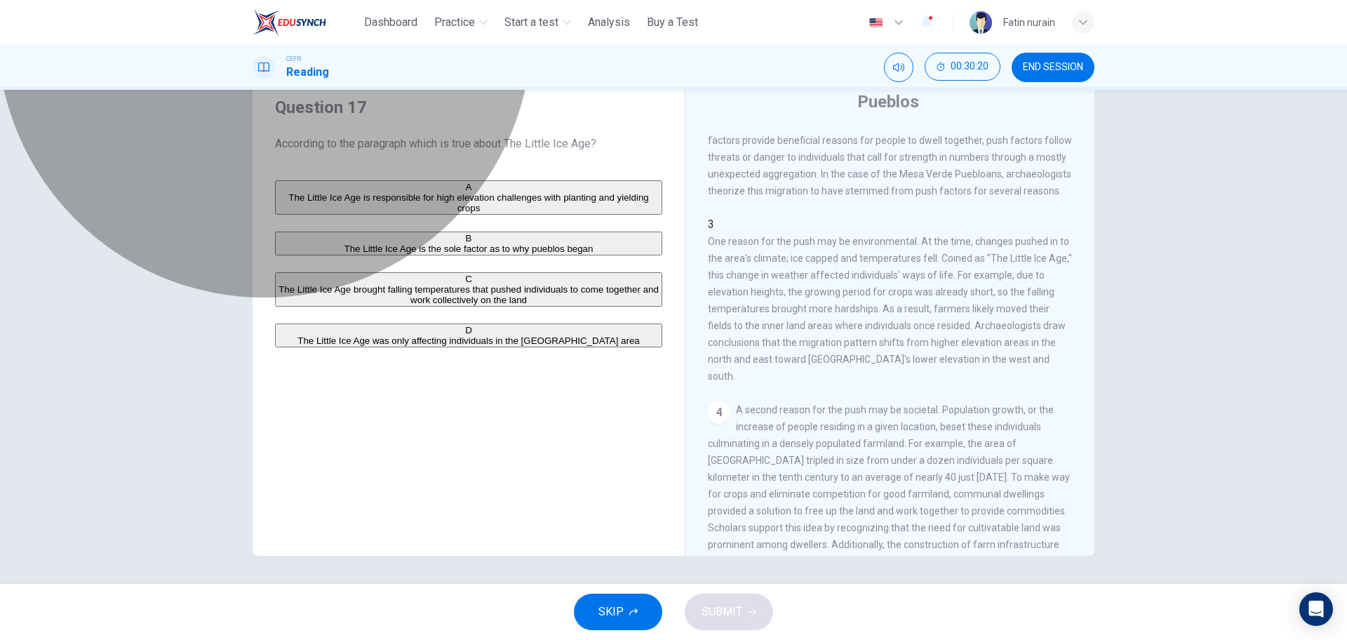
click at [535, 211] on span "The Little Ice Age is responsible for high elevation challenges with planting a…" at bounding box center [468, 202] width 360 height 21
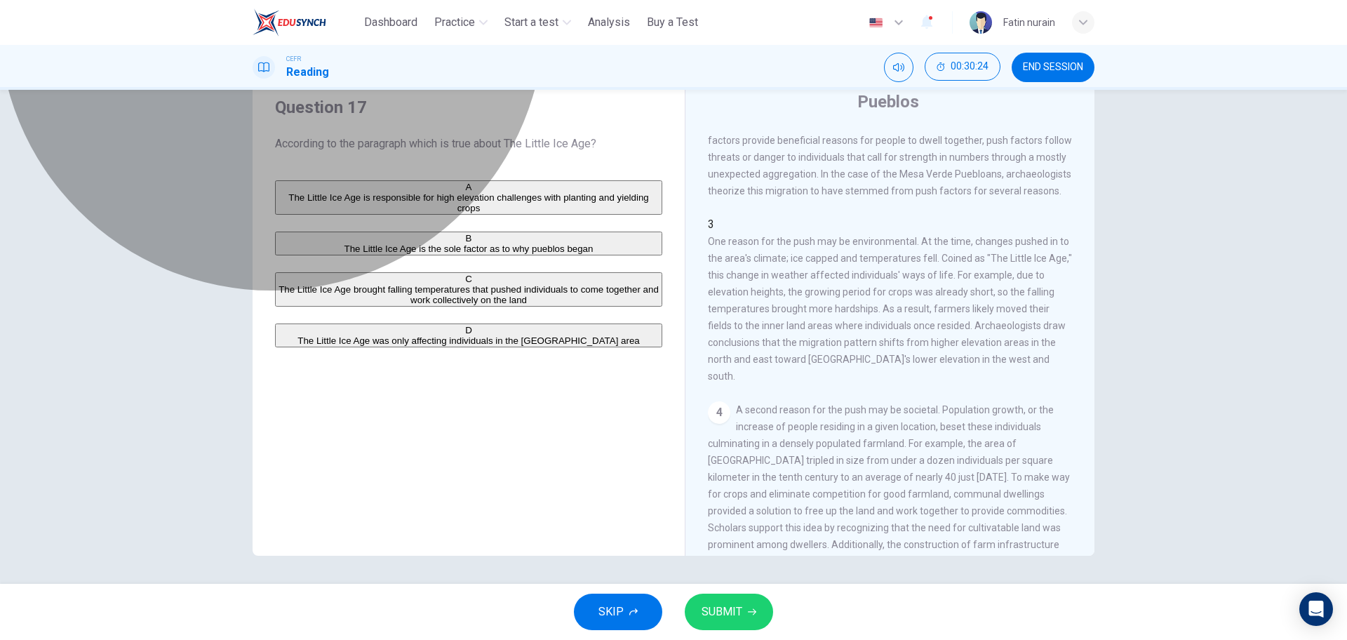
click at [542, 254] on span "The Little Ice Age is the sole factor as to why pueblos began" at bounding box center [469, 248] width 249 height 11
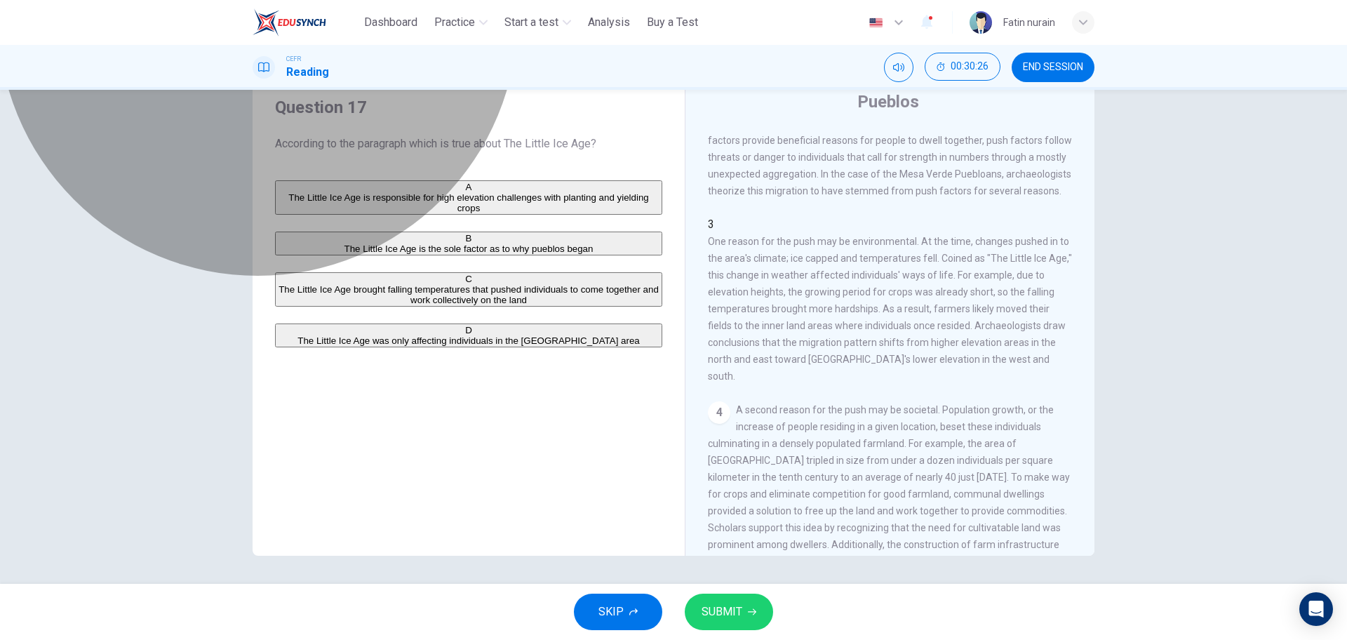
click at [528, 305] on span "The Little Ice Age brought falling temperatures that pushed individuals to come…" at bounding box center [469, 294] width 380 height 21
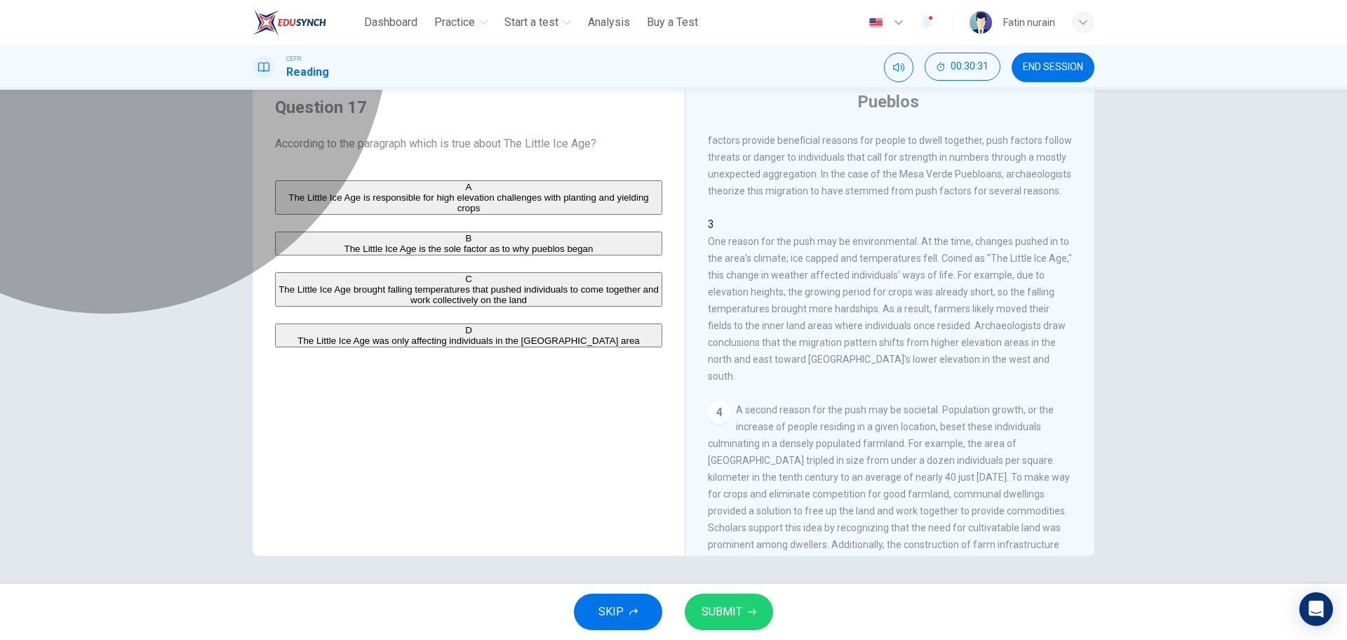
click at [377, 346] on span "The Little Ice Age was only affecting individuals in the [GEOGRAPHIC_DATA] area" at bounding box center [469, 340] width 342 height 11
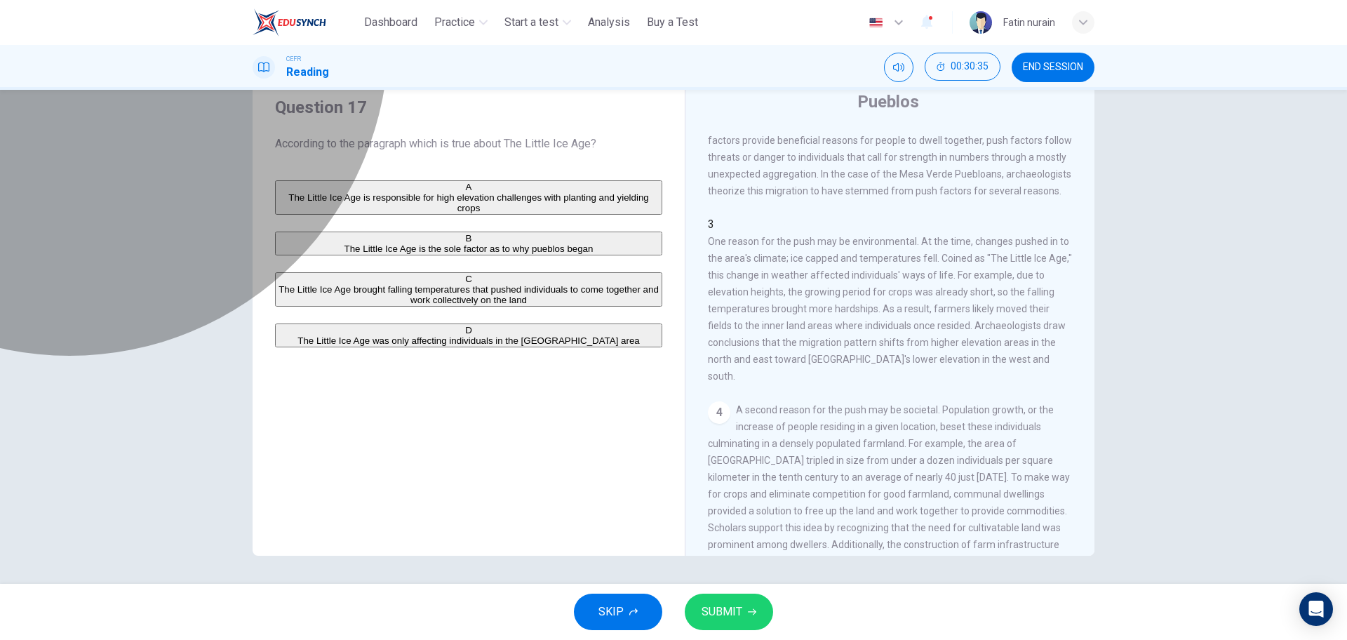
click at [340, 305] on span "The Little Ice Age brought falling temperatures that pushed individuals to come…" at bounding box center [469, 294] width 380 height 21
click at [325, 346] on span "The Little Ice Age was only affecting individuals in the [GEOGRAPHIC_DATA] area" at bounding box center [469, 340] width 342 height 11
click at [309, 305] on span "The Little Ice Age brought falling temperatures that pushed individuals to come…" at bounding box center [469, 294] width 380 height 21
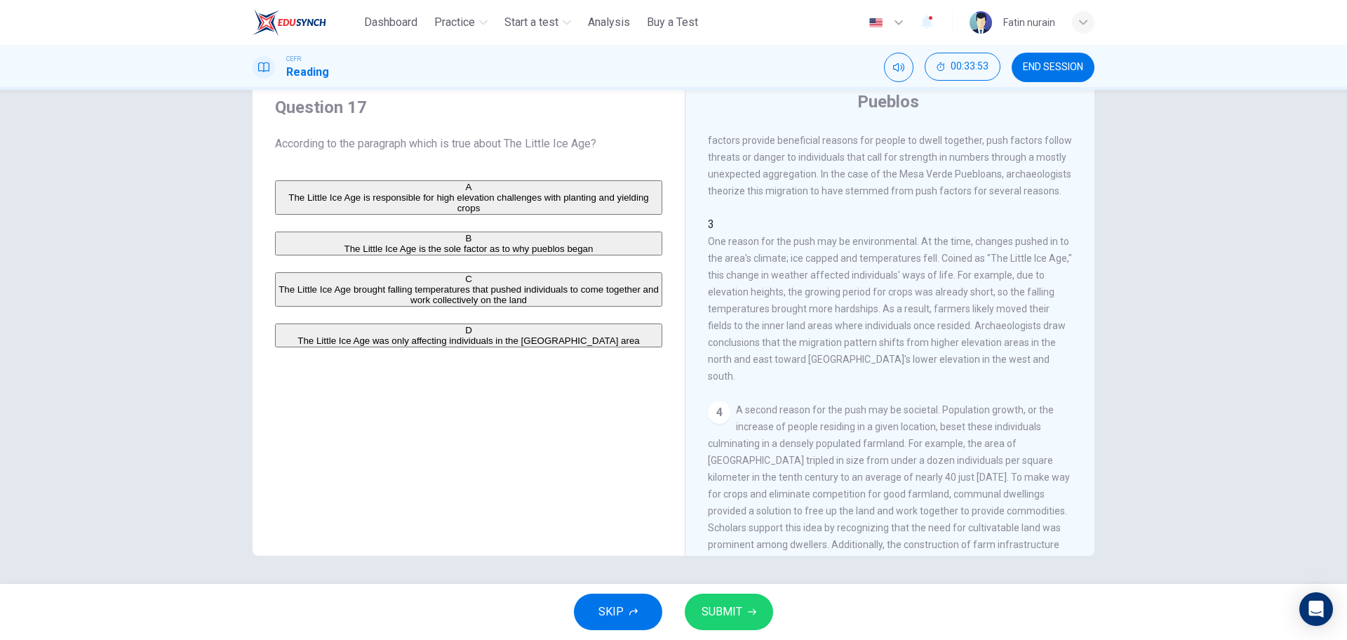
drag, startPoint x: 739, startPoint y: 632, endPoint x: 735, endPoint y: 613, distance: 19.4
click at [735, 613] on div "SKIP SUBMIT" at bounding box center [673, 612] width 1347 height 56
click at [735, 613] on span "SUBMIT" at bounding box center [722, 612] width 41 height 20
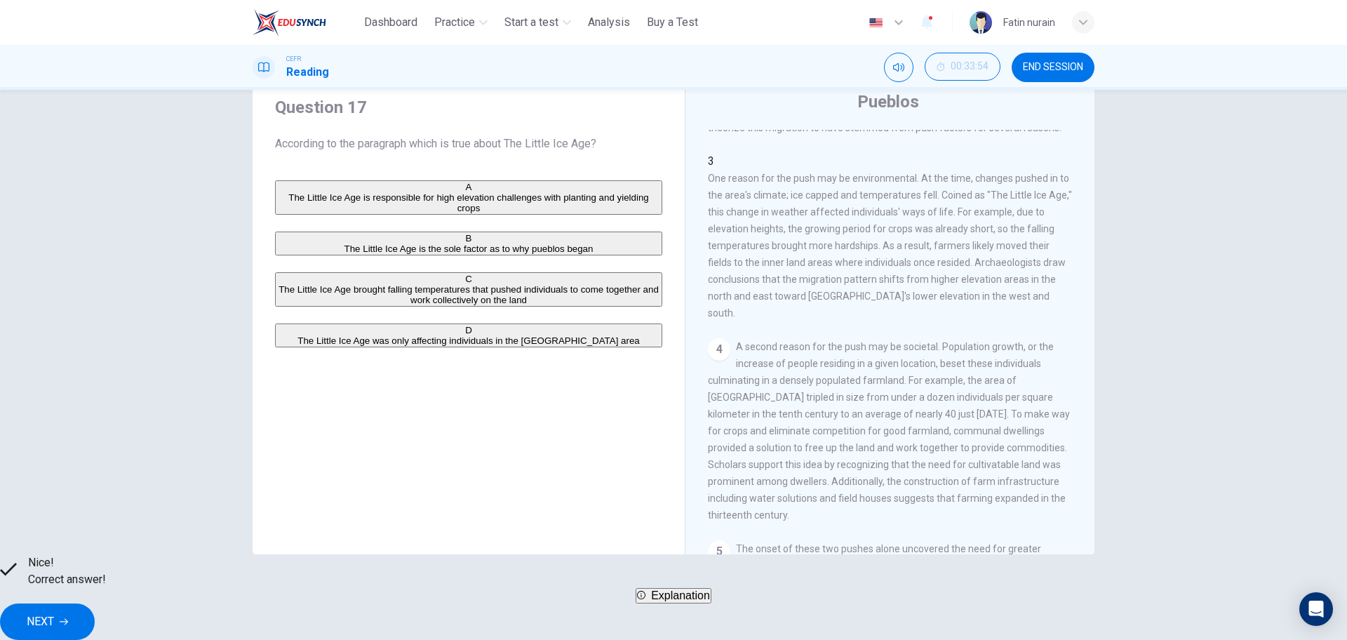
scroll to position [281, 0]
click at [95, 622] on button "NEXT" at bounding box center [47, 621] width 95 height 36
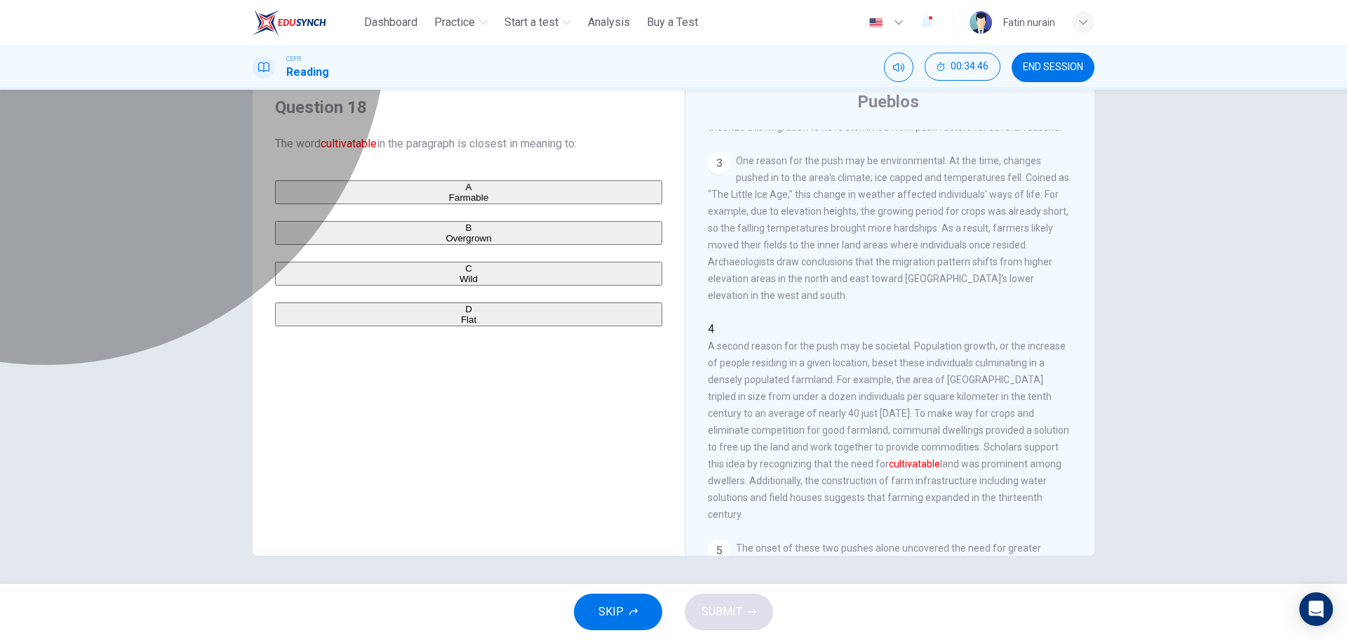
click at [449, 203] on span "Farmable" at bounding box center [468, 197] width 39 height 11
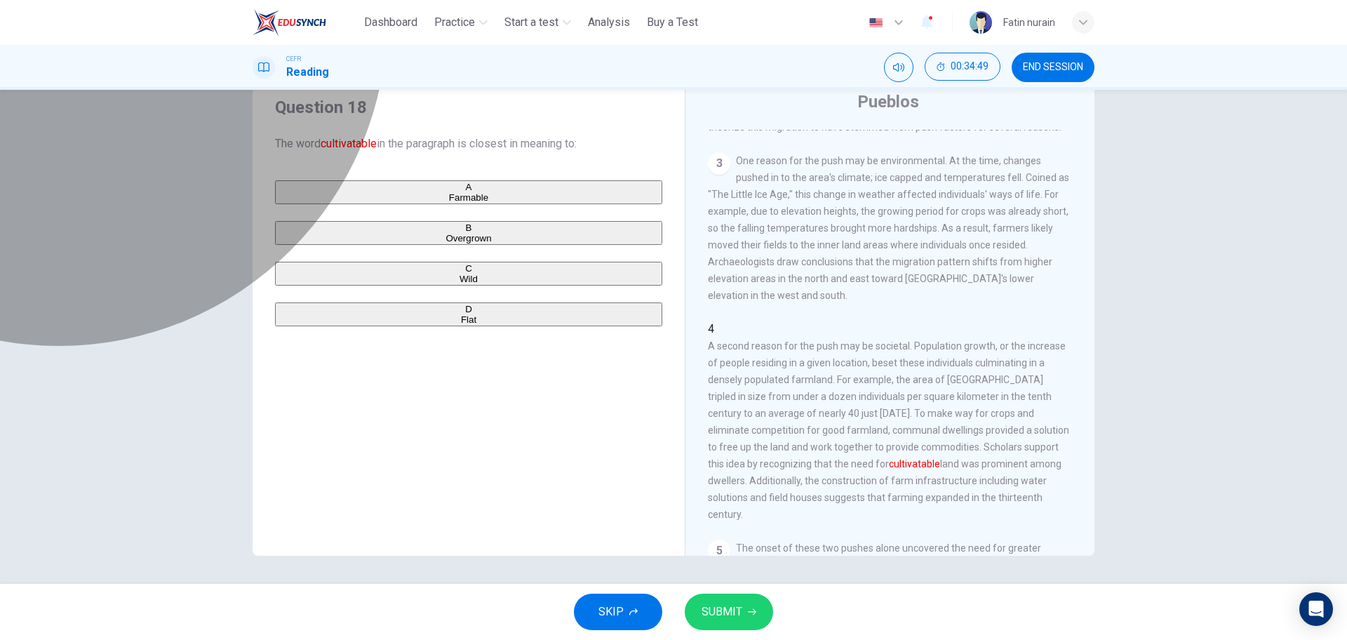
click at [446, 243] on span "Overgrown" at bounding box center [469, 238] width 46 height 11
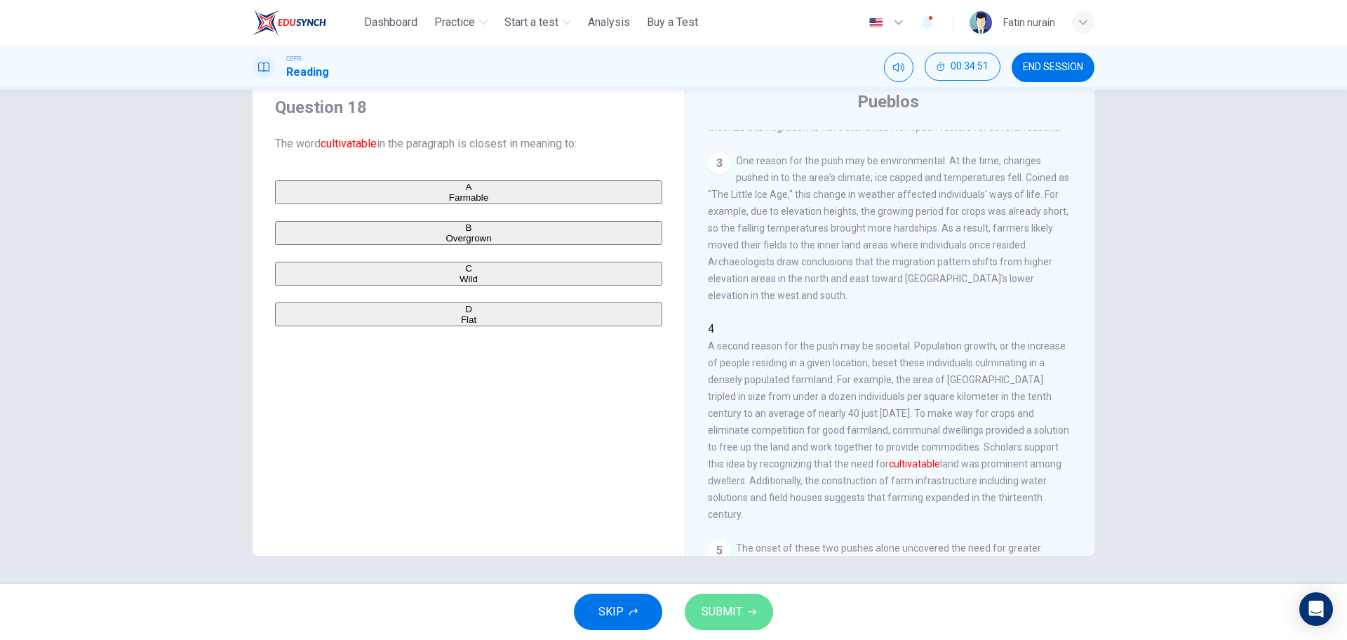
click at [727, 599] on button "SUBMIT" at bounding box center [729, 612] width 88 height 36
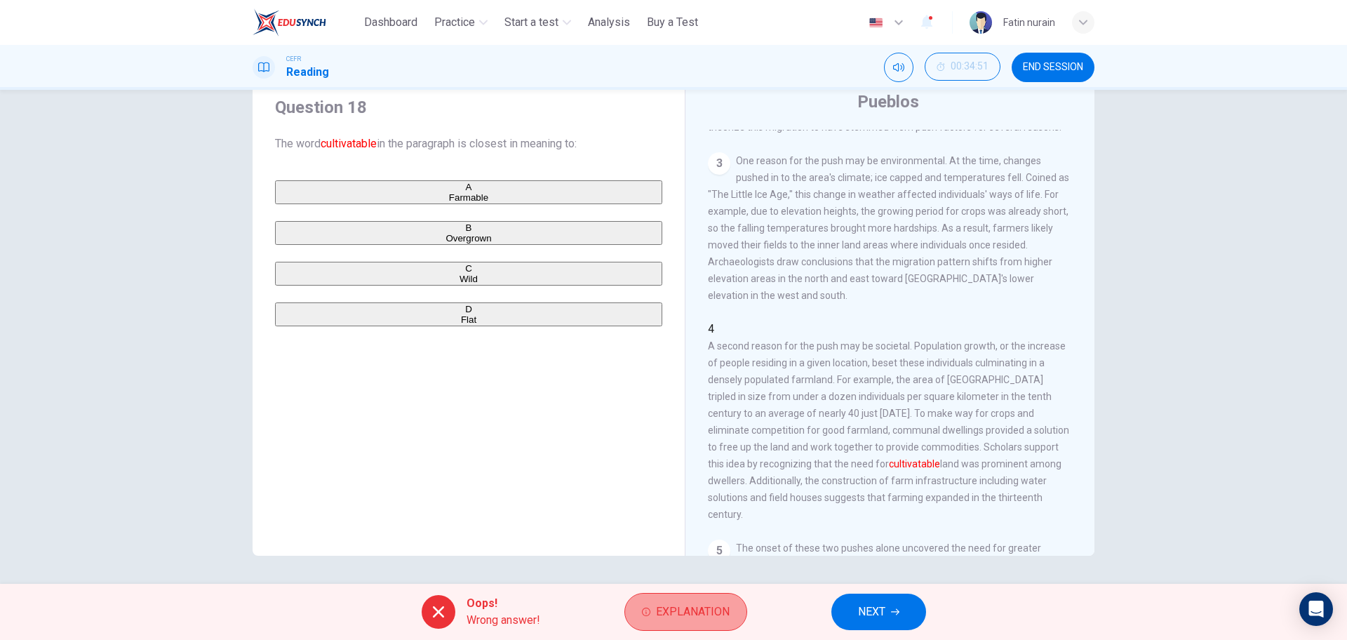
click at [662, 599] on button "Explanation" at bounding box center [686, 612] width 123 height 38
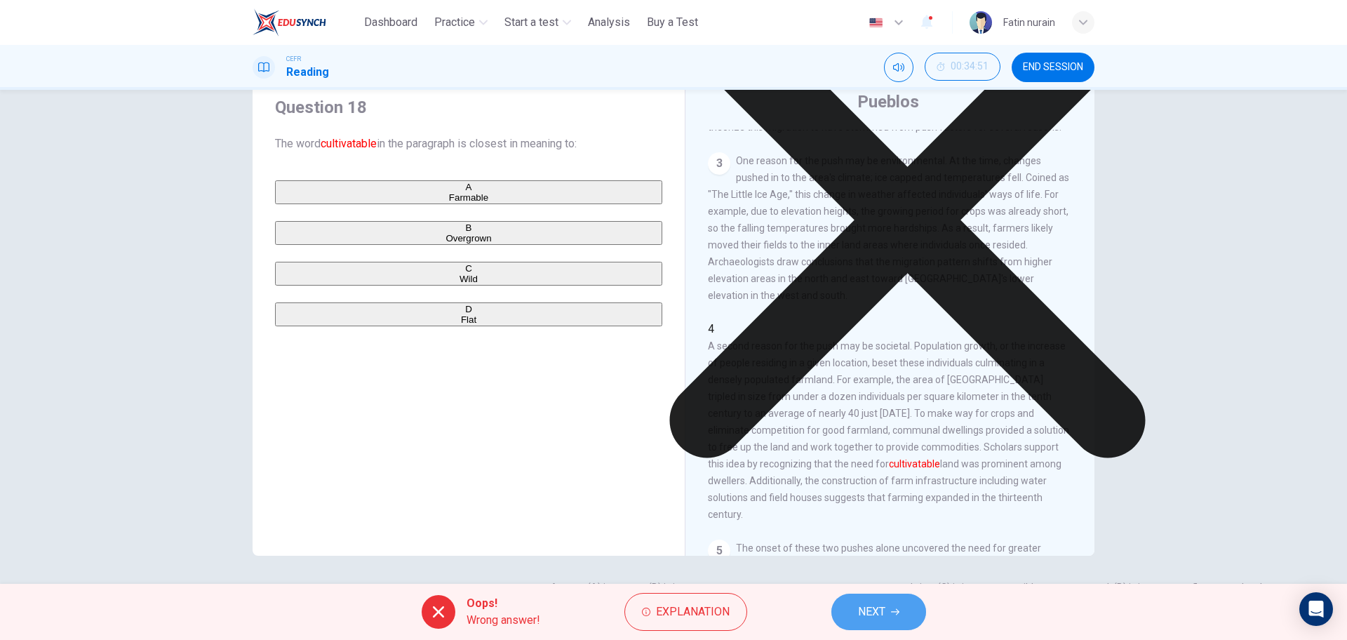
click at [879, 614] on span "NEXT" at bounding box center [871, 612] width 27 height 20
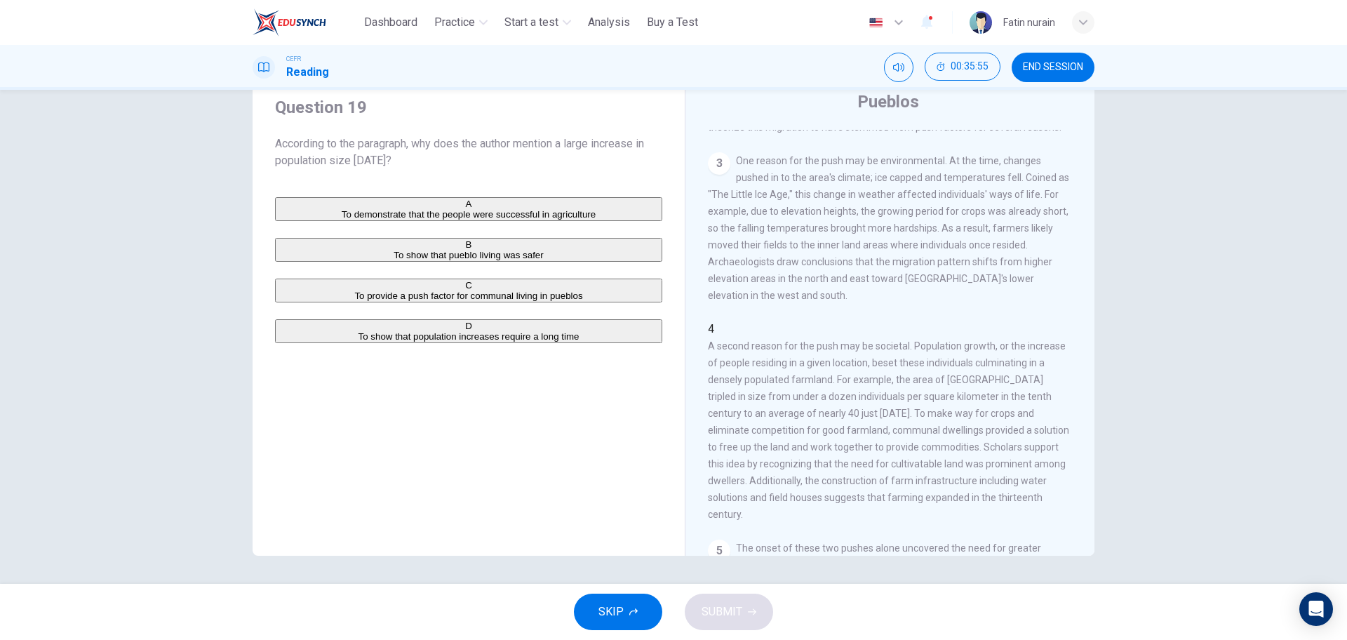
click at [770, 323] on div "1 Leaving their households behind, families in the [GEOGRAPHIC_DATA] area of th…" at bounding box center [899, 343] width 383 height 426
click at [403, 236] on div "A To demonstrate that the people were successful in agriculture B To show that …" at bounding box center [468, 270] width 387 height 146
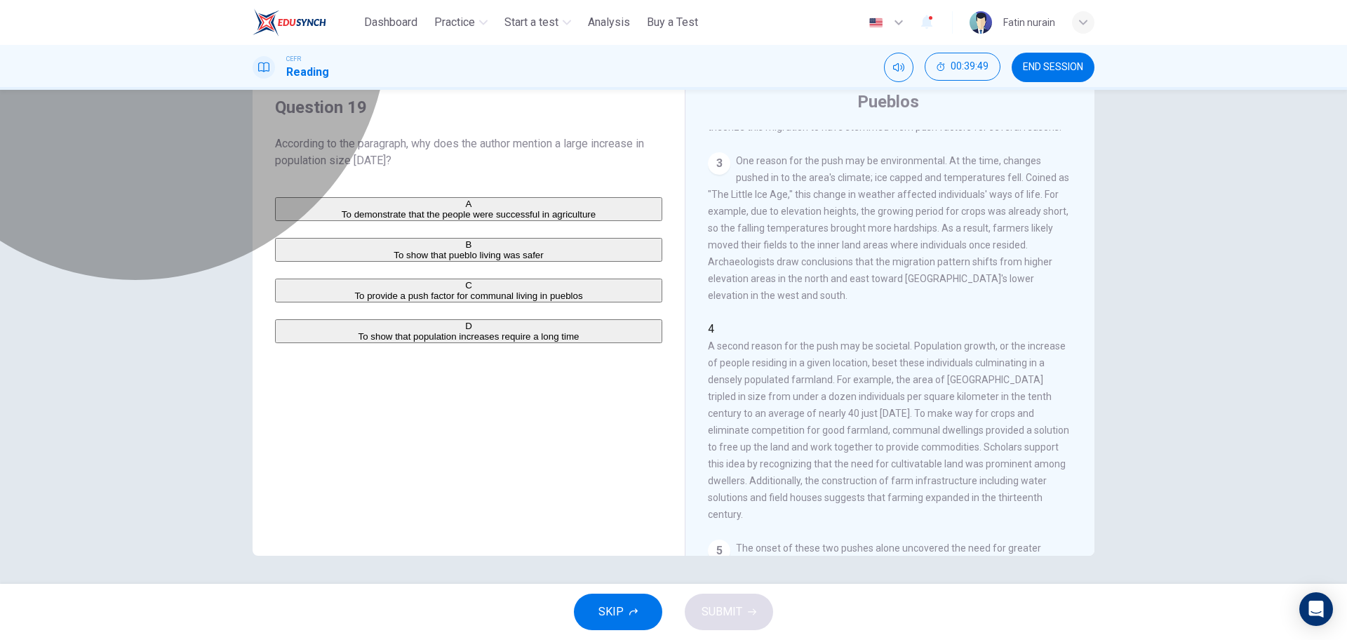
click at [406, 221] on button "A To demonstrate that the people were successful in agriculture" at bounding box center [468, 209] width 387 height 24
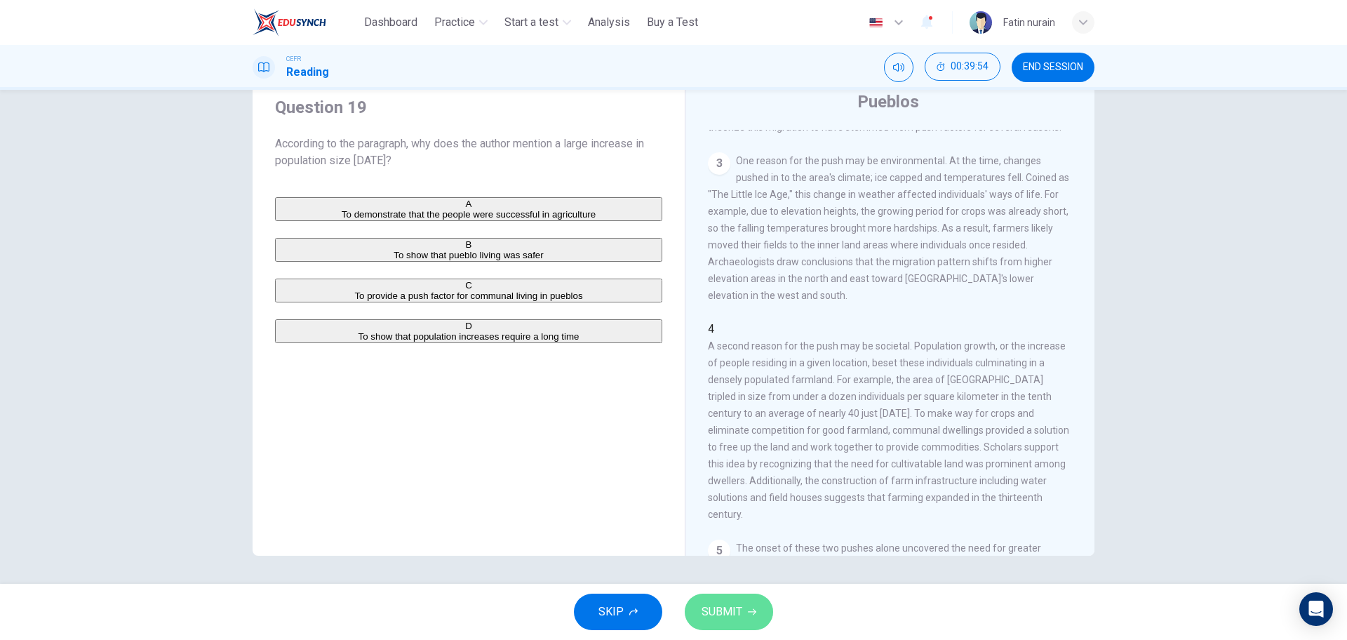
click at [721, 606] on span "SUBMIT" at bounding box center [722, 612] width 41 height 20
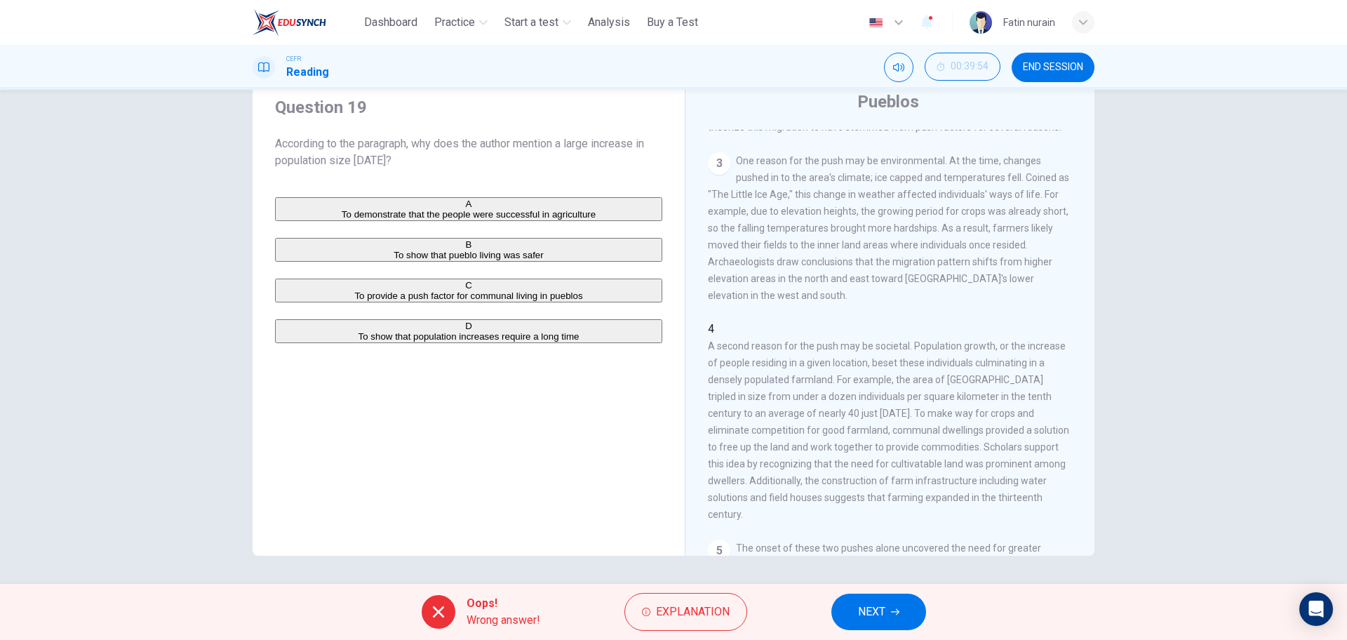
click at [879, 614] on span "NEXT" at bounding box center [871, 612] width 27 height 20
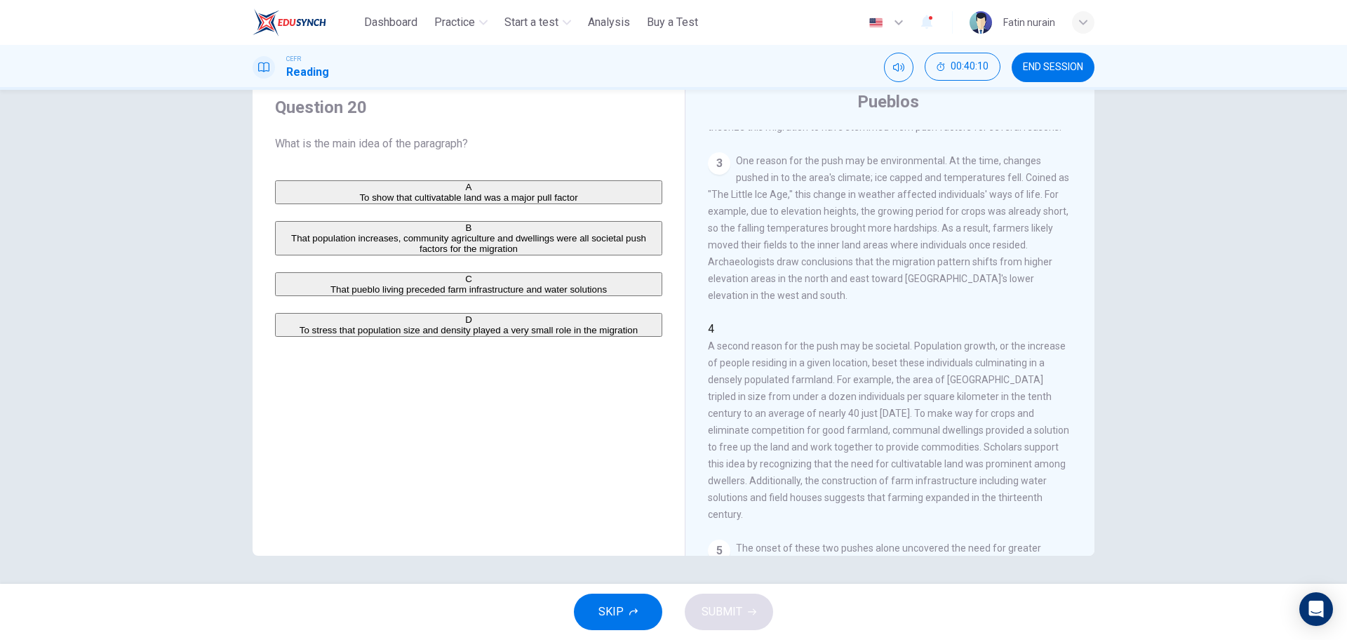
drag, startPoint x: 736, startPoint y: 349, endPoint x: 895, endPoint y: 423, distance: 175.8
click at [895, 423] on div "4 A second reason for the push may be societal. Population growth, or the incre…" at bounding box center [890, 422] width 365 height 202
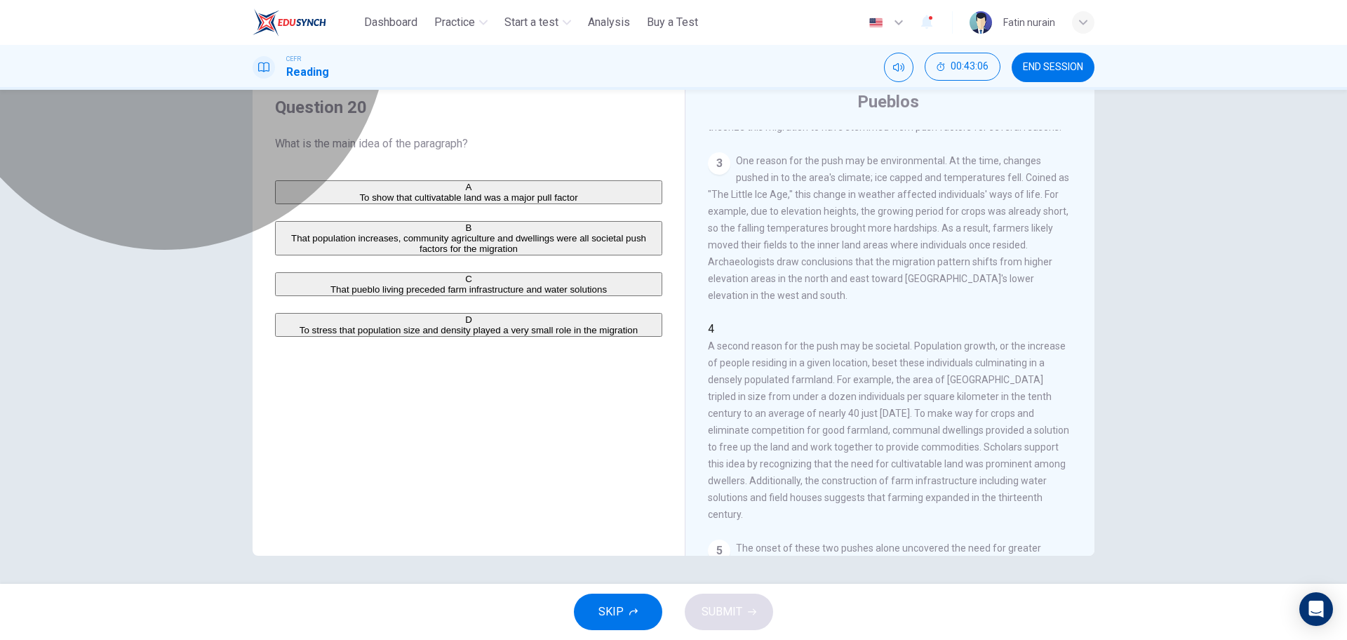
click at [436, 254] on span "That population increases, community agriculture and dwellings were all societa…" at bounding box center [468, 243] width 355 height 21
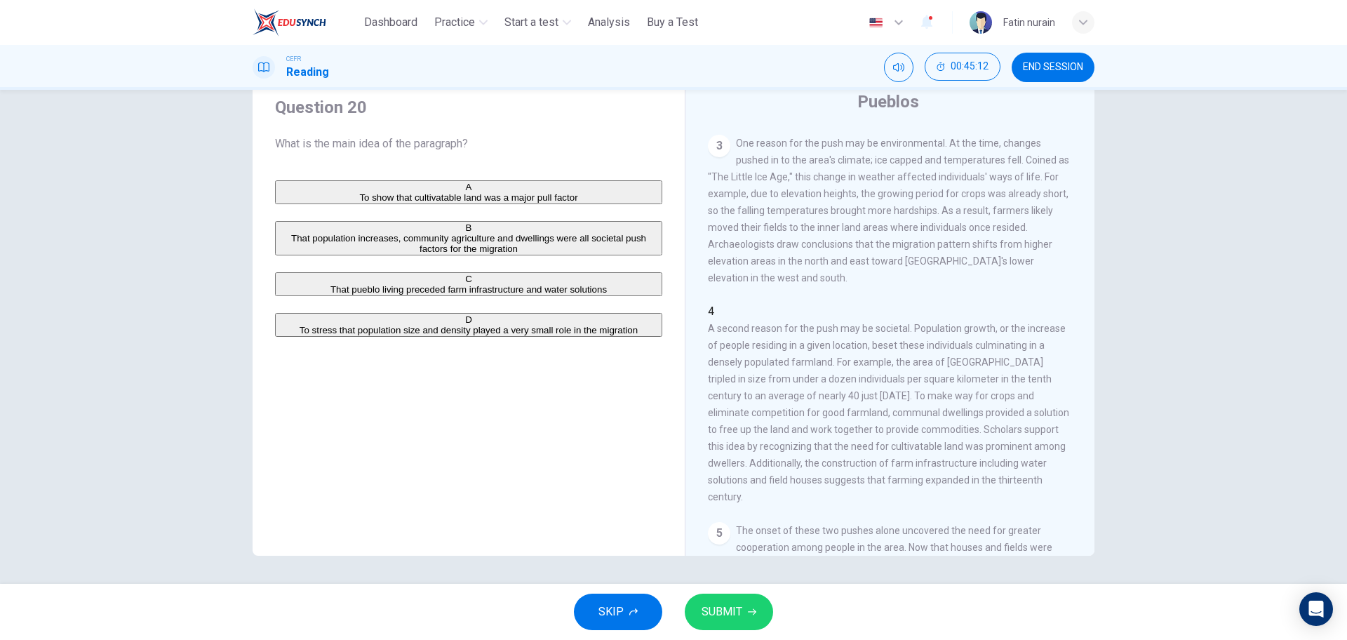
scroll to position [299, 0]
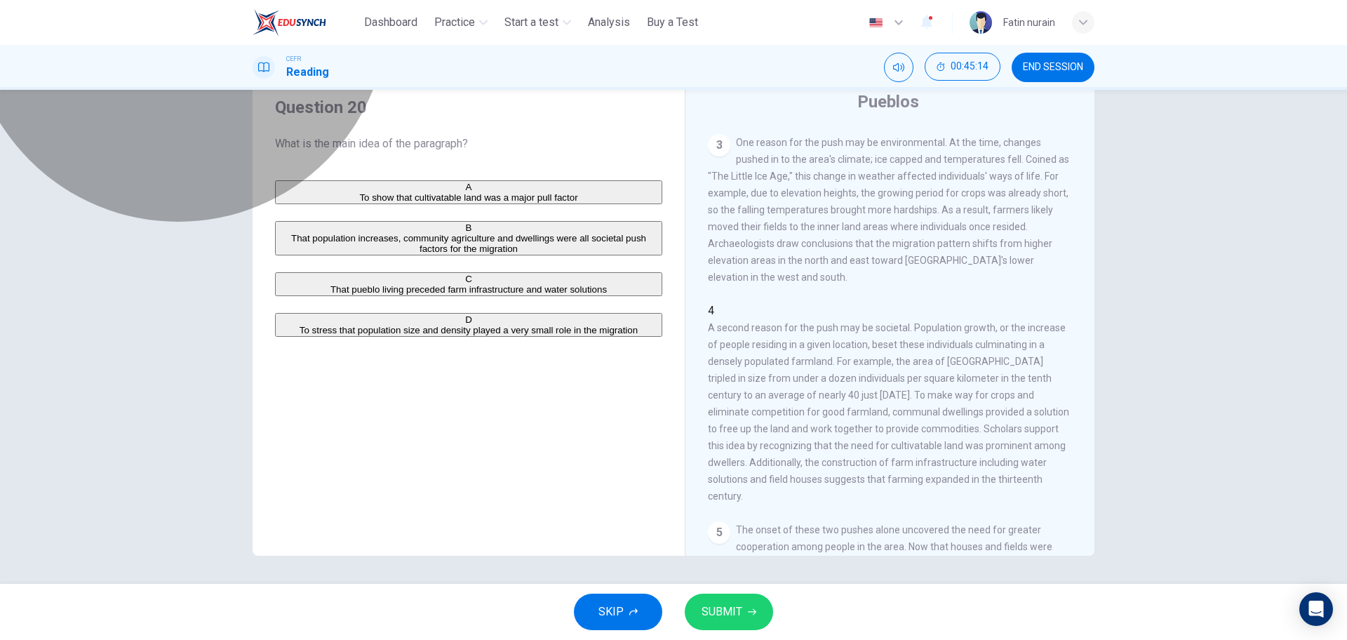
click at [449, 193] on span "To show that cultivatable land was a major pull factor" at bounding box center [468, 197] width 218 height 11
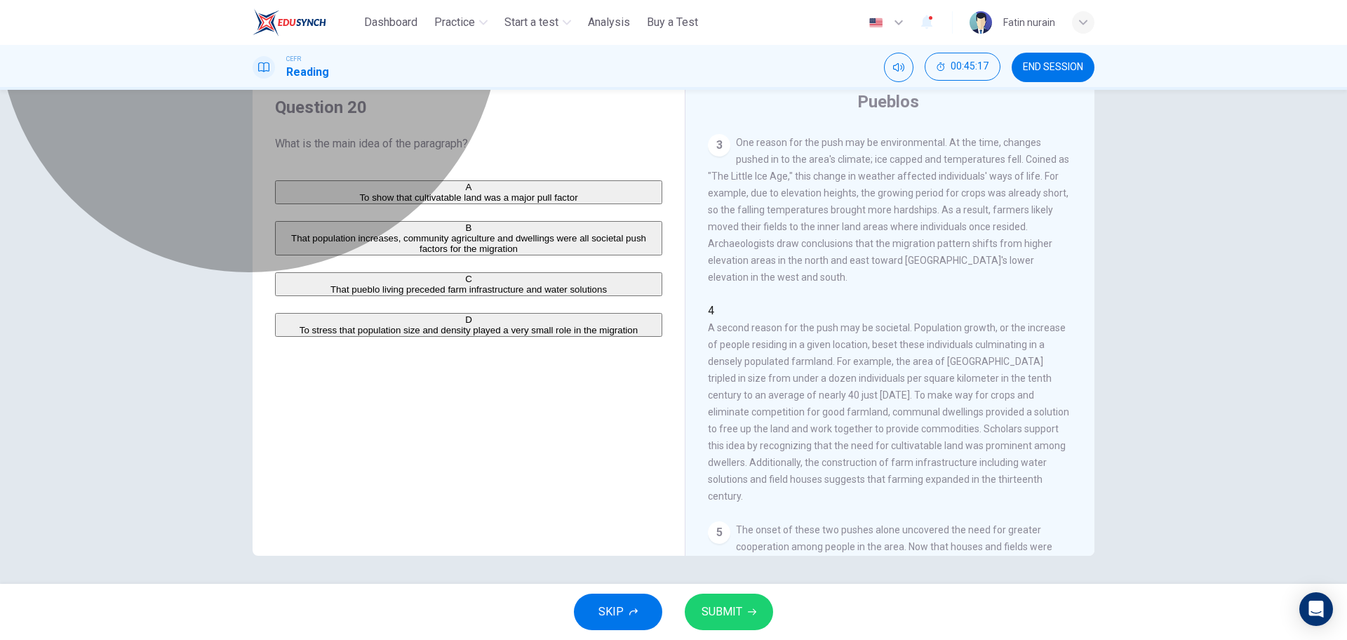
click at [520, 254] on span "That population increases, community agriculture and dwellings were all societa…" at bounding box center [468, 243] width 355 height 21
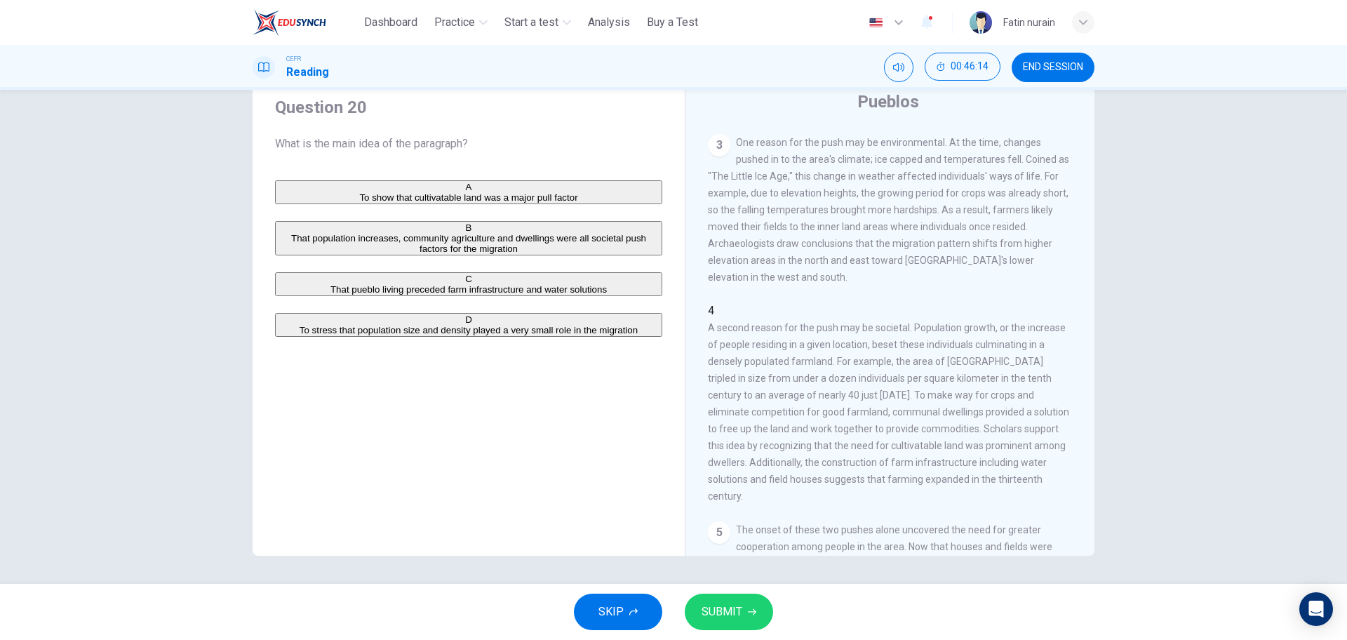
click at [1203, 192] on div "Question 20 What is the main idea of the paragraph? A To show that cultivatable…" at bounding box center [673, 337] width 1347 height 494
click at [714, 620] on span "SUBMIT" at bounding box center [722, 612] width 41 height 20
